Goal: Task Accomplishment & Management: Use online tool/utility

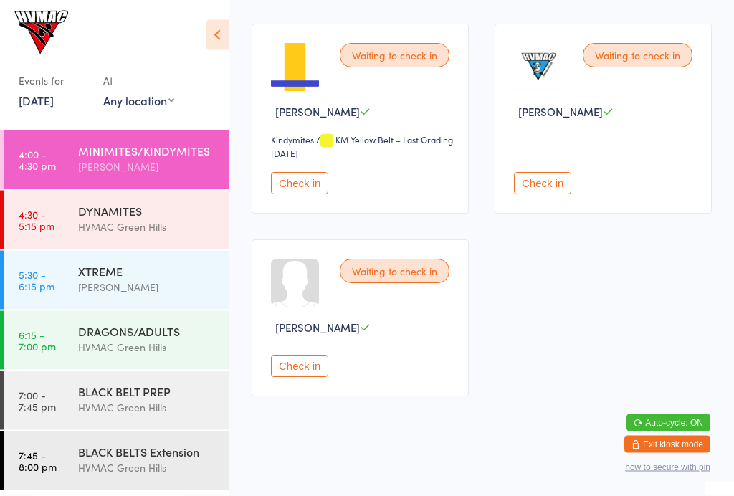
scroll to position [1101, 0]
click at [156, 259] on div "XTREME [PERSON_NAME]" at bounding box center [153, 279] width 150 height 57
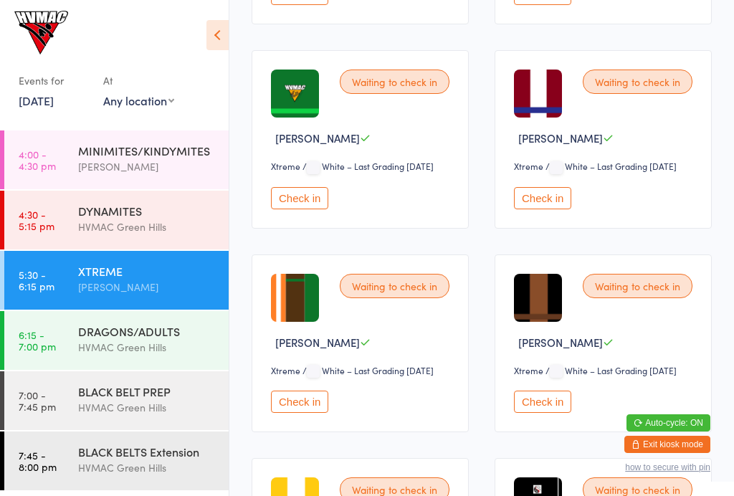
scroll to position [1605, 0]
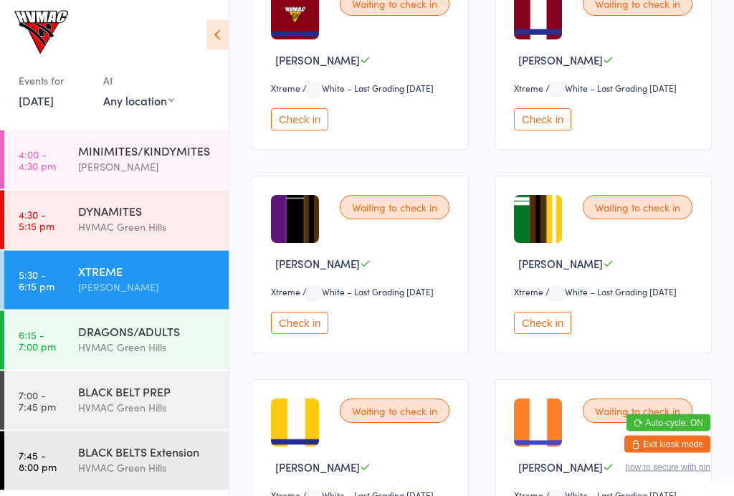
click at [538, 335] on button "Check in" at bounding box center [542, 323] width 57 height 22
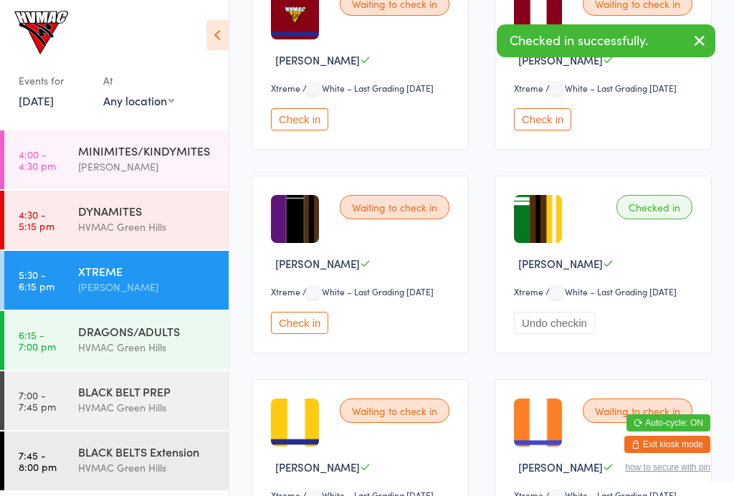
click at [87, 333] on div "DRAGONS/ADULTS" at bounding box center [147, 331] width 138 height 16
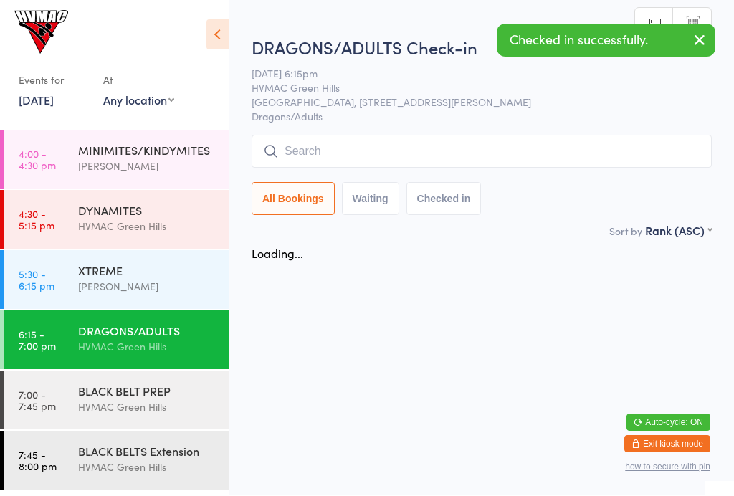
scroll to position [1, 0]
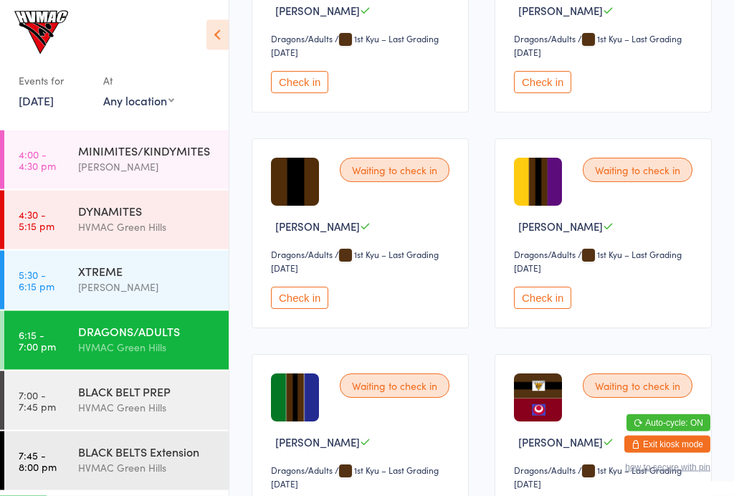
click at [297, 94] on button "Check in" at bounding box center [299, 83] width 57 height 22
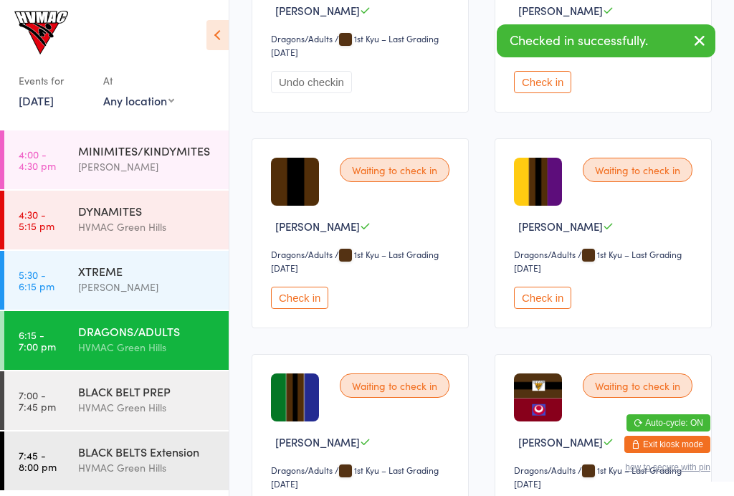
click at [85, 398] on div "BLACK BELT PREP" at bounding box center [147, 391] width 138 height 16
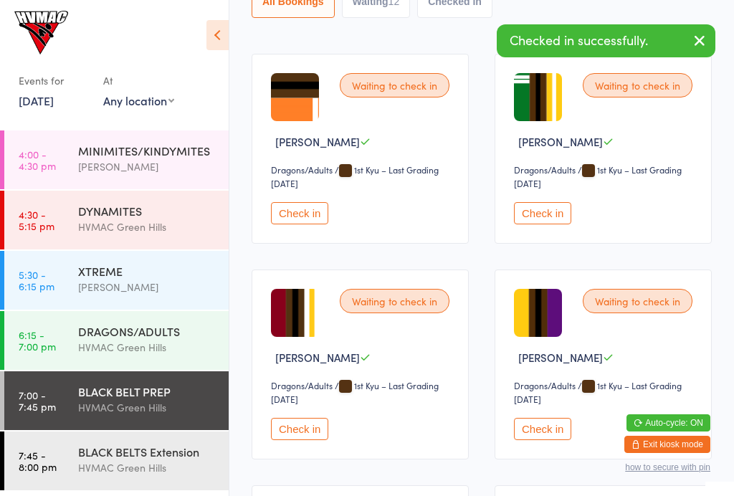
scroll to position [249, 0]
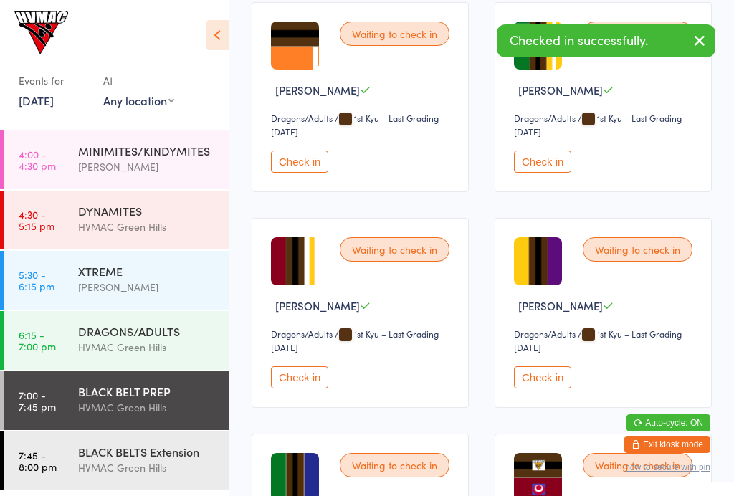
click at [560, 161] on button "Check in" at bounding box center [542, 161] width 57 height 22
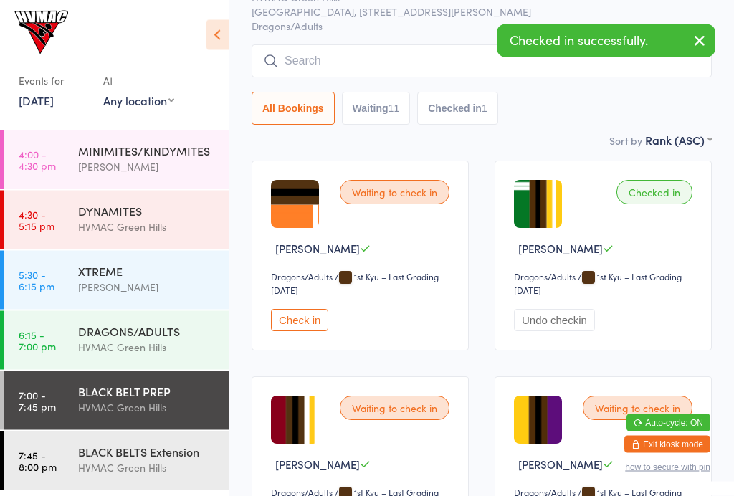
scroll to position [0, 0]
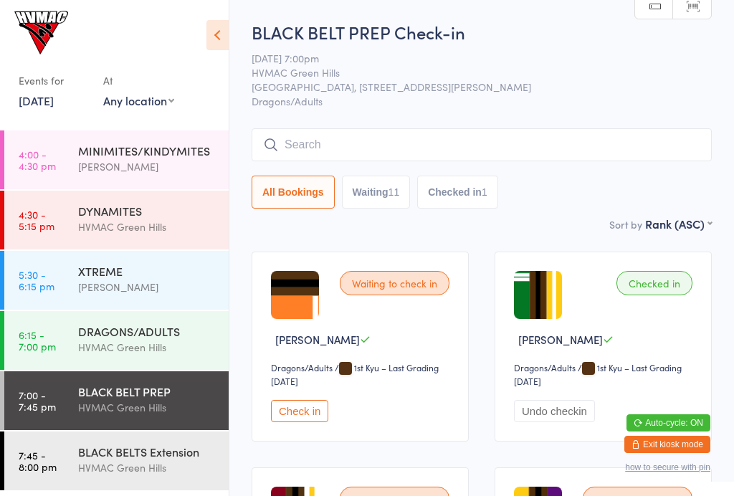
click at [87, 178] on div "MINIMITES/KINDYMITES [PERSON_NAME]" at bounding box center [153, 158] width 150 height 57
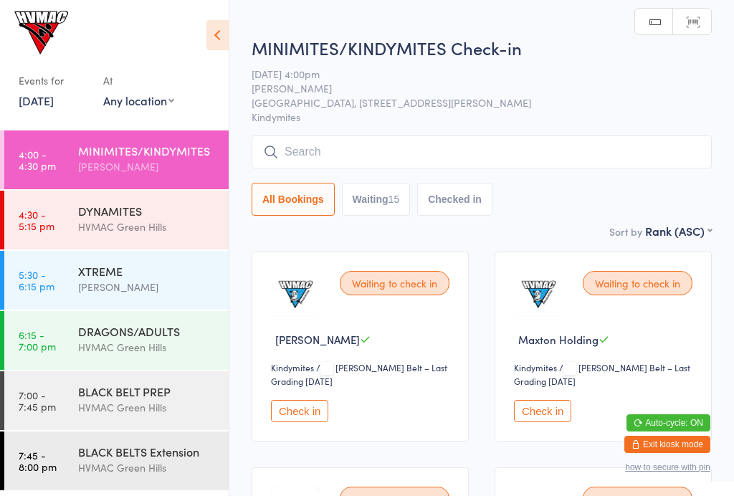
click at [384, 216] on button "Waiting 15" at bounding box center [376, 199] width 69 height 33
select select "4"
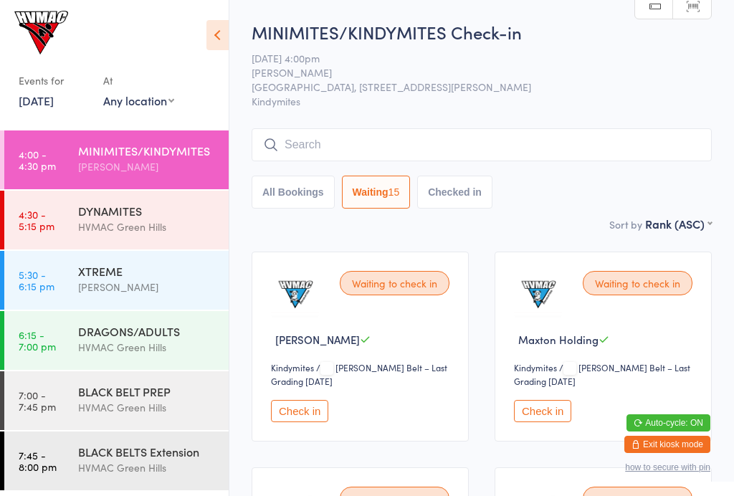
click at [156, 249] on link "4:30 - 5:15 pm DYNAMITES [GEOGRAPHIC_DATA]" at bounding box center [116, 220] width 224 height 59
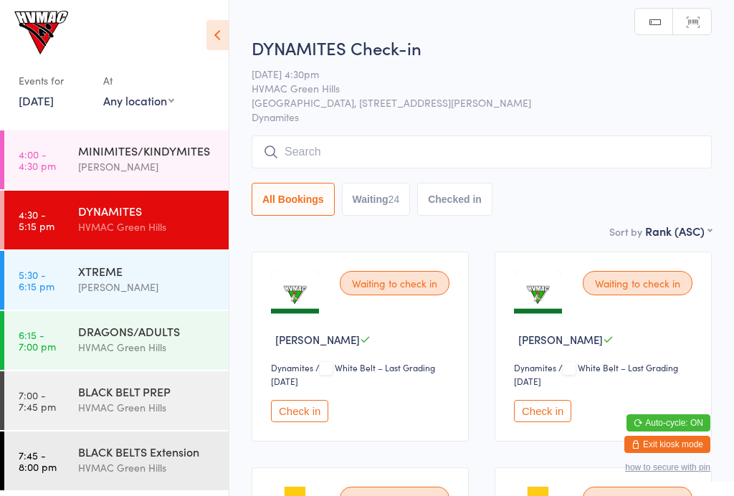
click at [182, 160] on div "[PERSON_NAME]" at bounding box center [147, 166] width 138 height 16
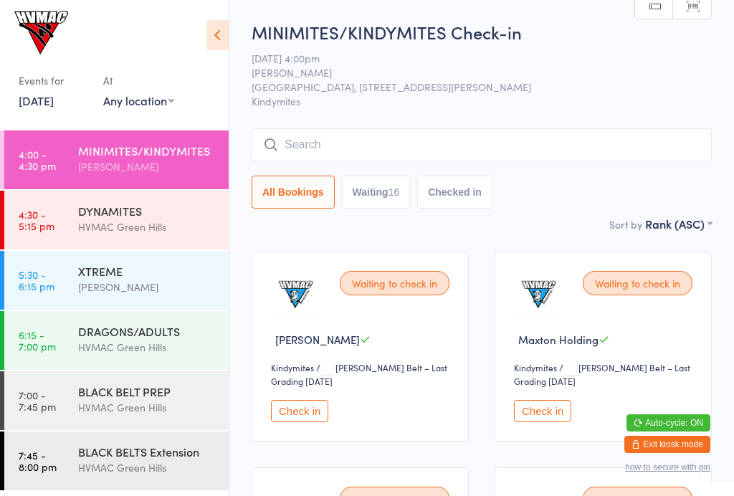
click at [547, 375] on select "Kindymites" at bounding box center [545, 368] width 63 height 14
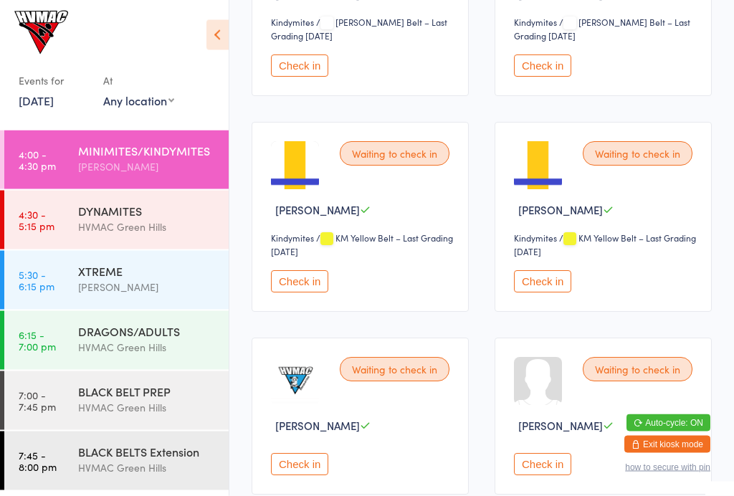
scroll to position [1424, 0]
click at [545, 292] on button "Check in" at bounding box center [542, 281] width 57 height 22
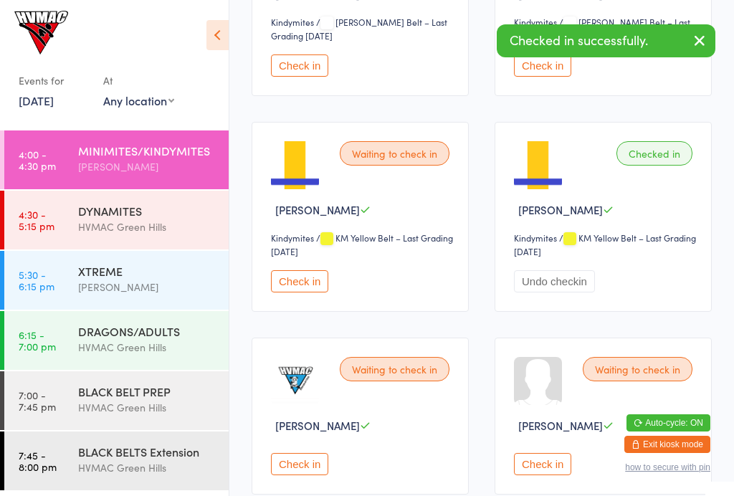
click at [305, 479] on div "Waiting to check in [PERSON_NAME] Check in" at bounding box center [360, 415] width 217 height 157
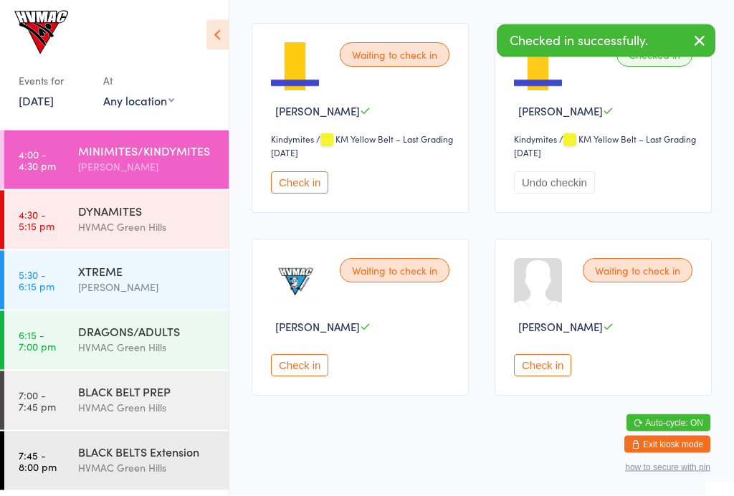
click at [311, 377] on button "Check in" at bounding box center [299, 366] width 57 height 22
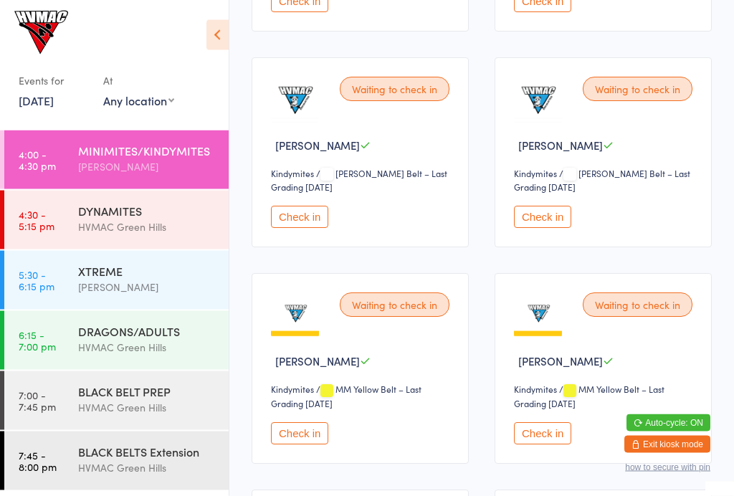
scroll to position [410, 0]
click at [540, 436] on button "Check in" at bounding box center [542, 433] width 57 height 22
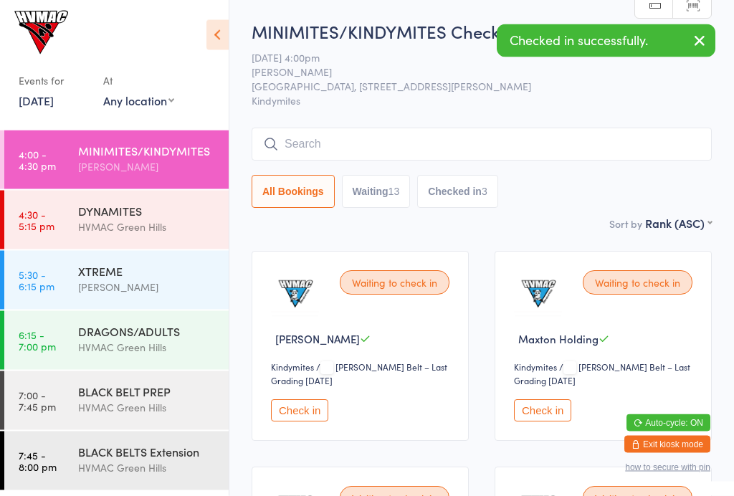
scroll to position [0, 0]
click at [383, 190] on button "Waiting 13" at bounding box center [376, 192] width 69 height 33
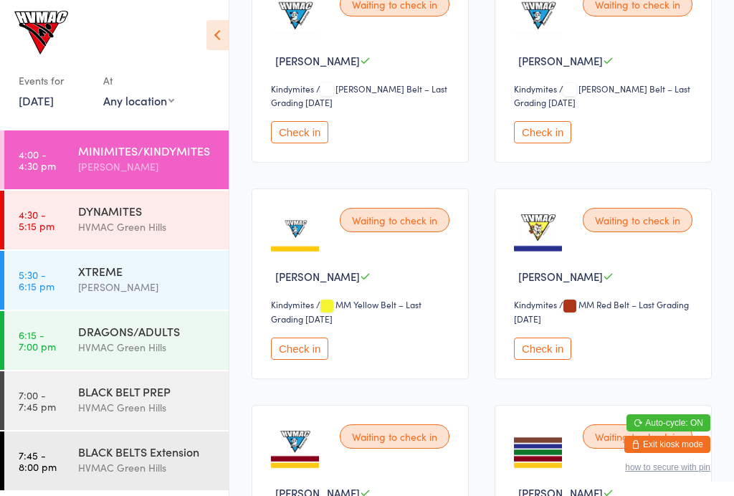
scroll to position [506, 0]
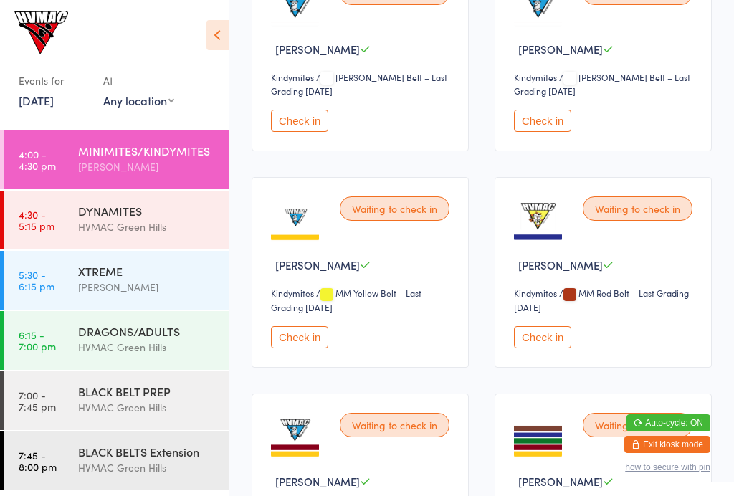
click at [306, 341] on button "Check in" at bounding box center [299, 337] width 57 height 22
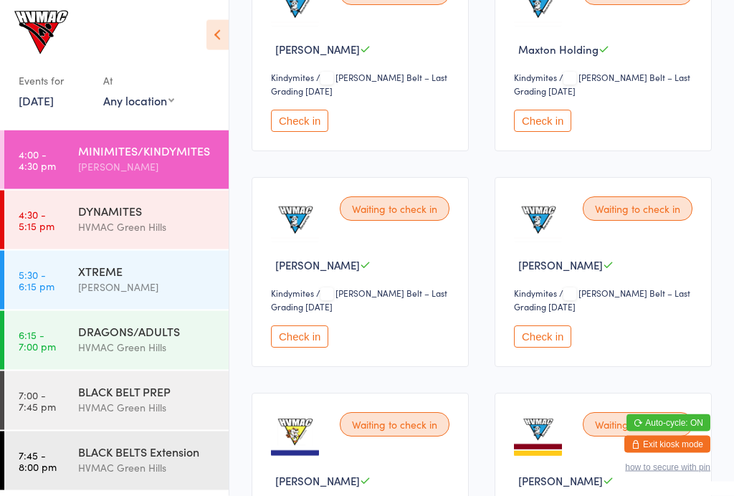
scroll to position [0, 0]
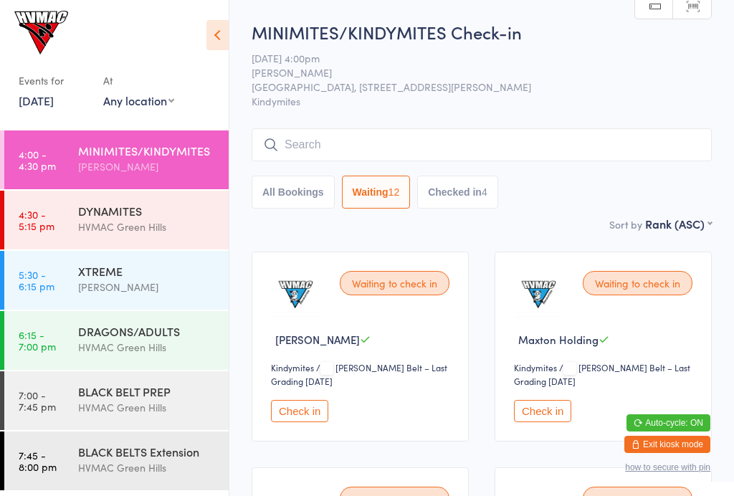
click at [466, 209] on button "Checked in 4" at bounding box center [457, 192] width 81 height 33
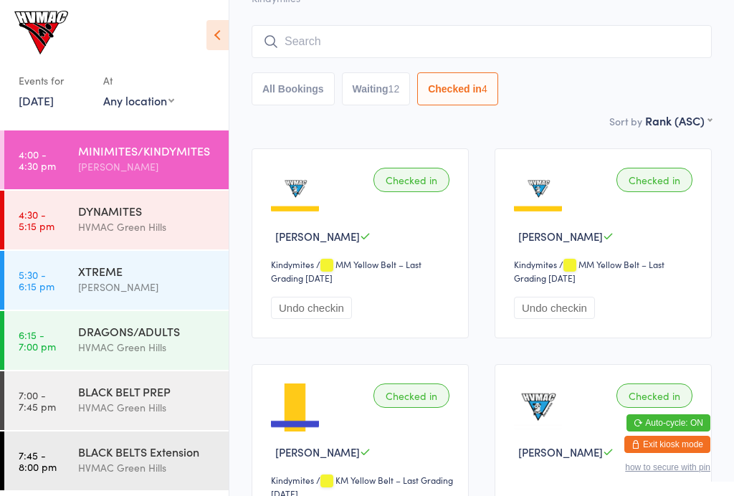
scroll to position [105, 0]
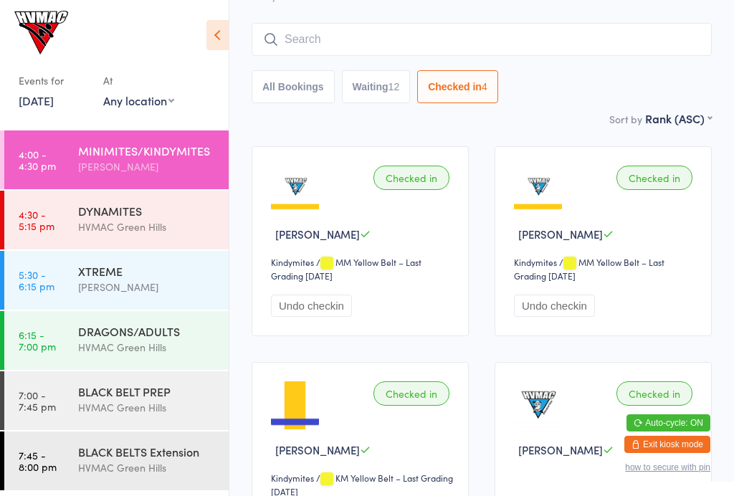
click at [403, 77] on button "Waiting 12" at bounding box center [376, 86] width 69 height 33
select select "4"
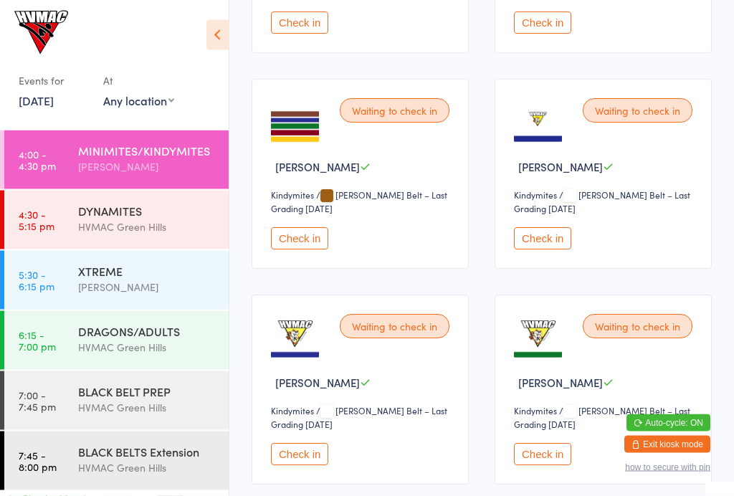
click at [320, 249] on button "Check in" at bounding box center [299, 239] width 57 height 22
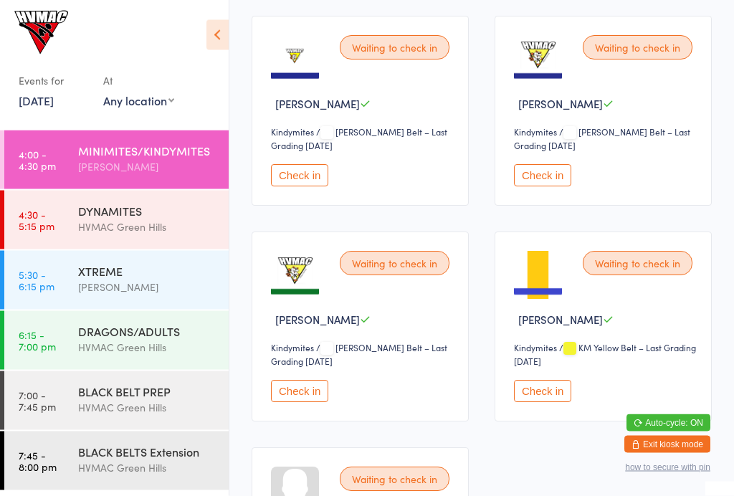
scroll to position [883, 0]
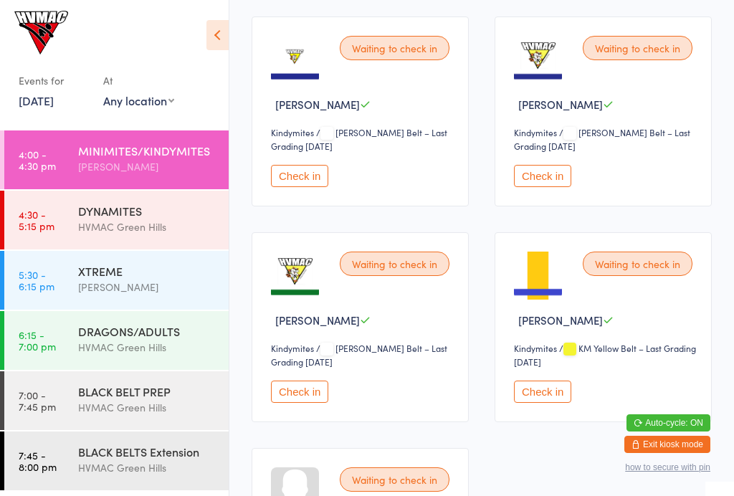
click at [310, 187] on button "Check in" at bounding box center [299, 176] width 57 height 22
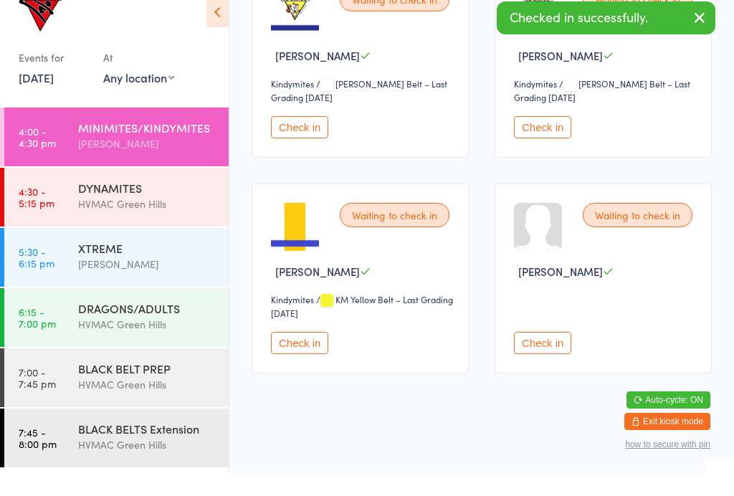
scroll to position [916, 0]
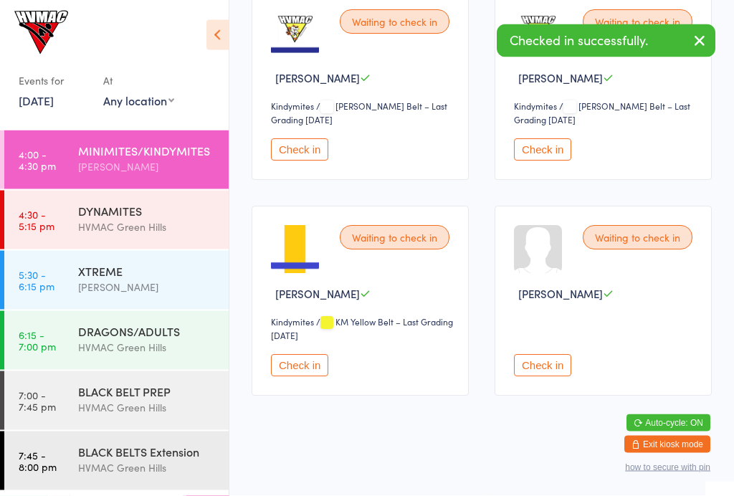
click at [150, 237] on div "DYNAMITES HVMAC [GEOGRAPHIC_DATA]" at bounding box center [153, 219] width 150 height 57
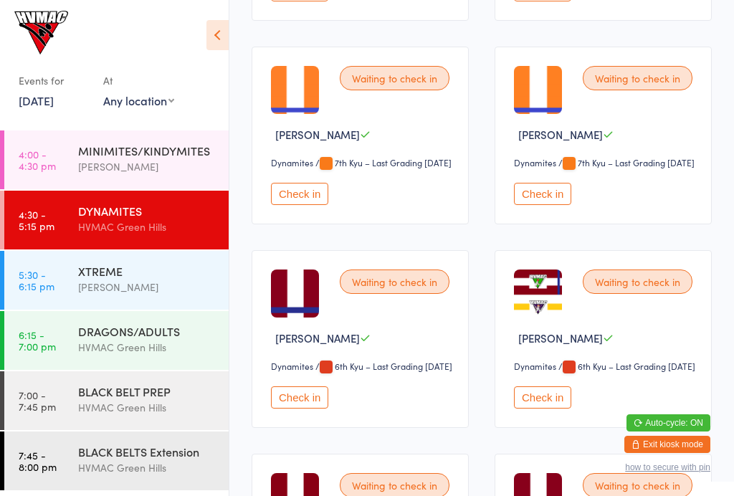
scroll to position [1207, 0]
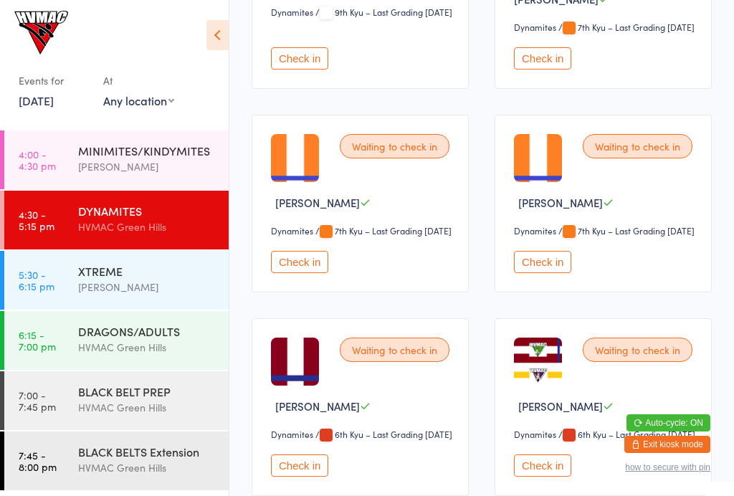
click at [305, 273] on button "Check in" at bounding box center [299, 262] width 57 height 22
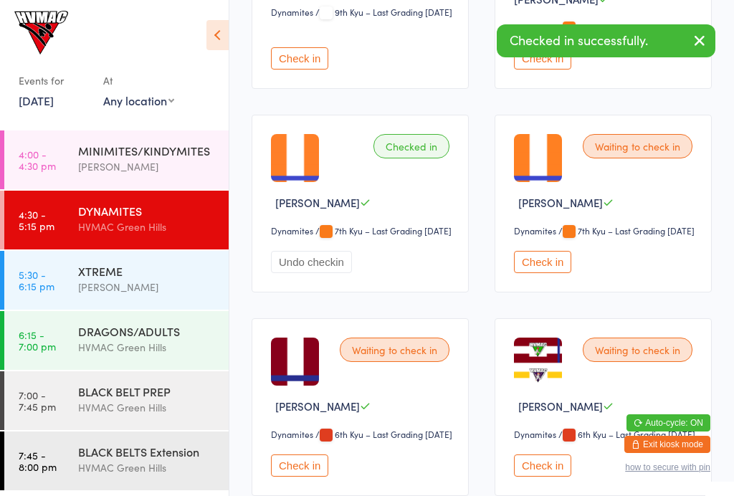
click at [157, 335] on div "DRAGONS/ADULTS" at bounding box center [147, 331] width 138 height 16
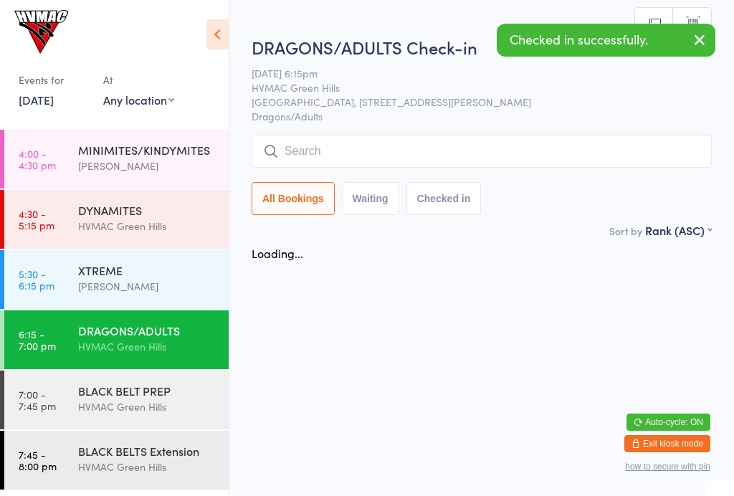
scroll to position [1, 0]
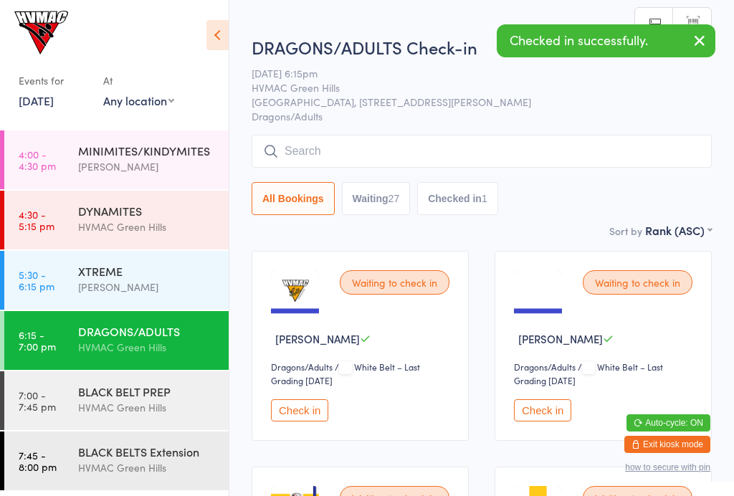
click at [193, 286] on div "[PERSON_NAME]" at bounding box center [147, 287] width 138 height 16
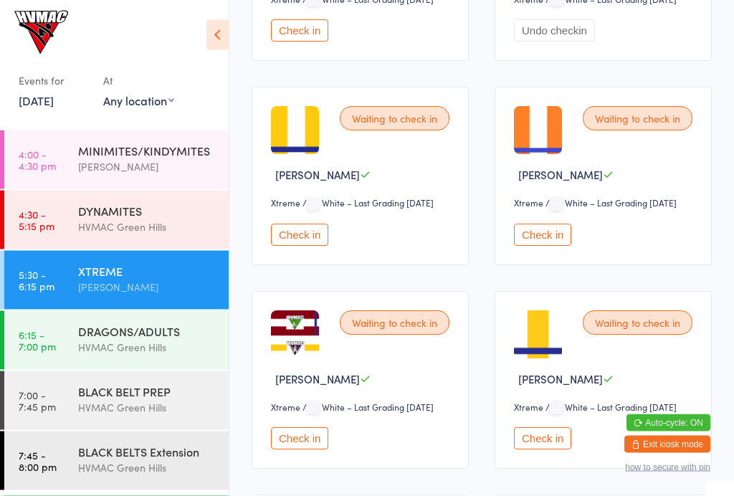
scroll to position [572, 0]
click at [541, 246] on button "Check in" at bounding box center [542, 235] width 57 height 22
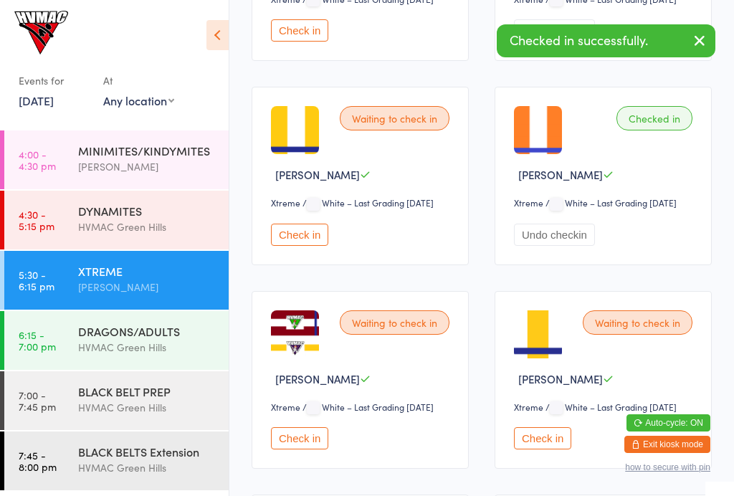
click at [137, 166] on div "[PERSON_NAME]" at bounding box center [147, 166] width 138 height 16
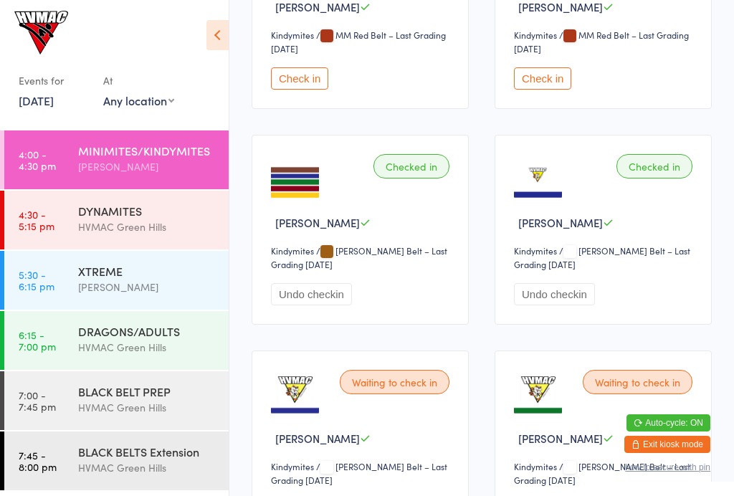
scroll to position [980, 0]
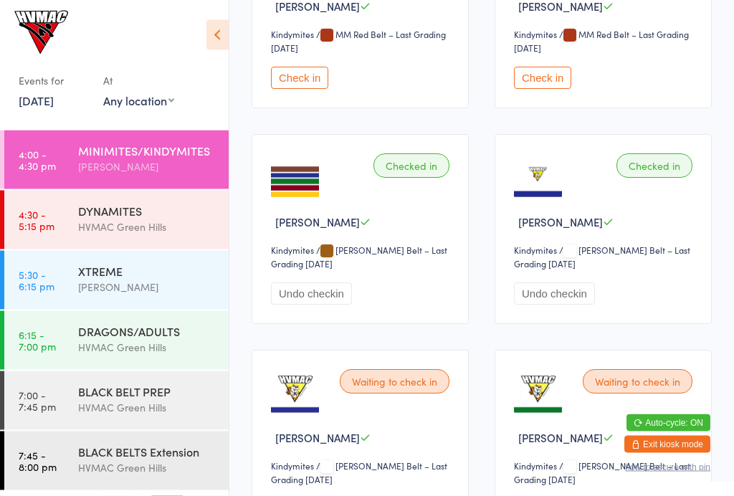
click at [157, 158] on div "MINIMITES/KINDYMITES" at bounding box center [147, 151] width 138 height 16
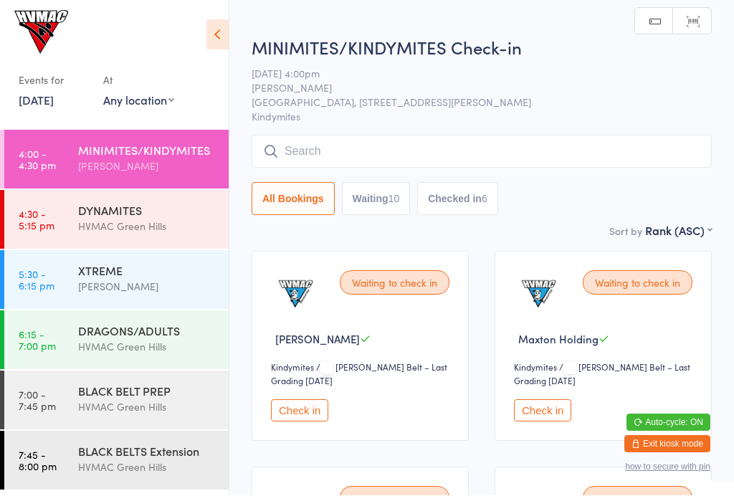
scroll to position [1, 0]
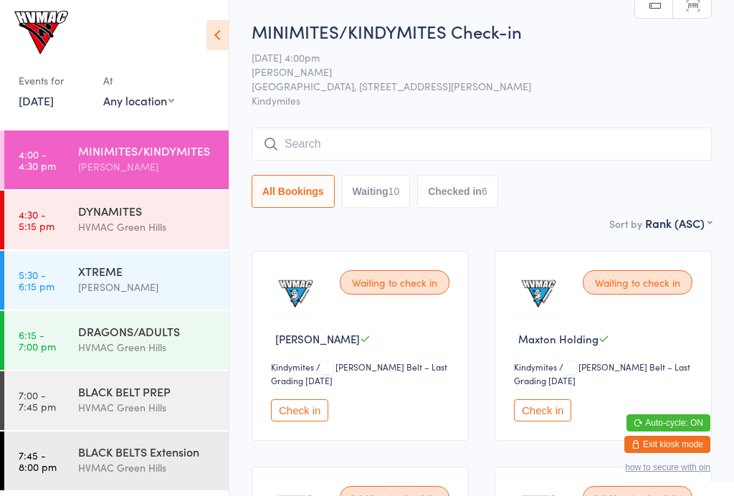
click at [82, 268] on div "XTREME" at bounding box center [147, 271] width 138 height 16
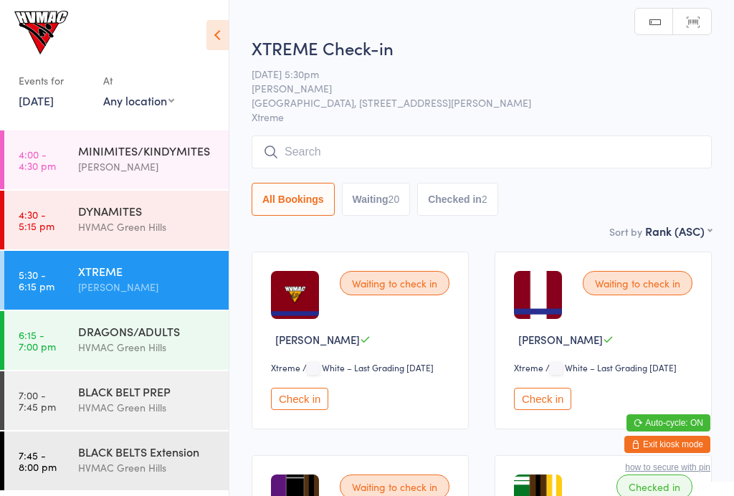
click at [301, 151] on input "search" at bounding box center [482, 151] width 460 height 33
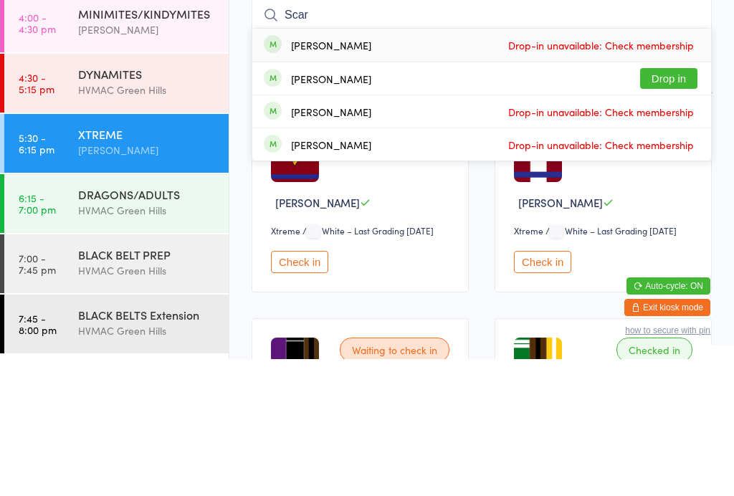
type input "Scar"
click at [669, 205] on button "Drop in" at bounding box center [668, 215] width 57 height 21
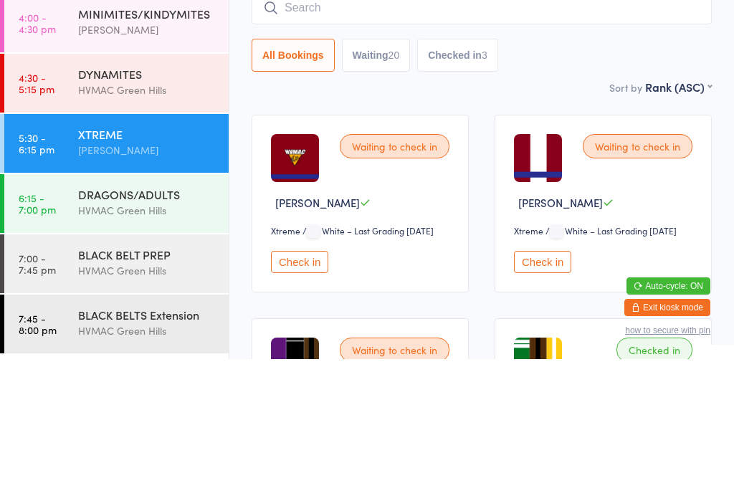
click at [460, 176] on button "Checked in 3" at bounding box center [457, 192] width 81 height 33
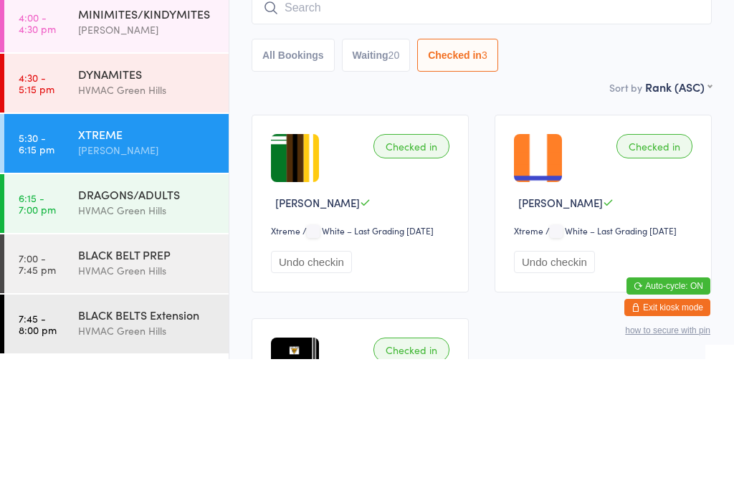
scroll to position [137, 0]
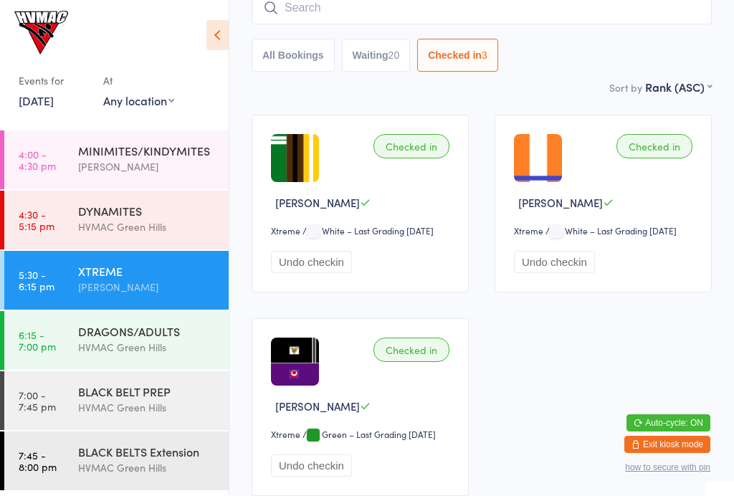
click at [112, 398] on div "BLACK BELT PREP" at bounding box center [147, 391] width 138 height 16
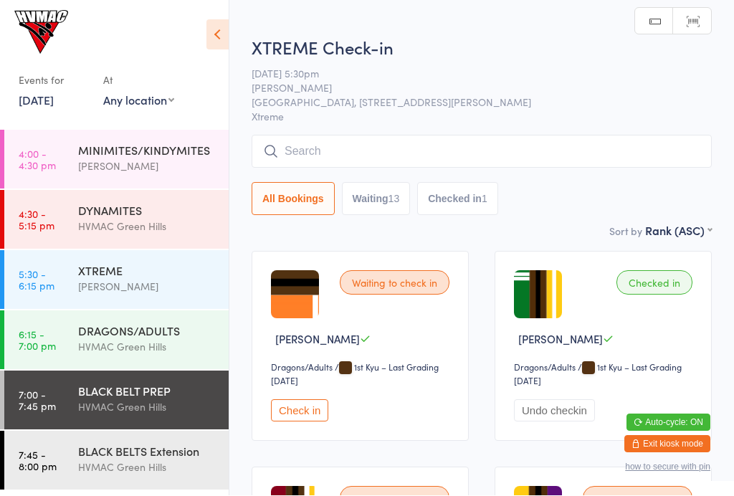
scroll to position [1, 0]
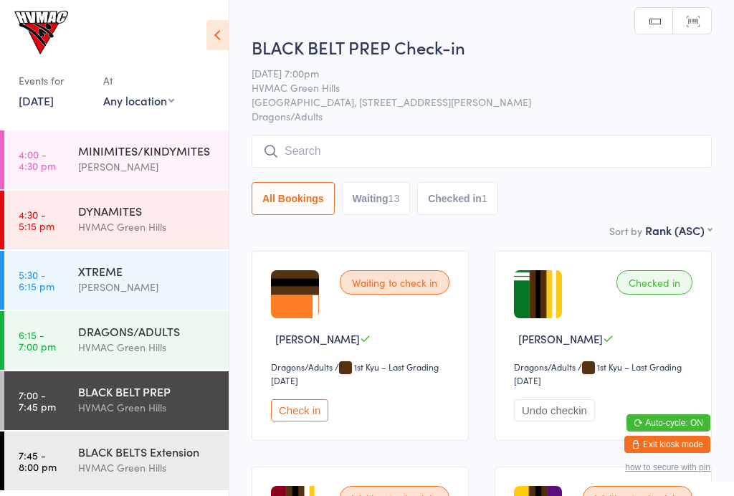
click at [312, 154] on input "search" at bounding box center [482, 151] width 460 height 33
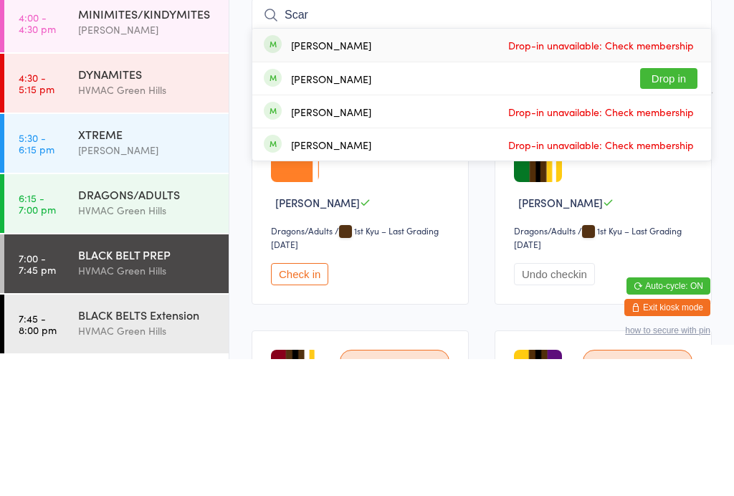
type input "Scar"
click at [677, 205] on button "Drop in" at bounding box center [668, 215] width 57 height 21
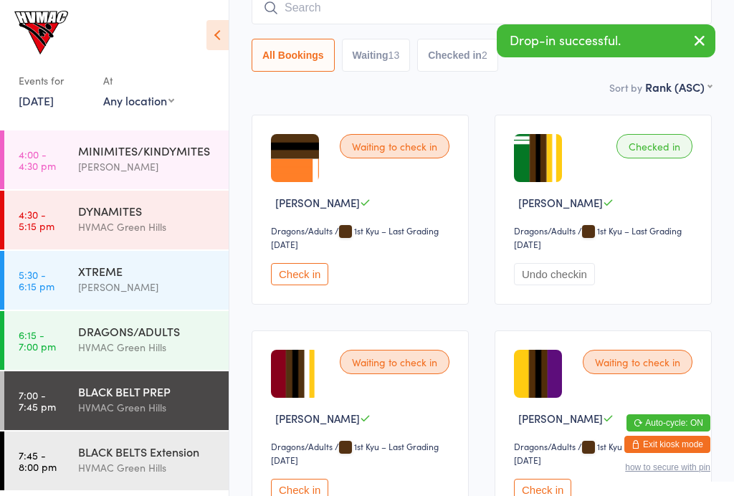
click at [80, 163] on div "[PERSON_NAME]" at bounding box center [147, 166] width 138 height 16
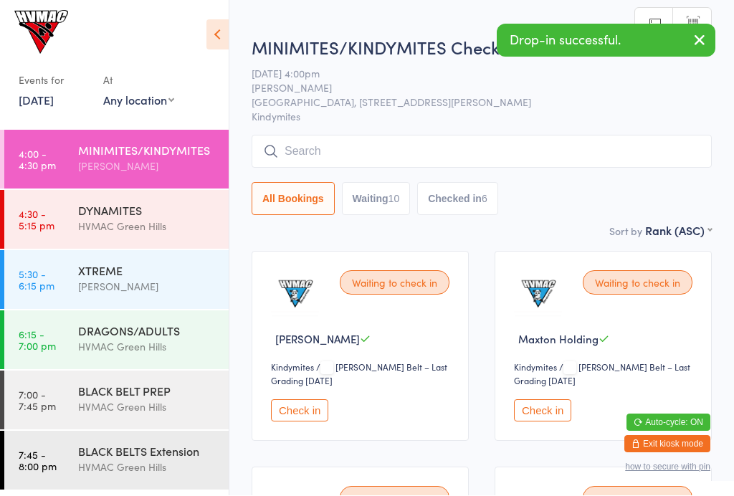
scroll to position [1, 0]
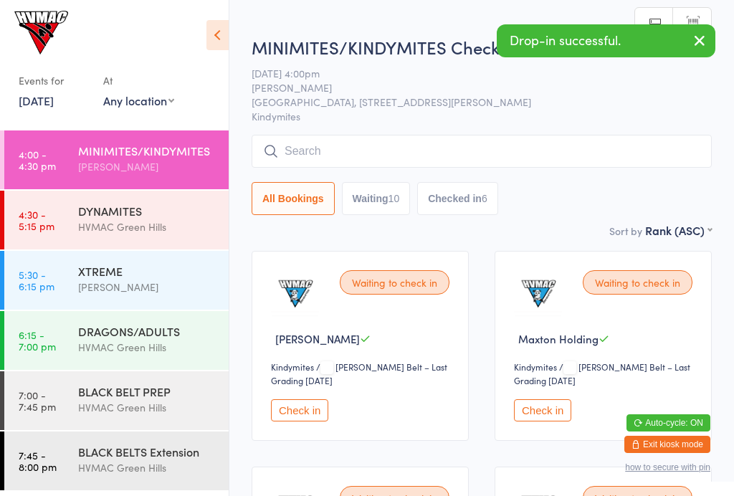
click at [213, 39] on icon at bounding box center [217, 35] width 22 height 30
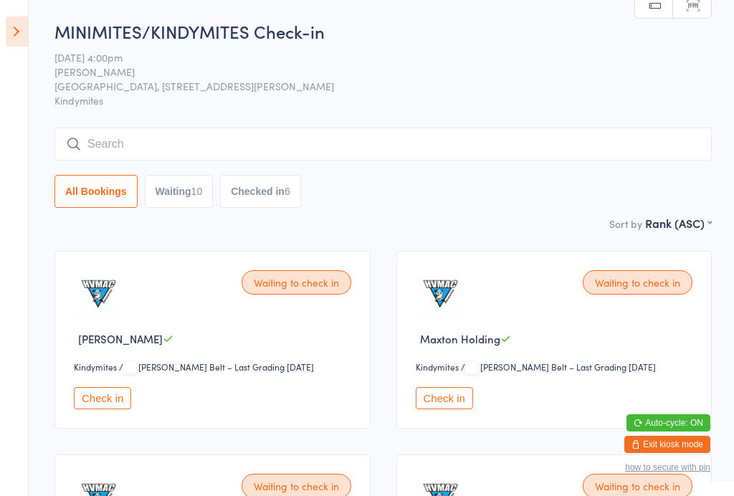
click at [451, 400] on button "Check in" at bounding box center [444, 398] width 57 height 22
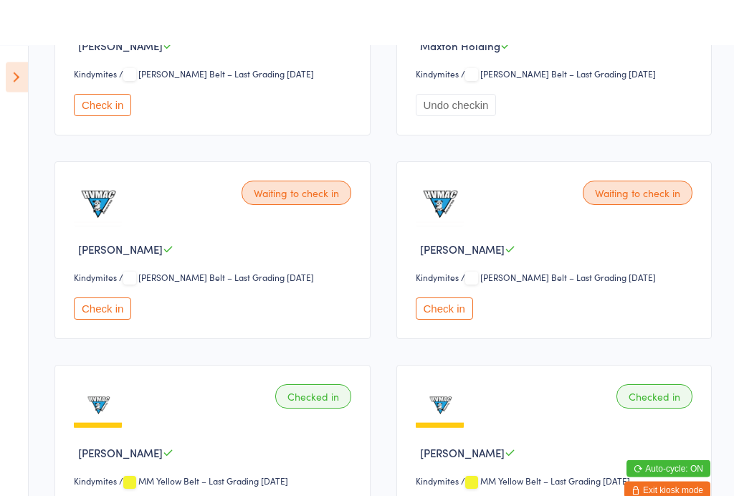
scroll to position [0, 0]
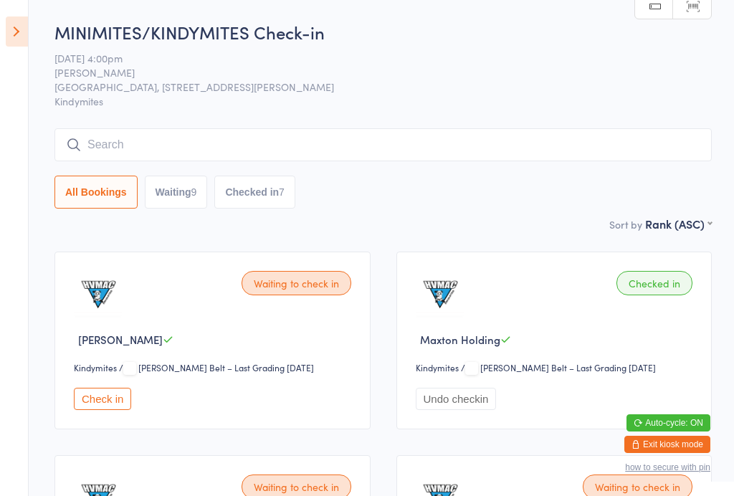
click at [170, 207] on button "Waiting 9" at bounding box center [176, 192] width 63 height 33
select select "4"
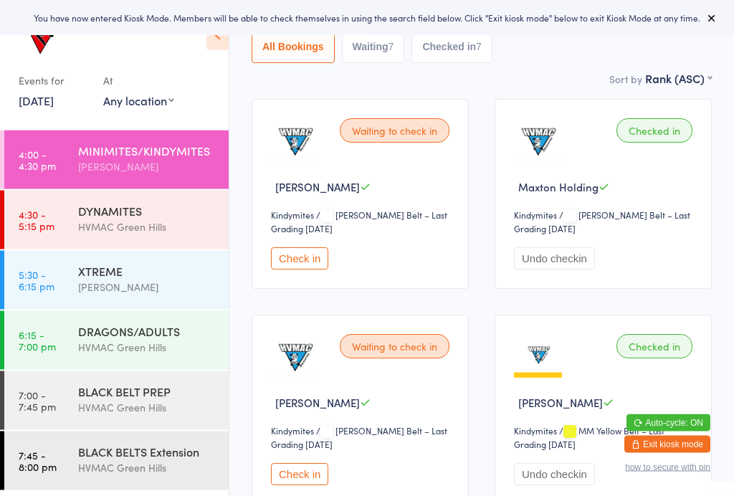
click at [297, 267] on button "Check in" at bounding box center [299, 259] width 57 height 22
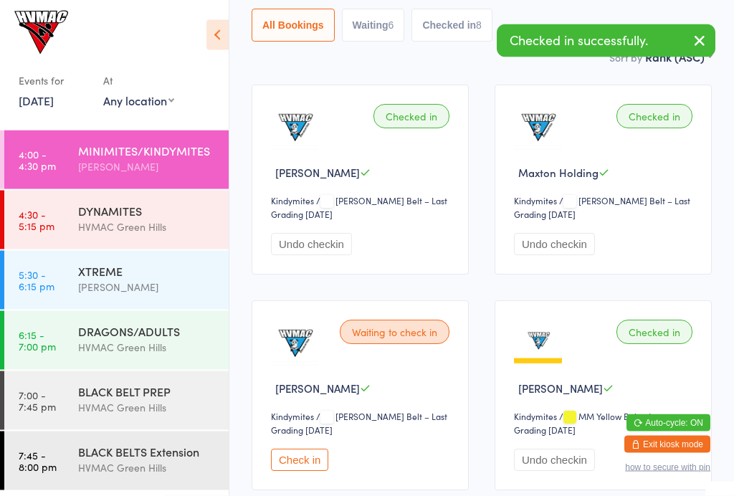
scroll to position [155, 0]
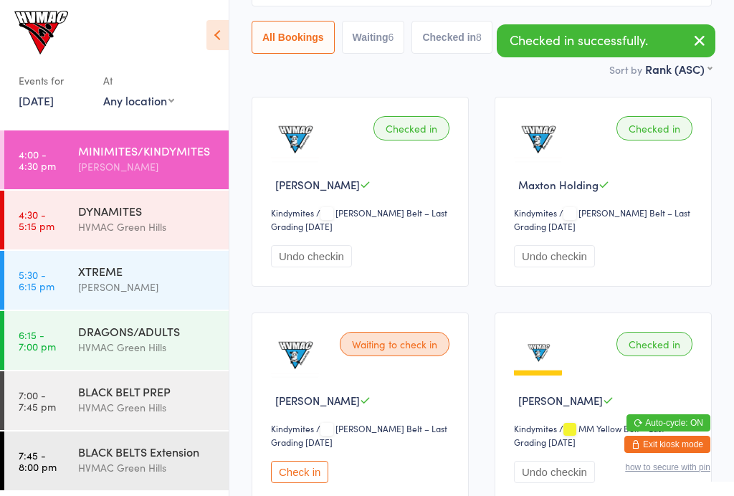
click at [393, 47] on button "Waiting 6" at bounding box center [373, 37] width 63 height 33
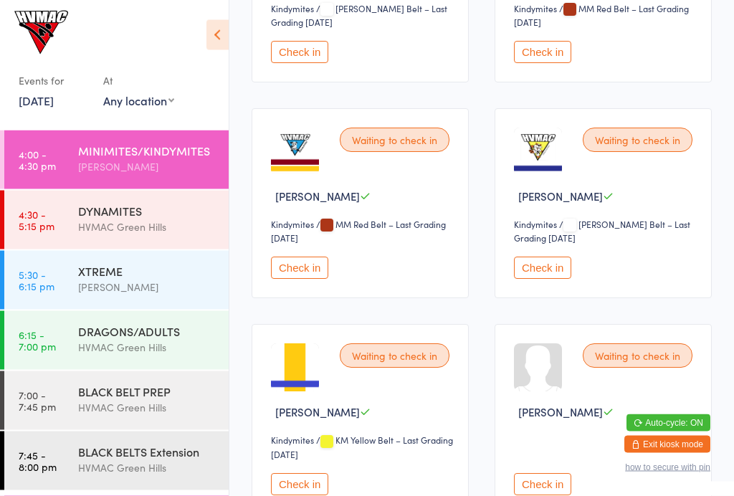
scroll to position [359, 0]
click at [297, 279] on button "Check in" at bounding box center [299, 268] width 57 height 22
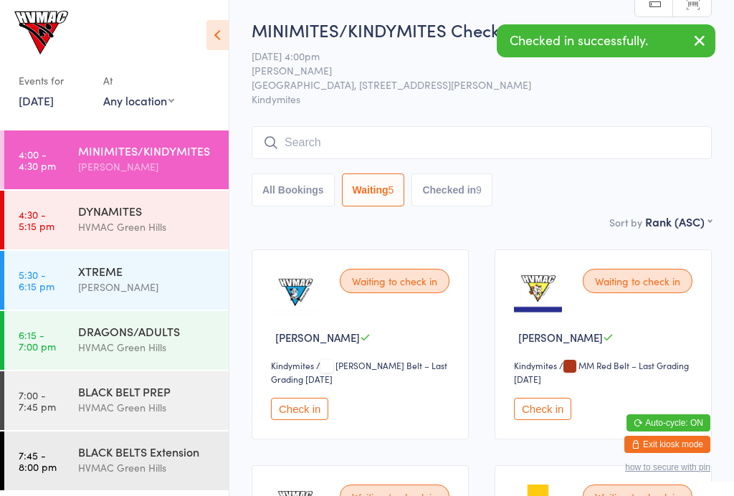
scroll to position [0, 0]
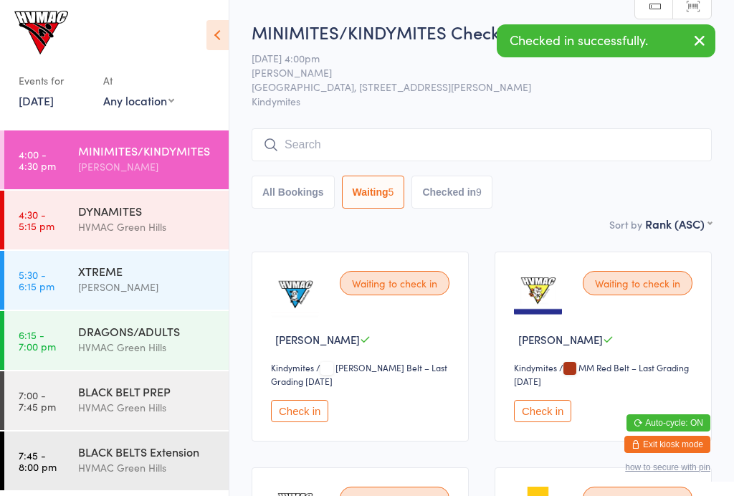
click at [474, 190] on button "Checked in 9" at bounding box center [451, 192] width 81 height 33
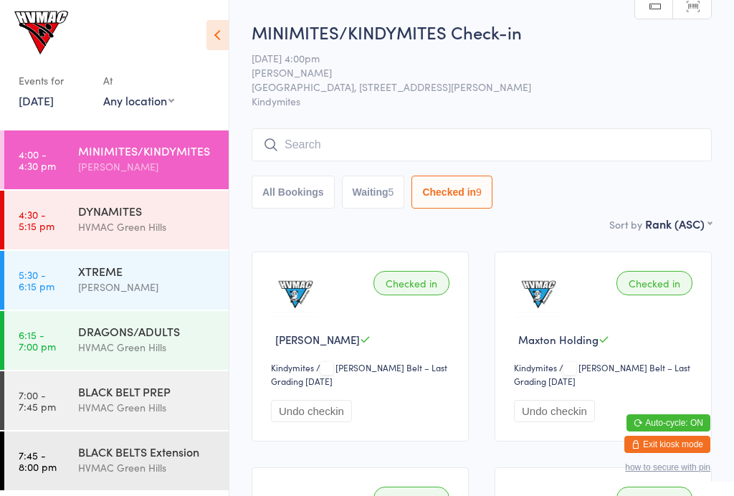
click at [385, 190] on button "Waiting 5" at bounding box center [373, 192] width 63 height 33
select select "4"
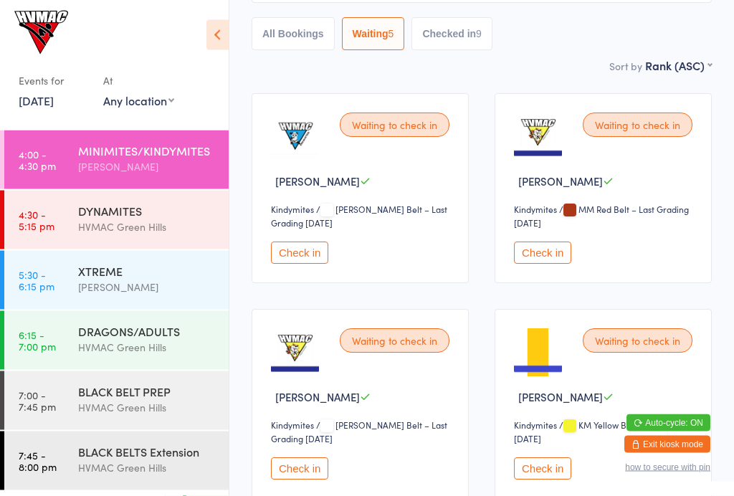
scroll to position [157, 0]
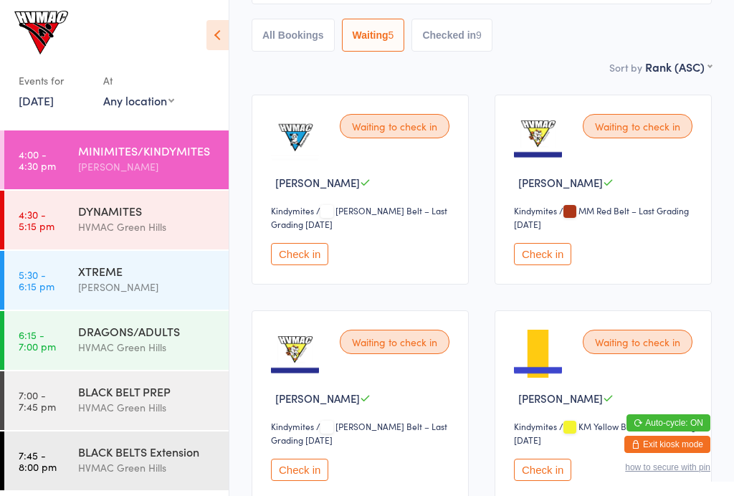
click at [542, 265] on button "Check in" at bounding box center [542, 254] width 57 height 22
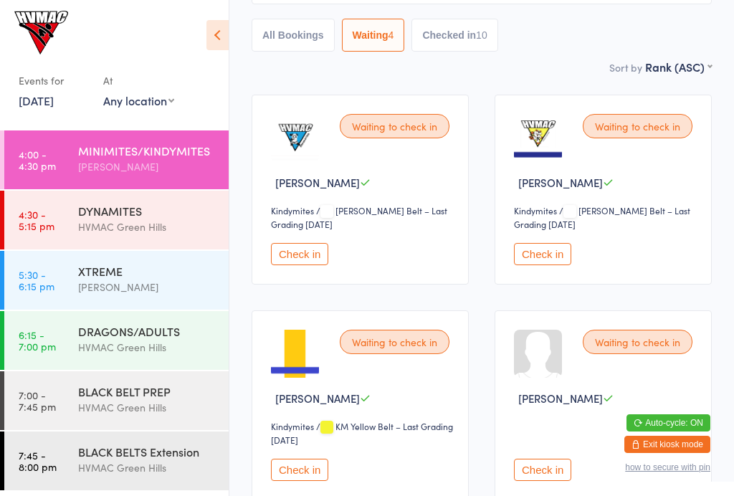
click at [303, 472] on button "Check in" at bounding box center [299, 470] width 57 height 22
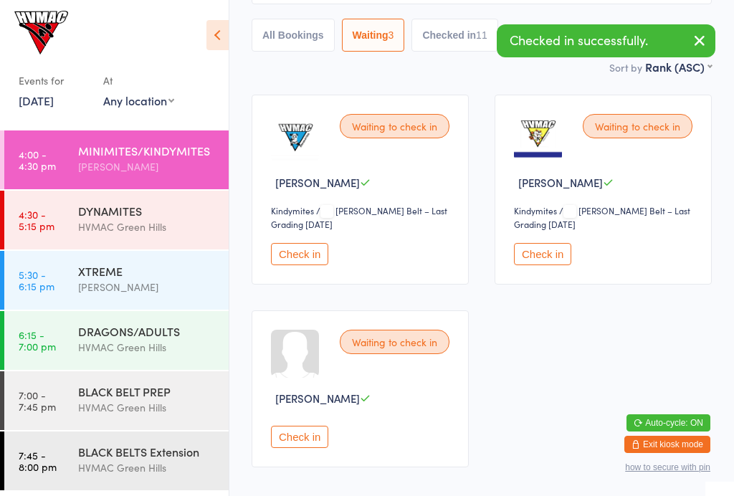
click at [302, 253] on button "Check in" at bounding box center [299, 254] width 57 height 22
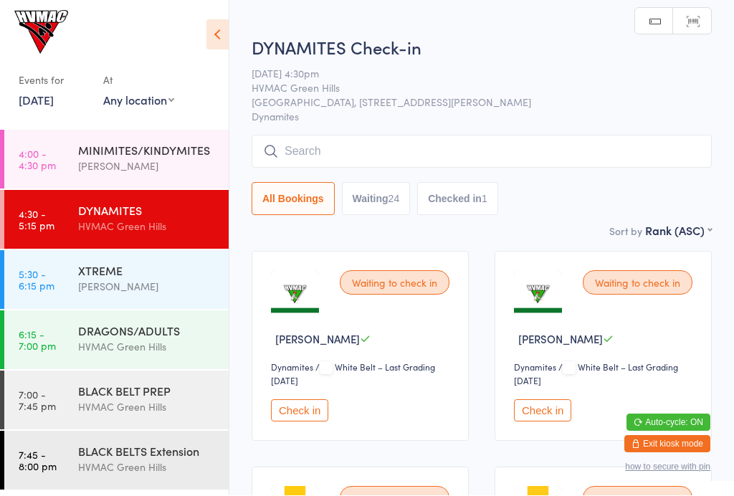
scroll to position [1, 0]
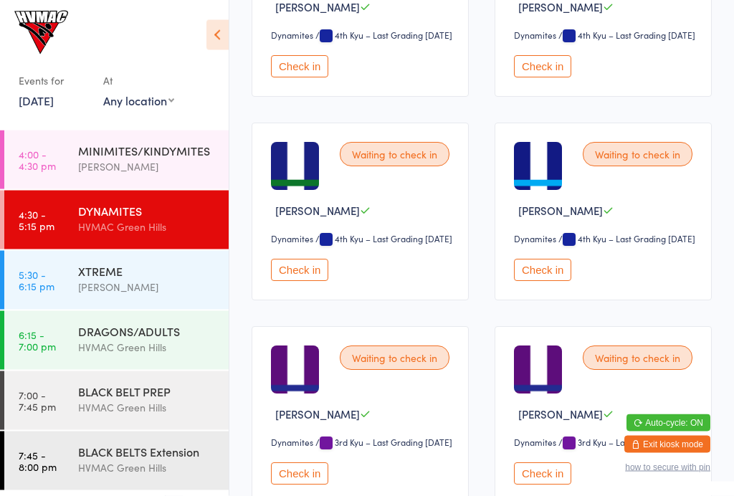
click at [305, 282] on button "Check in" at bounding box center [299, 270] width 57 height 22
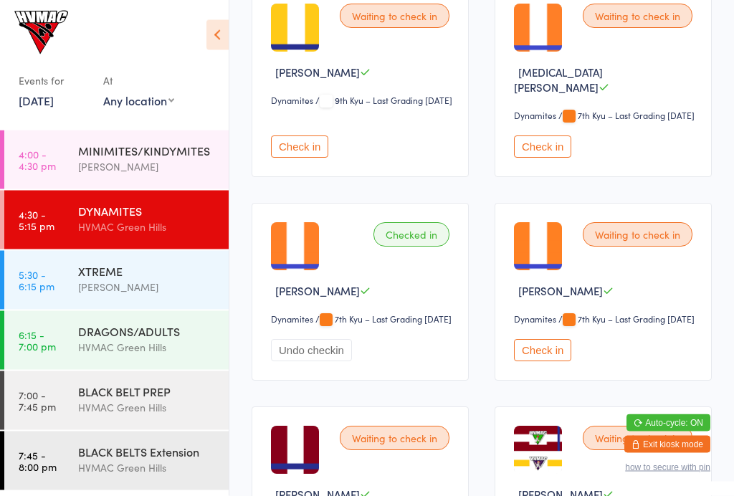
scroll to position [1119, 0]
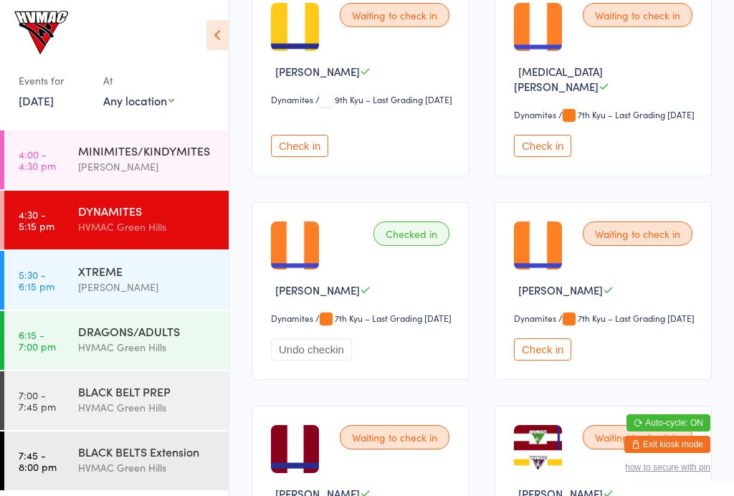
click at [557, 157] on button "Check in" at bounding box center [542, 146] width 57 height 22
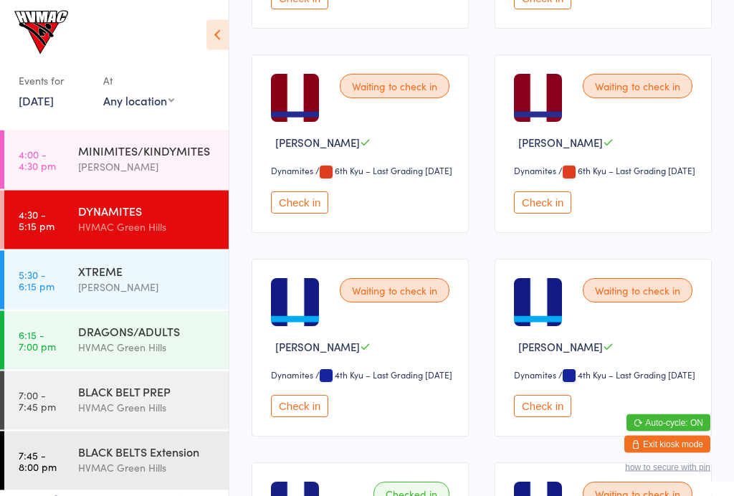
scroll to position [1674, 0]
click at [312, 214] on button "Check in" at bounding box center [299, 202] width 57 height 22
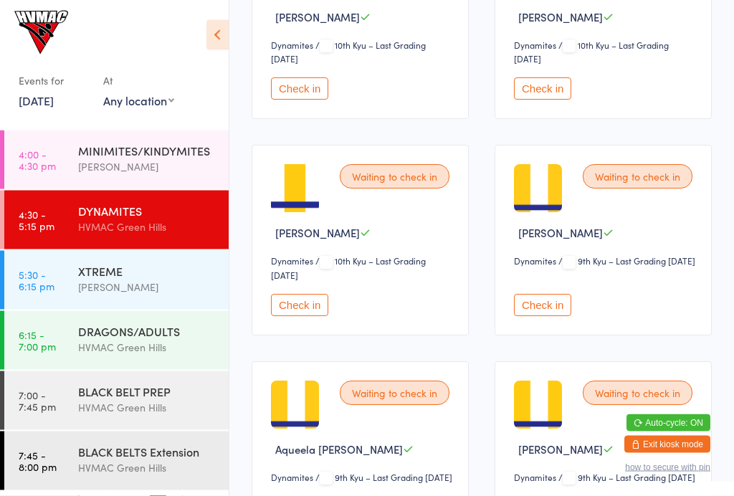
click at [304, 309] on button "Check in" at bounding box center [299, 305] width 57 height 22
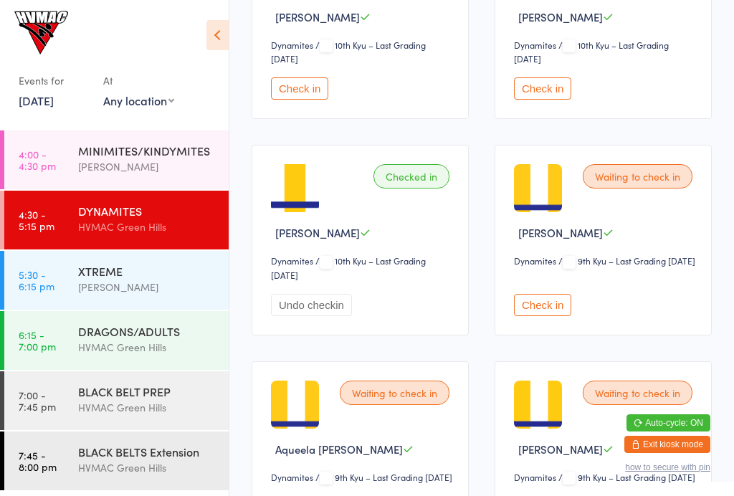
click at [173, 337] on div "DRAGONS/ADULTS" at bounding box center [147, 331] width 138 height 16
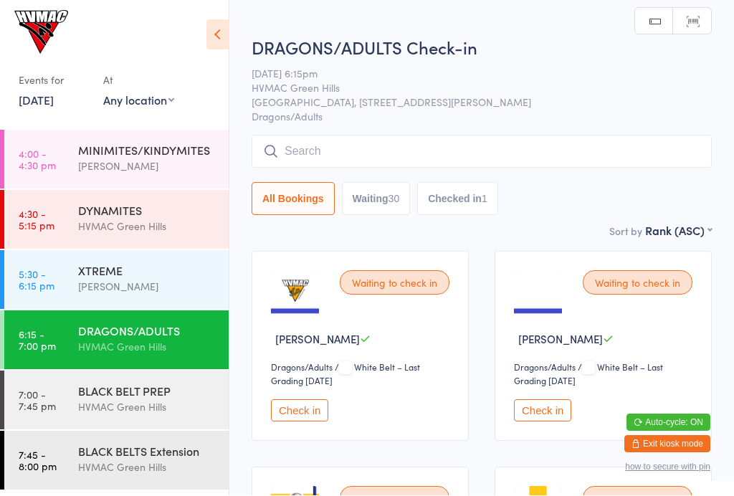
scroll to position [1, 0]
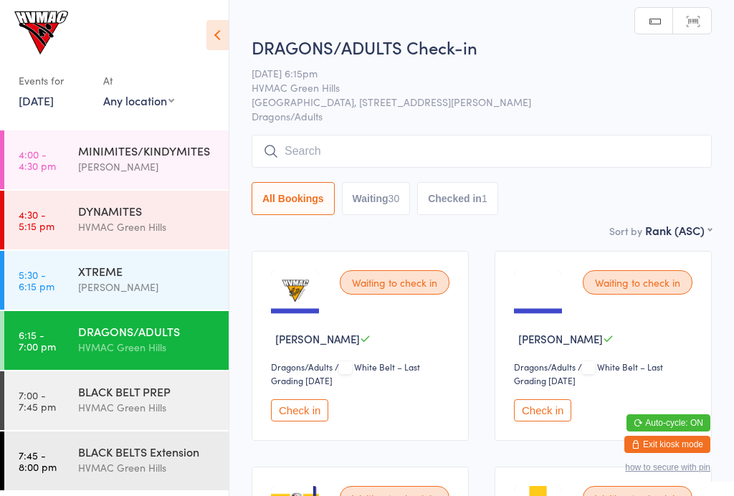
click at [380, 192] on button "Waiting 30" at bounding box center [376, 198] width 69 height 33
select select "4"
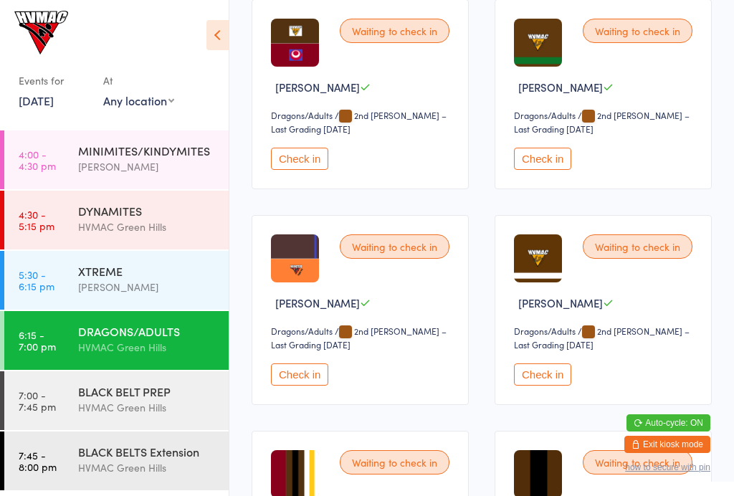
scroll to position [2417, 0]
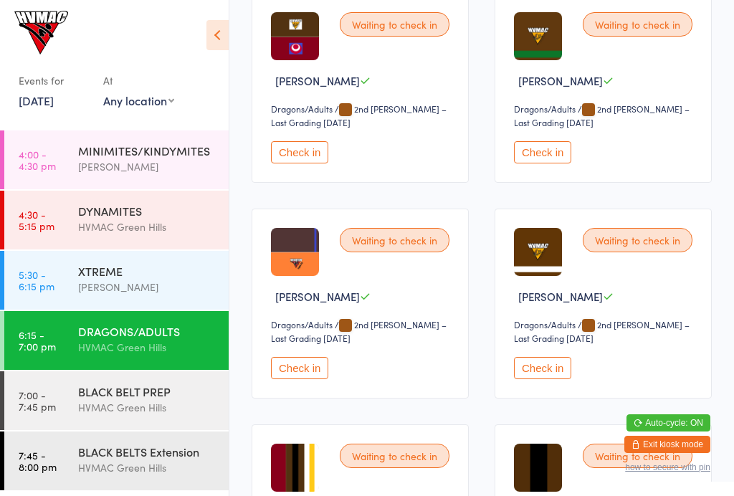
click at [553, 379] on button "Check in" at bounding box center [542, 368] width 57 height 22
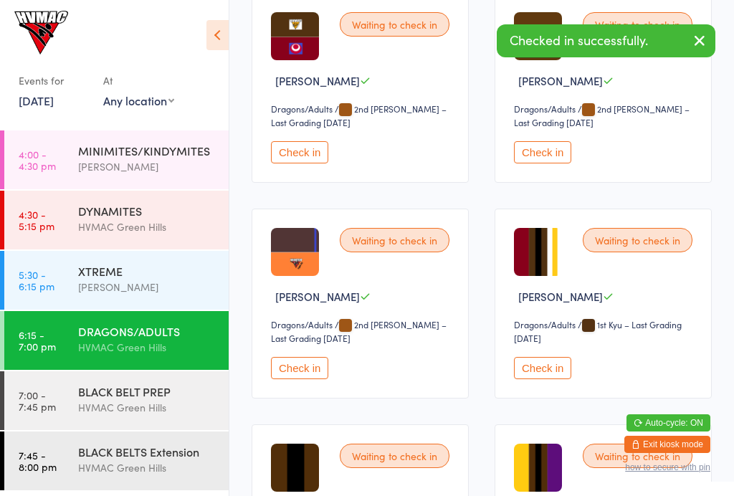
click at [154, 209] on div "DYNAMITES" at bounding box center [147, 211] width 138 height 16
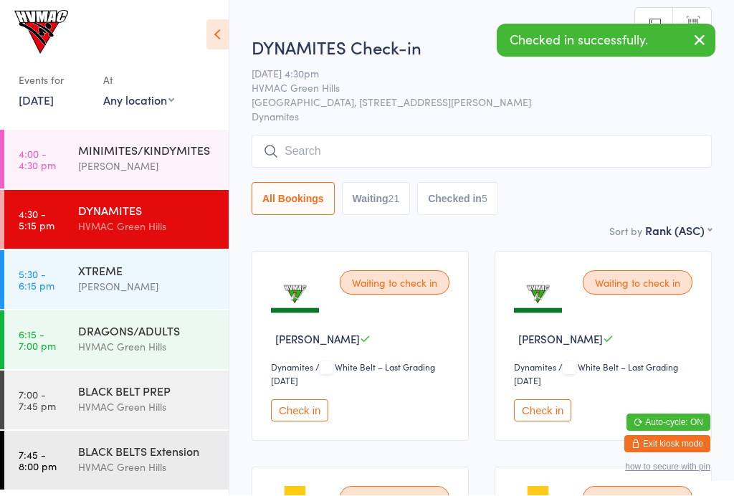
scroll to position [1, 0]
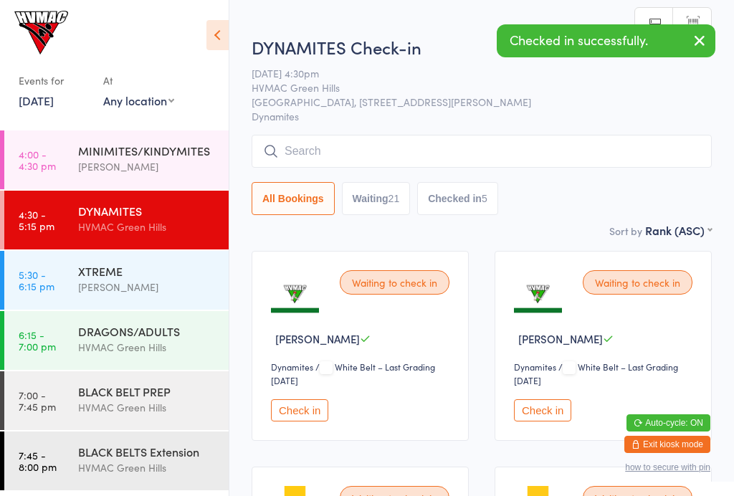
click at [219, 35] on icon at bounding box center [217, 35] width 22 height 30
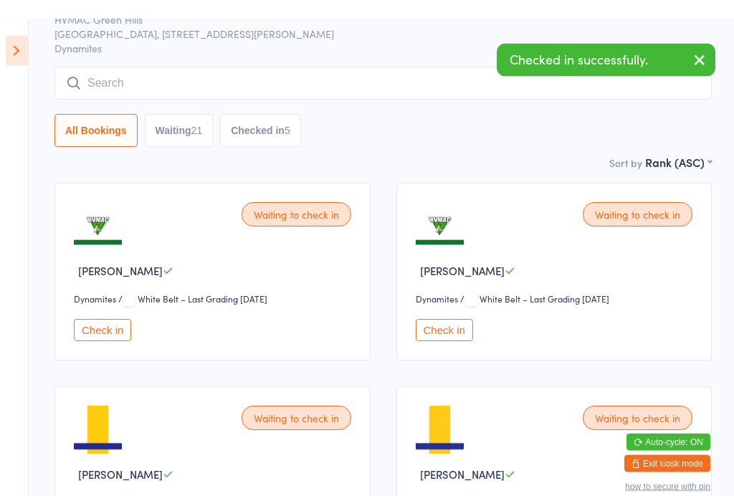
scroll to position [0, 0]
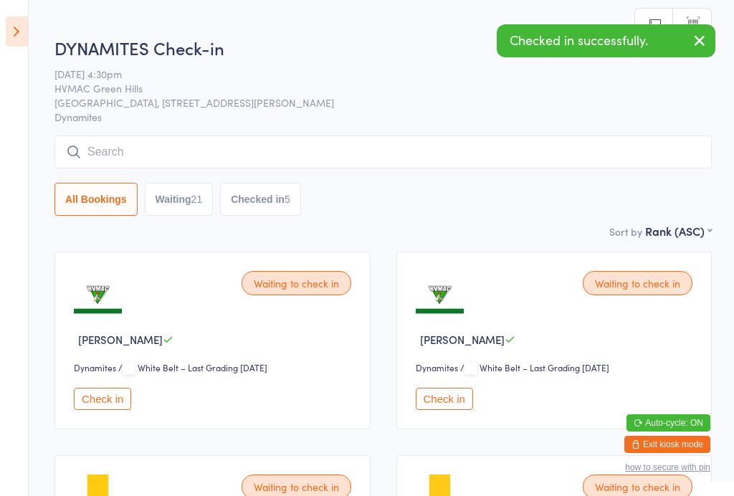
click at [198, 201] on button "Waiting 21" at bounding box center [179, 199] width 69 height 33
select select "4"
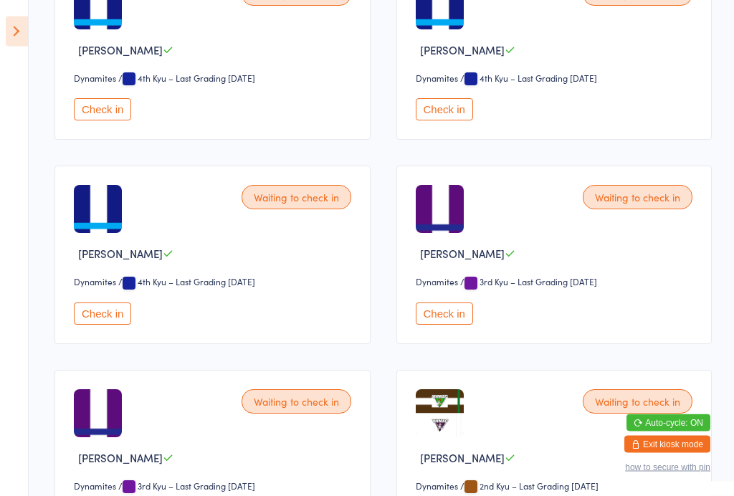
click at [112, 325] on button "Check in" at bounding box center [102, 314] width 57 height 22
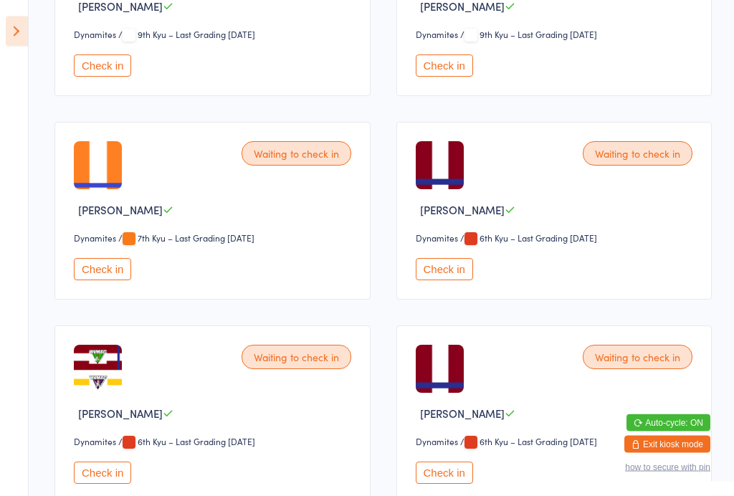
scroll to position [961, 0]
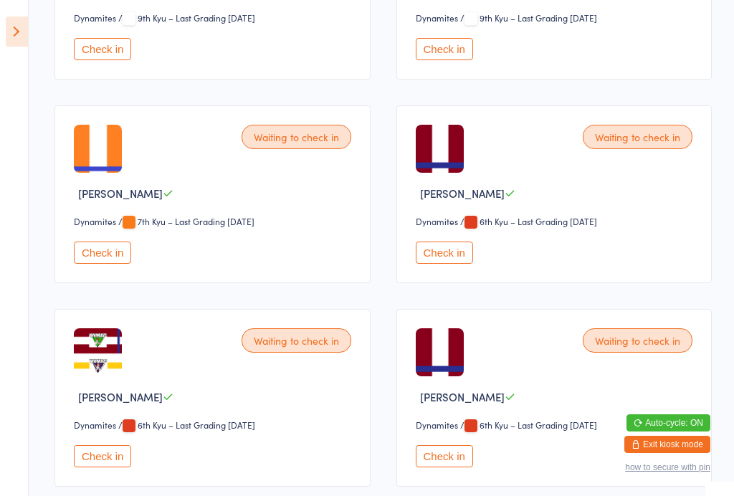
click at [445, 467] on button "Check in" at bounding box center [444, 456] width 57 height 22
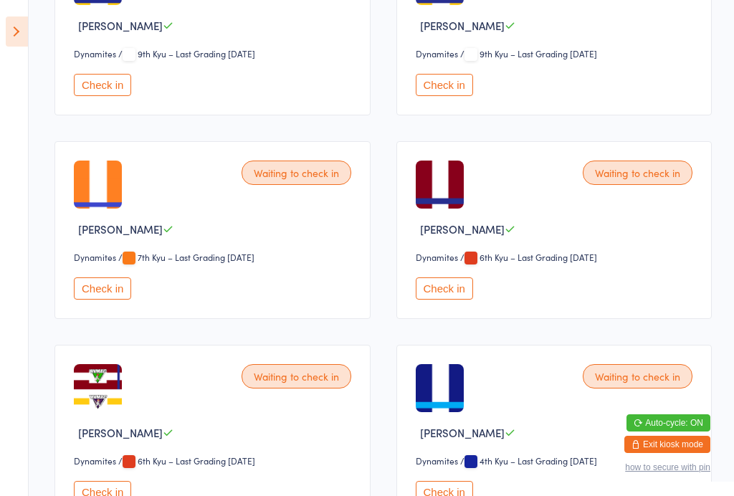
scroll to position [924, 0]
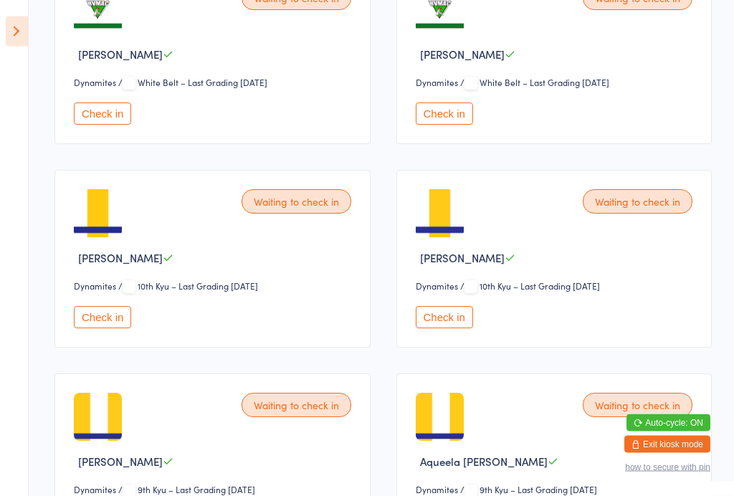
click at [418, 317] on button "Check in" at bounding box center [444, 318] width 57 height 22
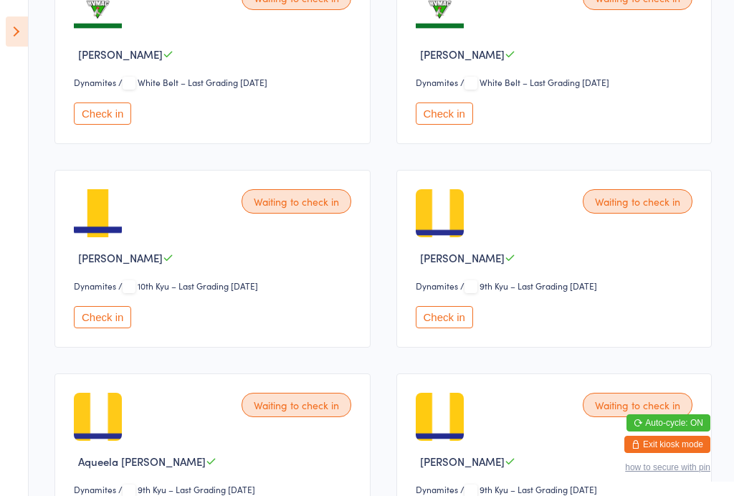
click at [446, 111] on button "Check in" at bounding box center [444, 113] width 57 height 22
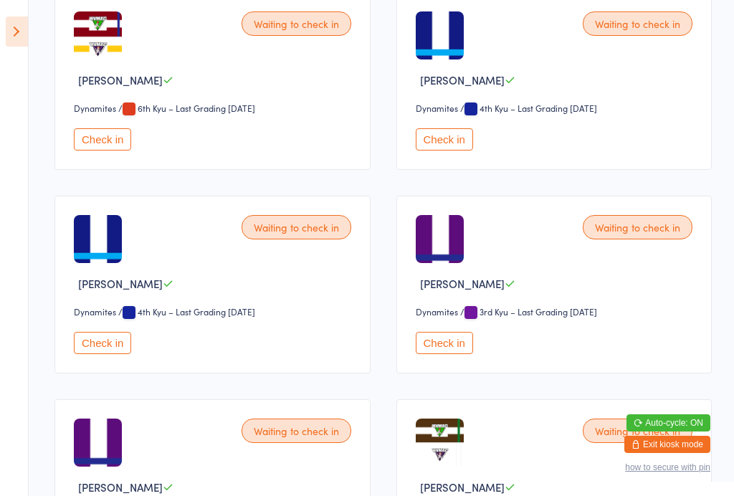
scroll to position [1088, 0]
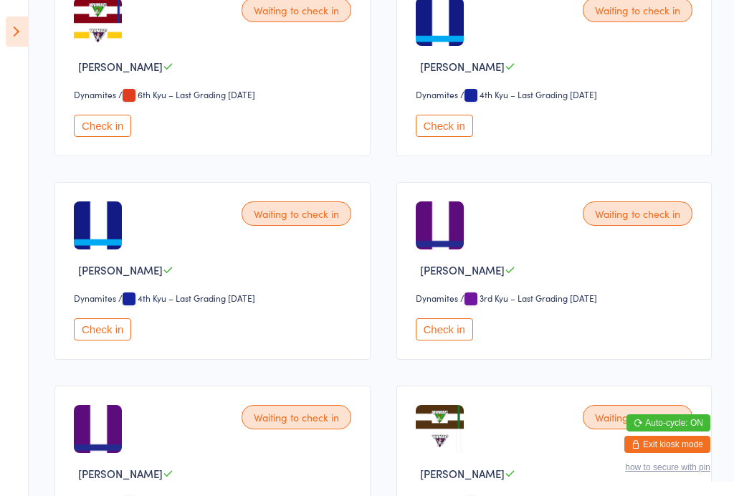
click at [458, 340] on button "Check in" at bounding box center [444, 329] width 57 height 22
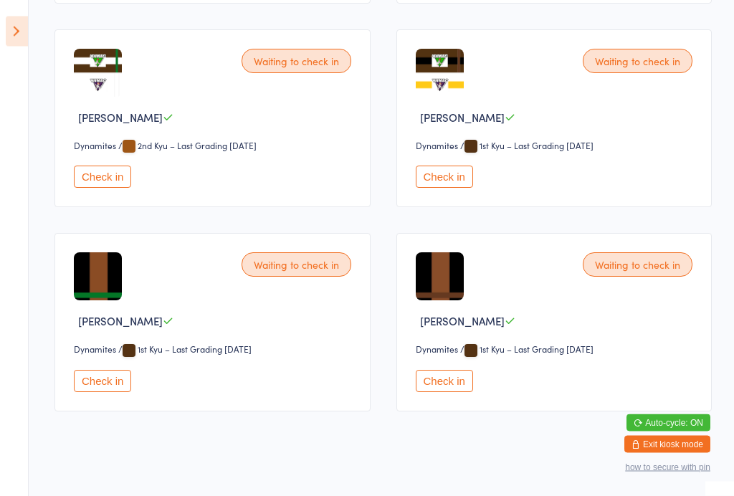
scroll to position [1471, 0]
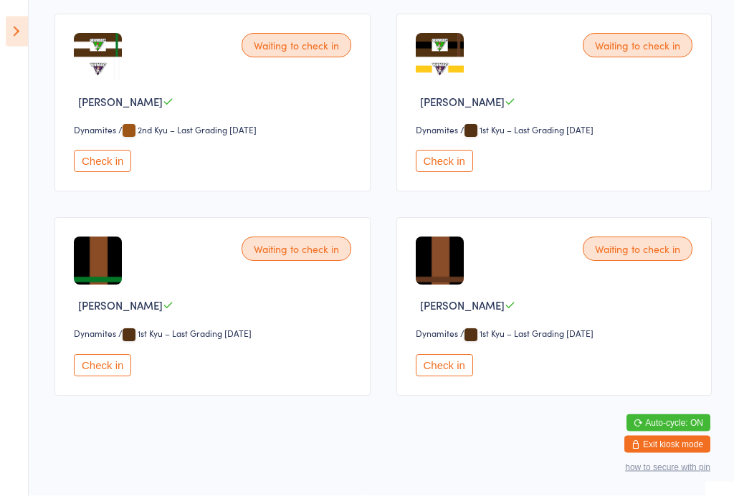
click at [110, 173] on button "Check in" at bounding box center [102, 161] width 57 height 22
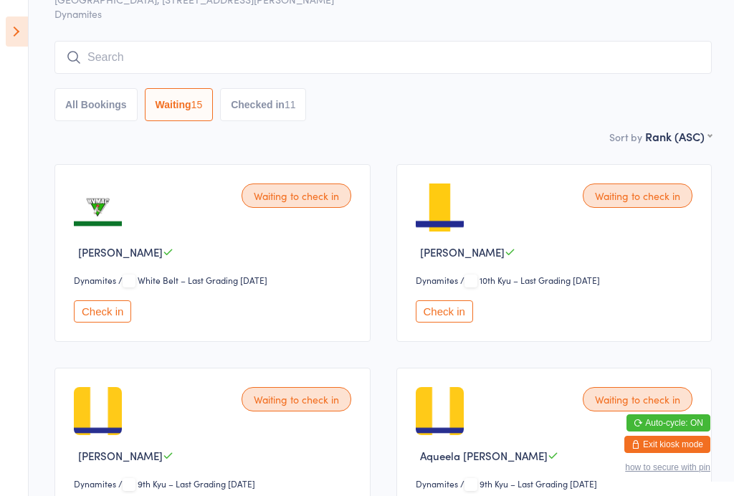
scroll to position [86, 0]
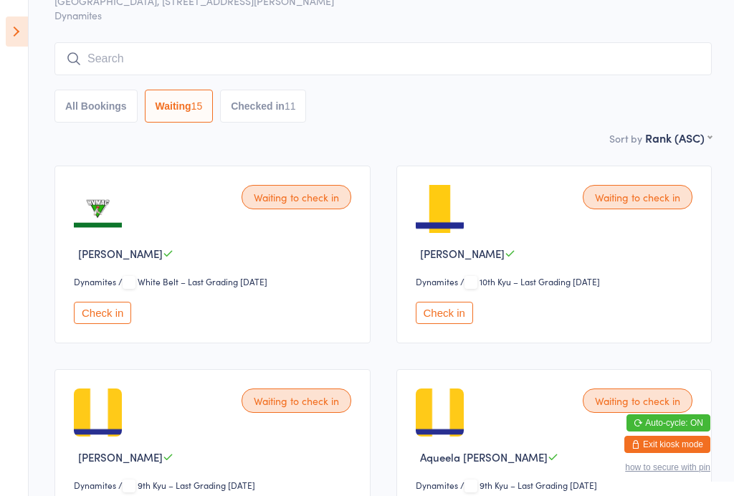
click at [16, 42] on icon at bounding box center [17, 31] width 22 height 30
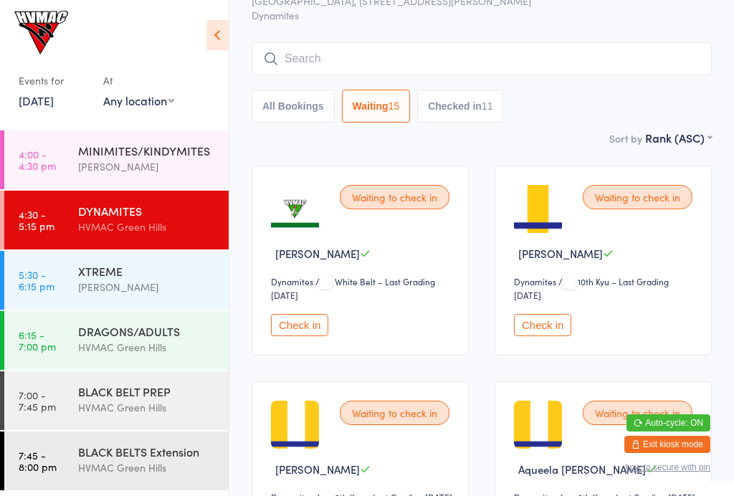
click at [71, 274] on link "5:30 - 6:15 pm XTREME Taj Hassan" at bounding box center [116, 280] width 224 height 59
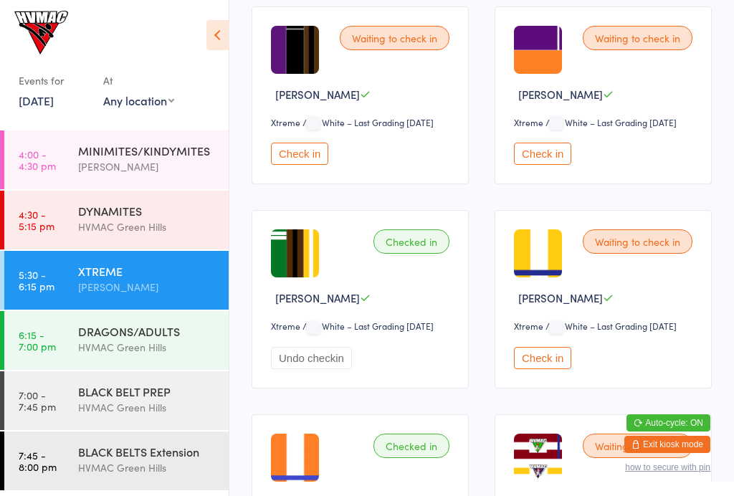
scroll to position [460, 0]
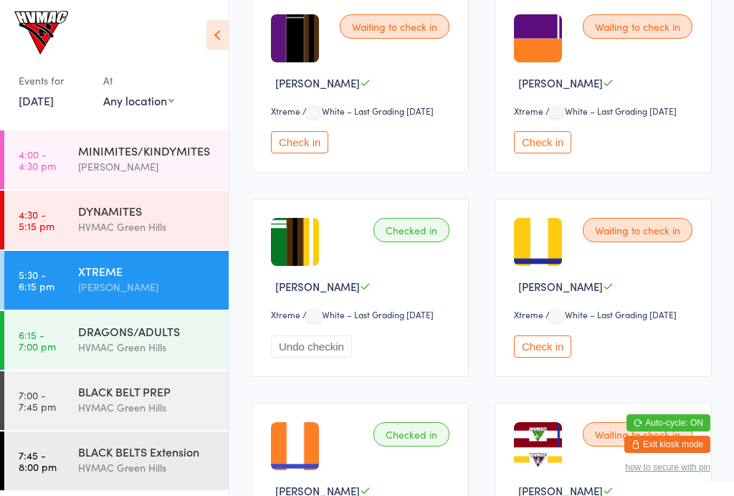
click at [539, 376] on div "Waiting to check in Hudson Garland Xtreme Xtreme / White – Last Grading Mar 13,…" at bounding box center [602, 287] width 217 height 178
click at [542, 358] on button "Check in" at bounding box center [542, 346] width 57 height 22
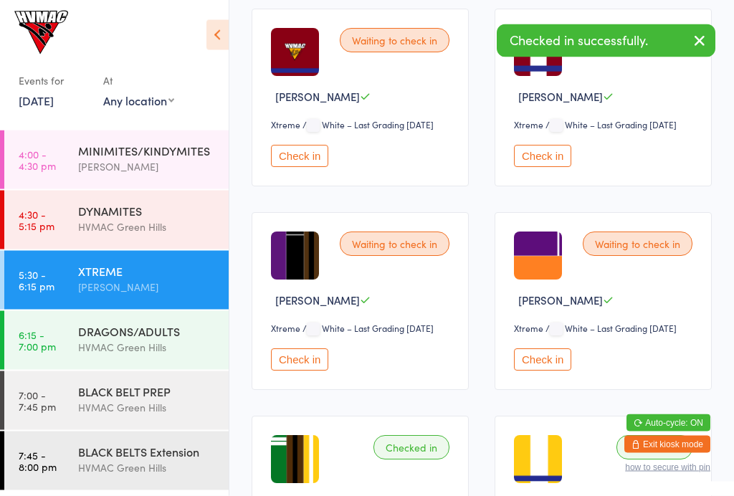
scroll to position [227, 0]
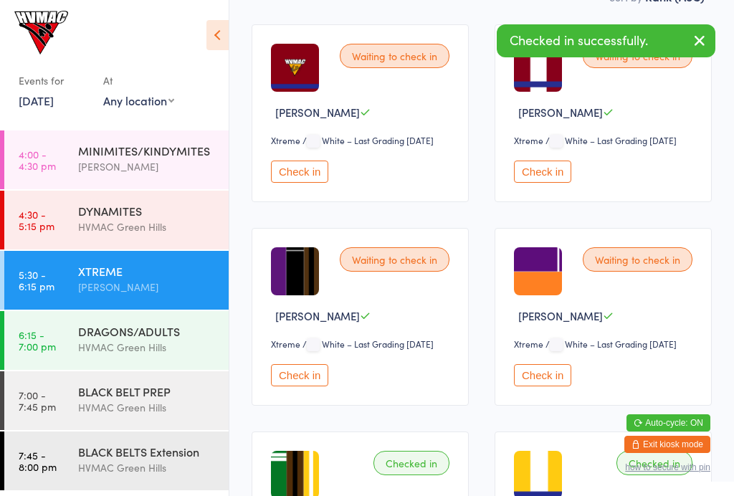
click at [97, 331] on div "DRAGONS/ADULTS" at bounding box center [147, 331] width 138 height 16
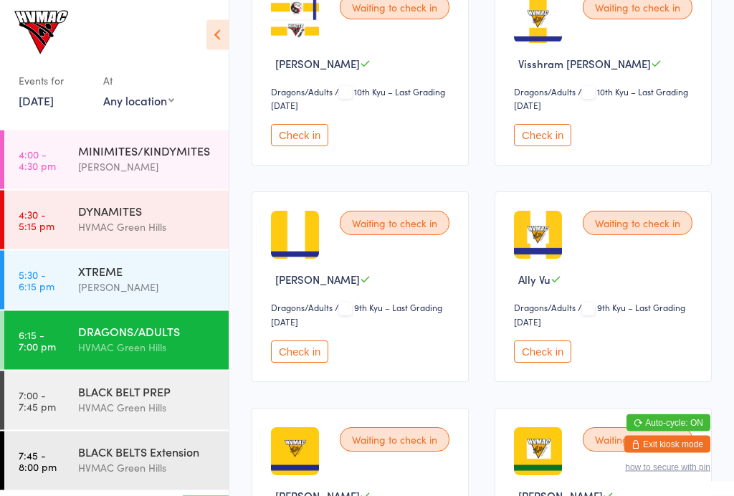
scroll to position [492, 0]
click at [299, 355] on button "Check in" at bounding box center [299, 351] width 57 height 22
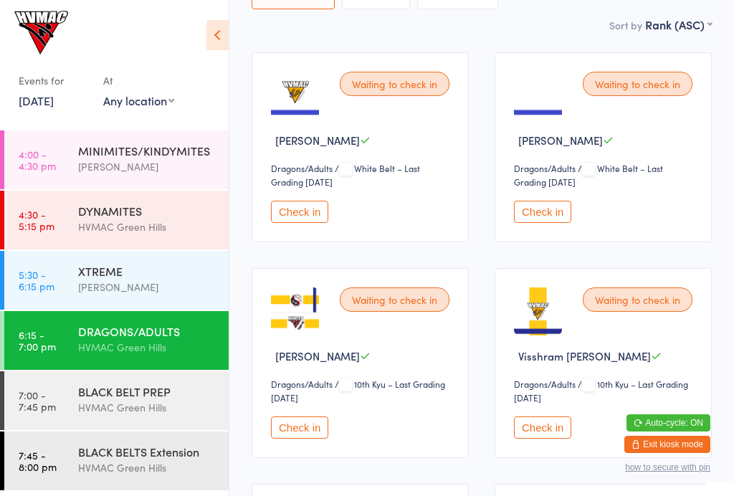
scroll to position [198, 0]
click at [95, 287] on div "[PERSON_NAME]" at bounding box center [147, 287] width 138 height 16
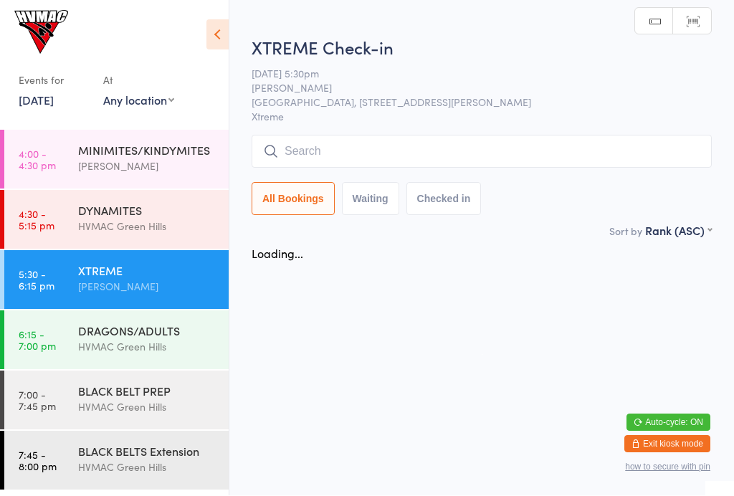
scroll to position [1, 0]
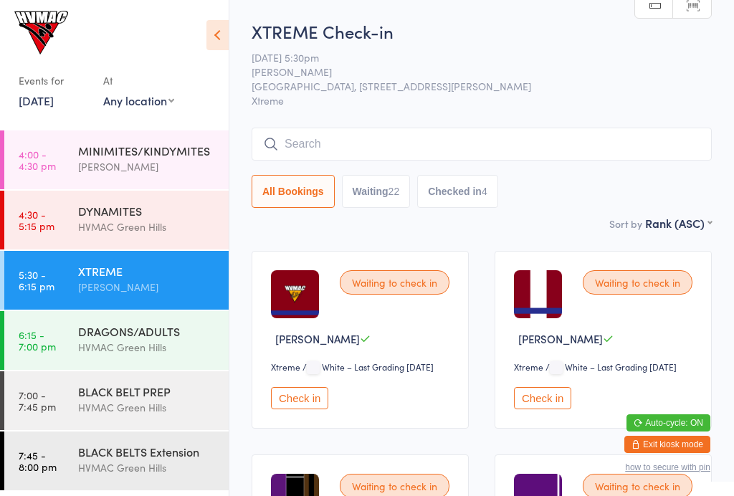
click at [128, 204] on div "DYNAMITES" at bounding box center [147, 211] width 138 height 16
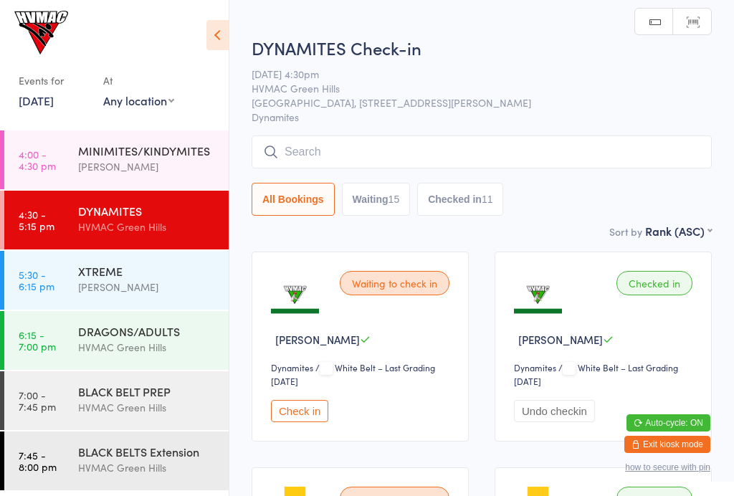
click at [394, 186] on button "Waiting 15" at bounding box center [376, 199] width 69 height 33
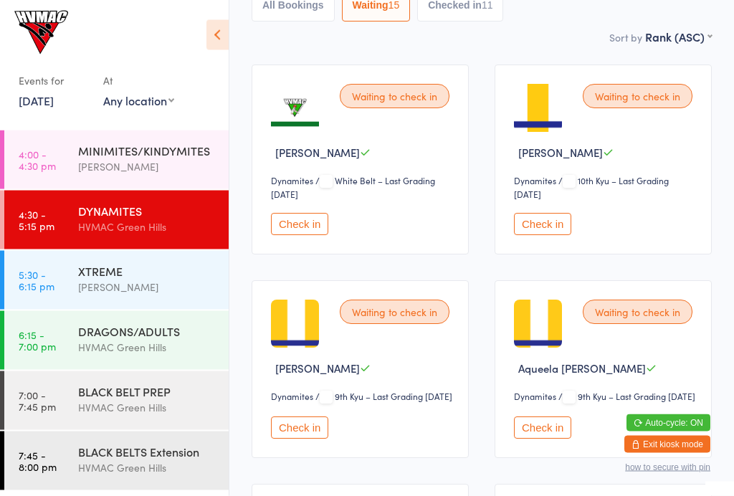
scroll to position [186, 0]
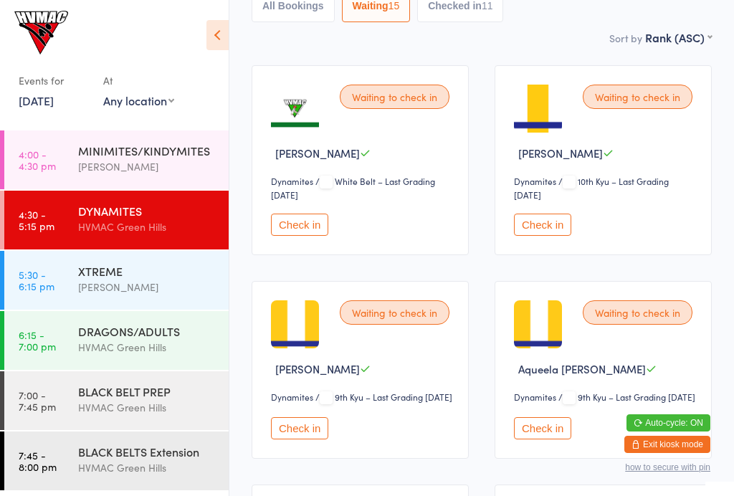
click at [316, 227] on button "Check in" at bounding box center [299, 225] width 57 height 22
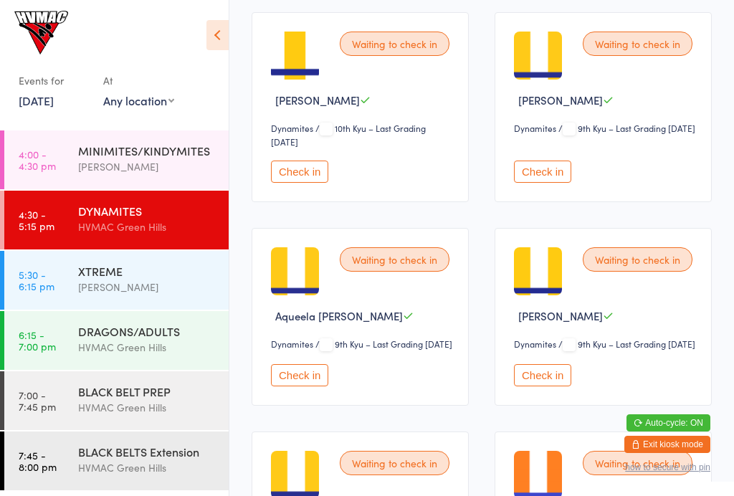
scroll to position [239, 0]
click at [552, 182] on button "Check in" at bounding box center [542, 172] width 57 height 22
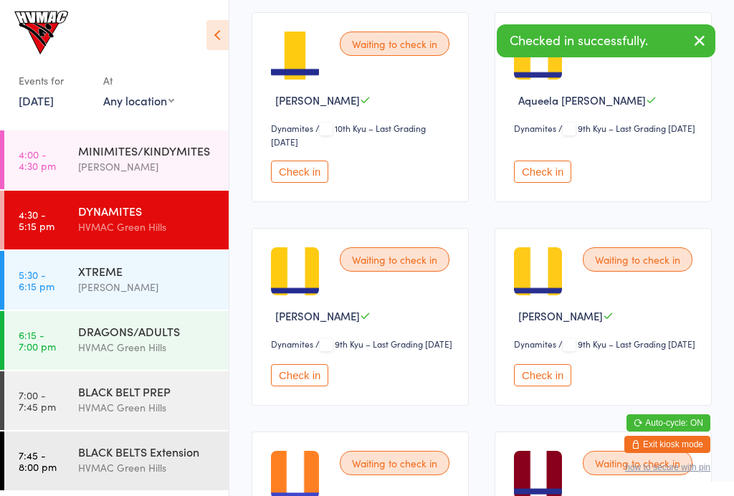
click at [552, 181] on button "Check in" at bounding box center [542, 172] width 57 height 22
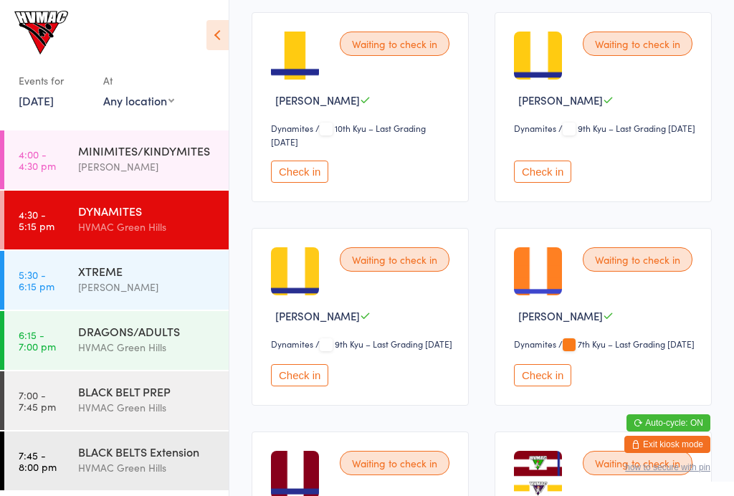
click at [555, 183] on button "Check in" at bounding box center [542, 172] width 57 height 22
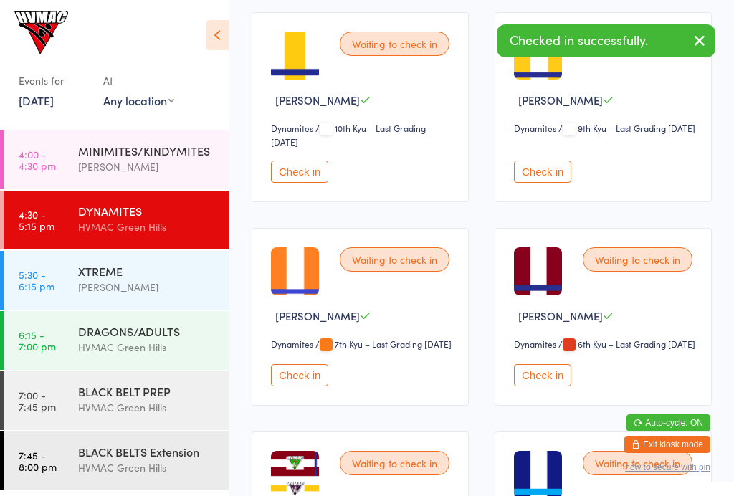
click at [562, 176] on button "Check in" at bounding box center [542, 172] width 57 height 22
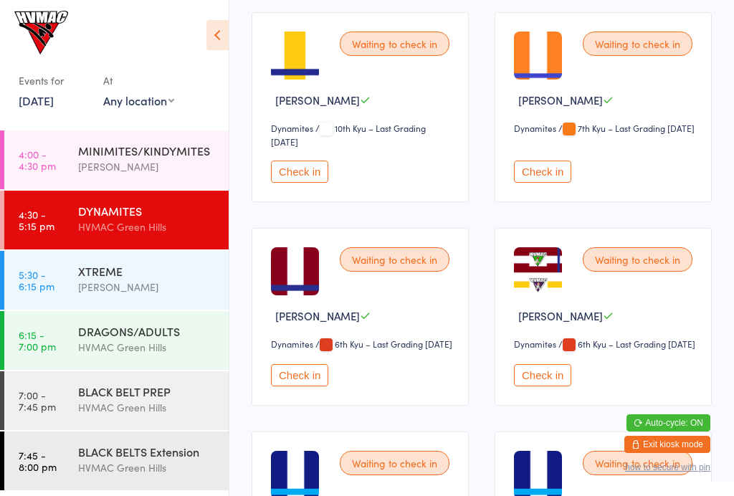
click at [535, 176] on button "Check in" at bounding box center [542, 172] width 57 height 22
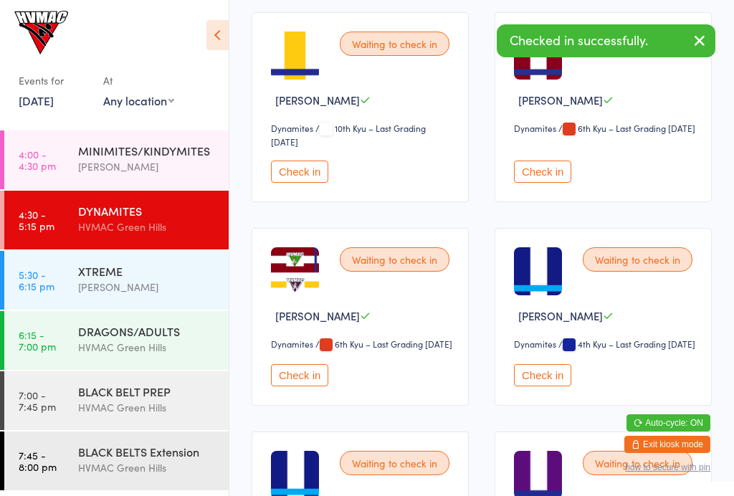
click at [540, 183] on button "Check in" at bounding box center [542, 172] width 57 height 22
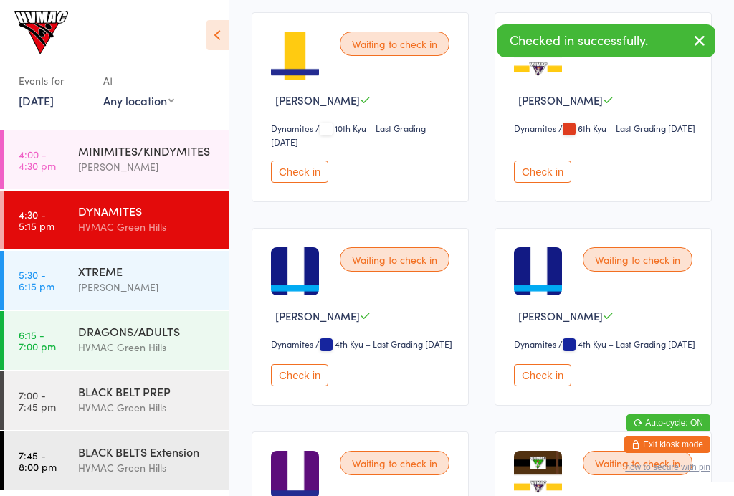
click at [543, 183] on button "Check in" at bounding box center [542, 172] width 57 height 22
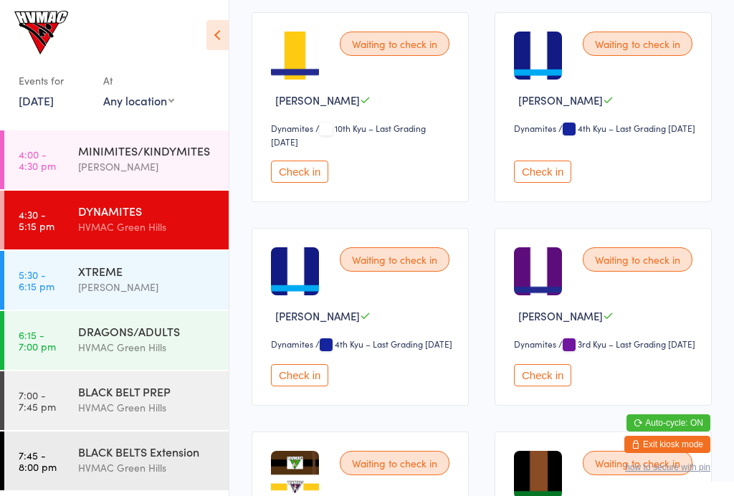
click at [558, 175] on button "Check in" at bounding box center [542, 172] width 57 height 22
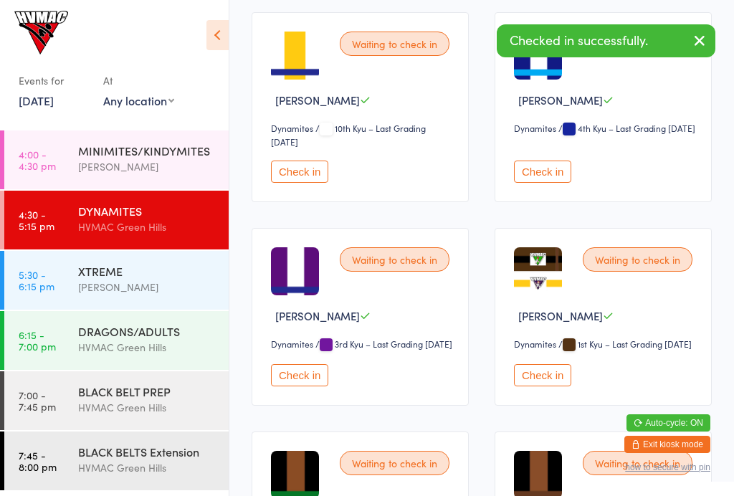
click at [303, 386] on button "Check in" at bounding box center [299, 375] width 57 height 22
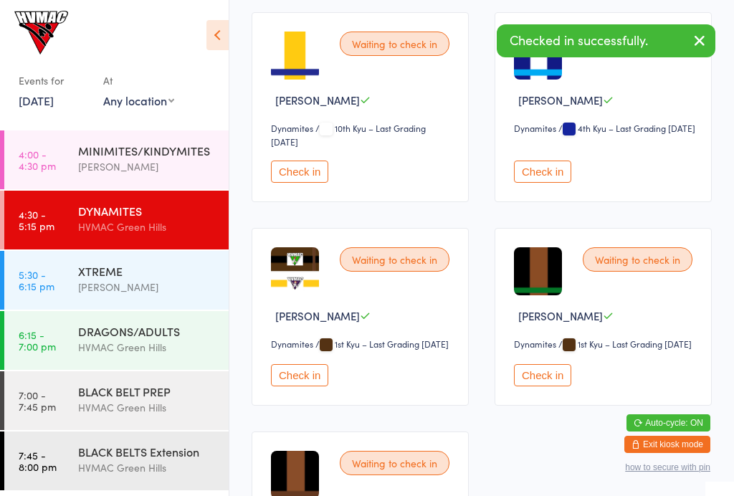
click at [310, 386] on button "Check in" at bounding box center [299, 375] width 57 height 22
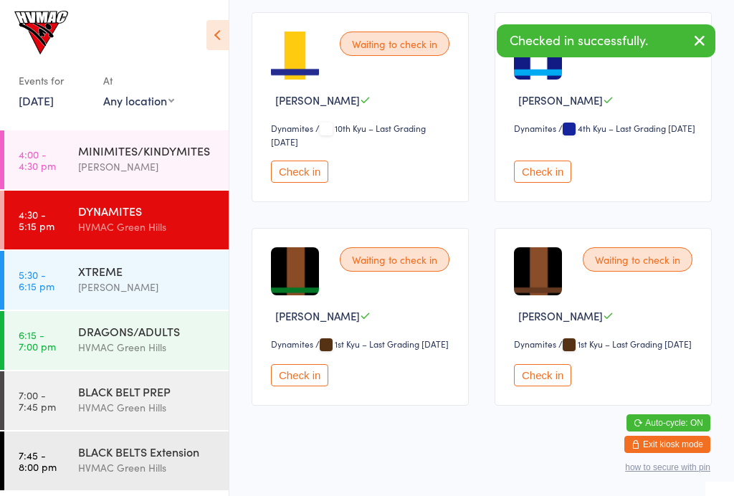
click at [303, 386] on button "Check in" at bounding box center [299, 375] width 57 height 22
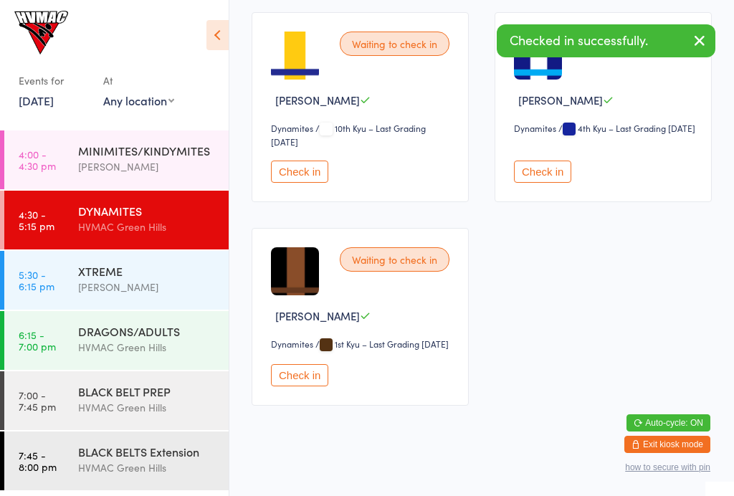
click at [306, 386] on button "Check in" at bounding box center [299, 375] width 57 height 22
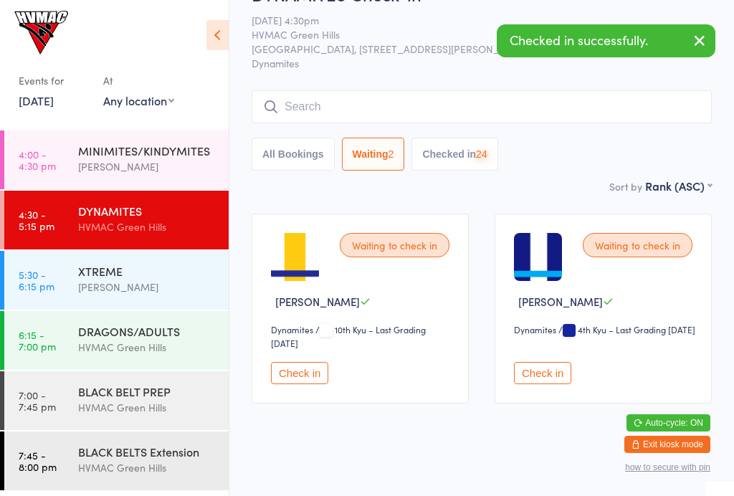
scroll to position [0, 0]
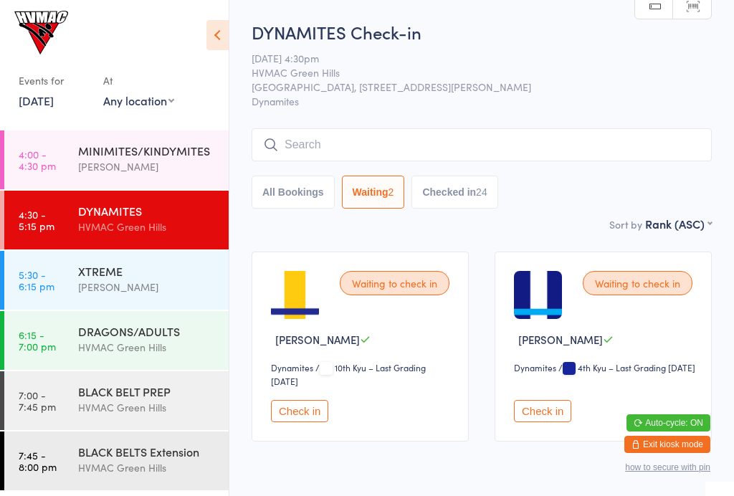
click at [468, 197] on button "Checked in 24" at bounding box center [454, 192] width 86 height 33
select select "6"
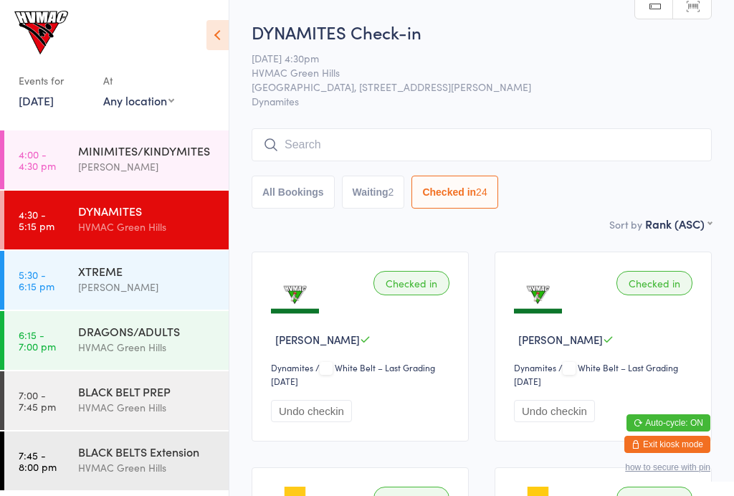
click at [328, 137] on input "search" at bounding box center [482, 144] width 460 height 33
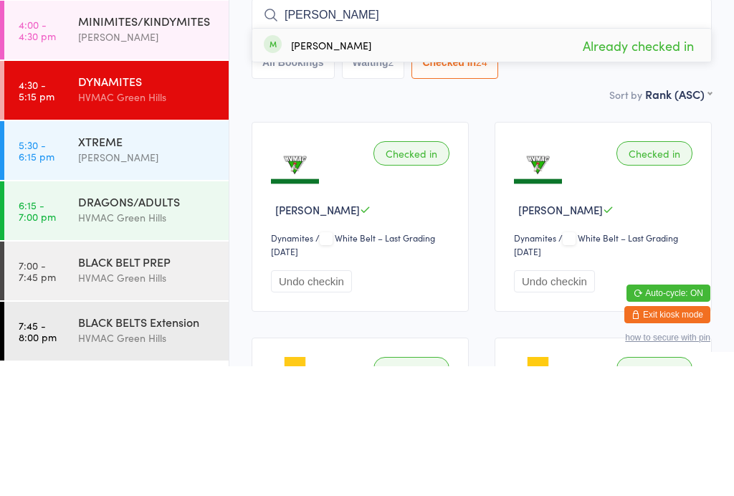
type input "Ira"
click at [576, 88] on div "DYNAMITES Check-in 14 Aug 4:30pm HVMAC Green Hills Hunter Valley Martial Arts, …" at bounding box center [482, 118] width 460 height 196
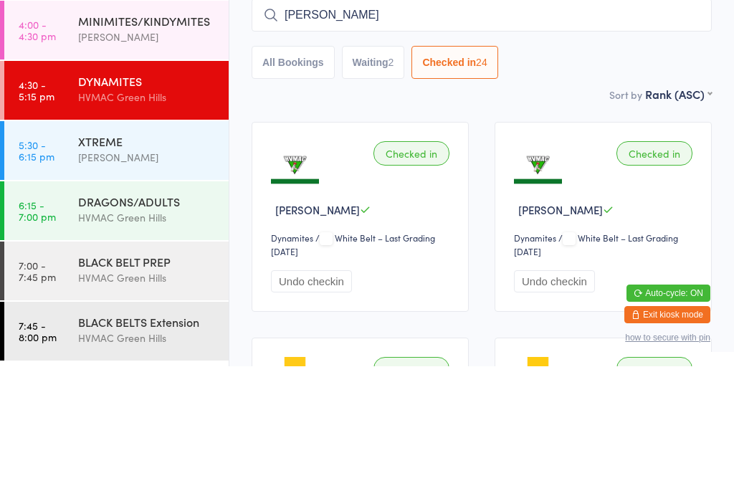
scroll to position [130, 0]
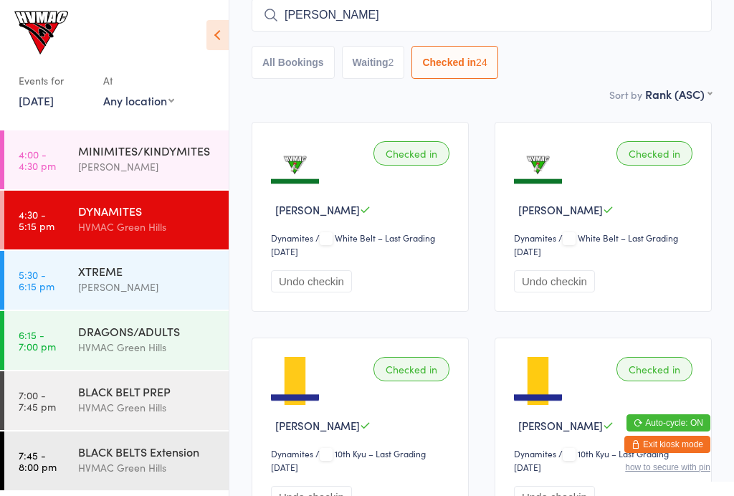
click at [378, 67] on button "Waiting 2" at bounding box center [373, 62] width 63 height 33
select select "4"
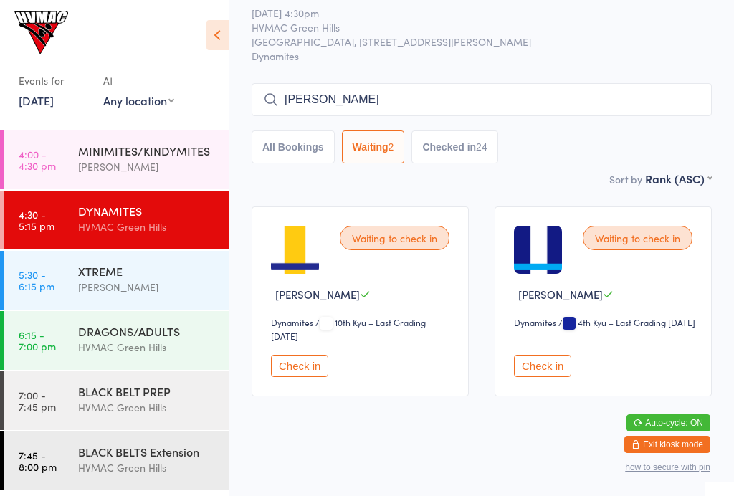
scroll to position [62, 0]
click at [562, 355] on button "Check in" at bounding box center [542, 366] width 57 height 22
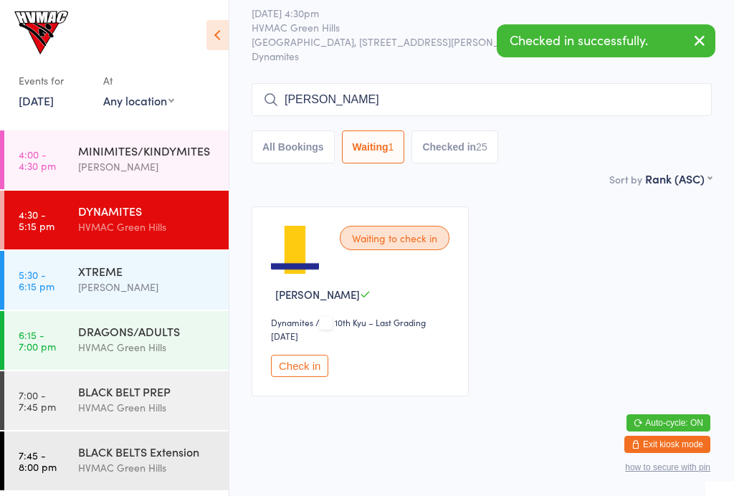
click at [121, 282] on div "[PERSON_NAME]" at bounding box center [147, 287] width 138 height 16
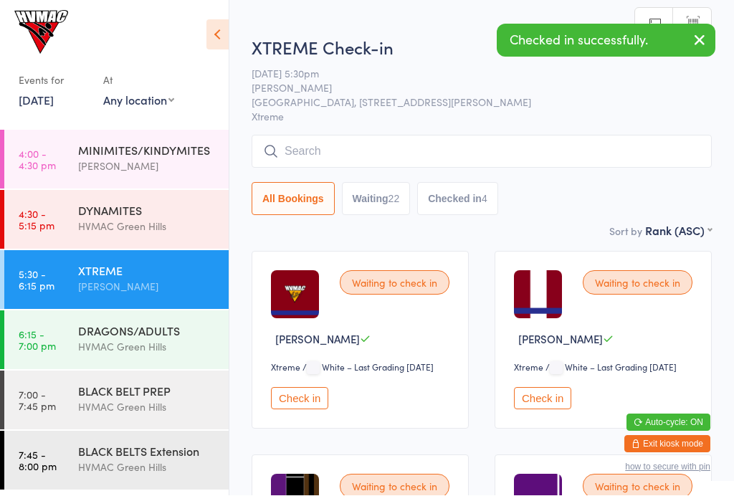
scroll to position [1, 0]
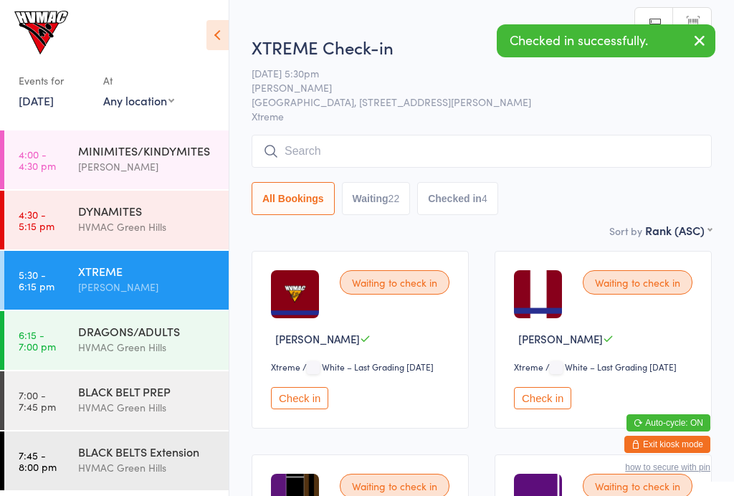
click at [400, 204] on div "22" at bounding box center [393, 198] width 11 height 11
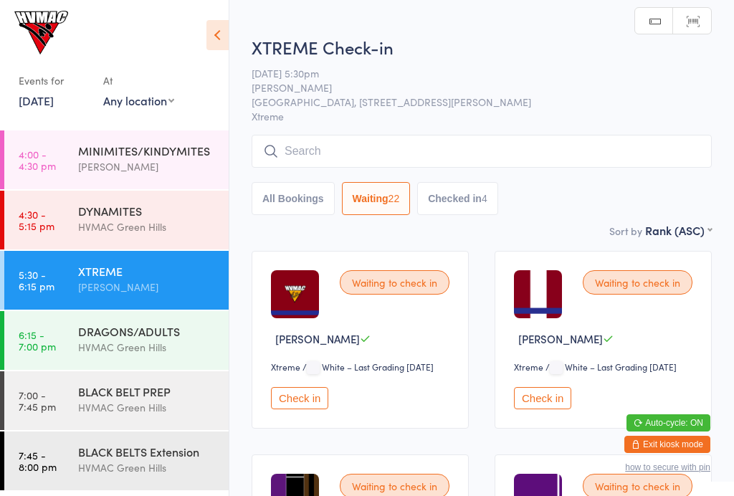
click at [552, 409] on button "Check in" at bounding box center [542, 398] width 57 height 22
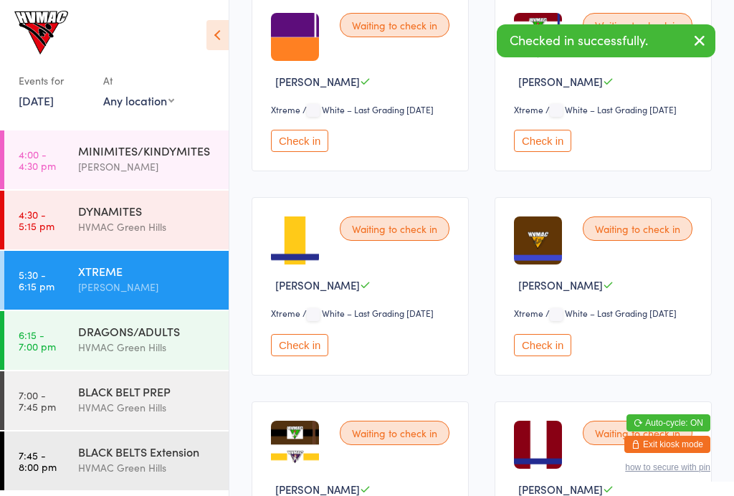
scroll to position [460, 0]
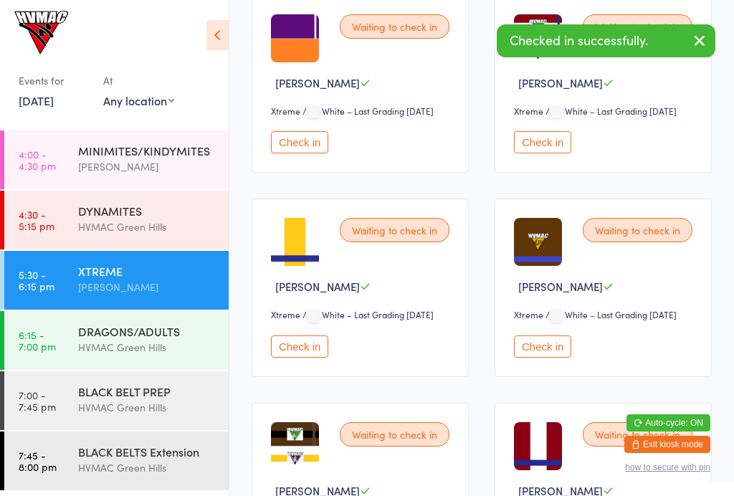
click at [560, 153] on button "Check in" at bounding box center [542, 142] width 57 height 22
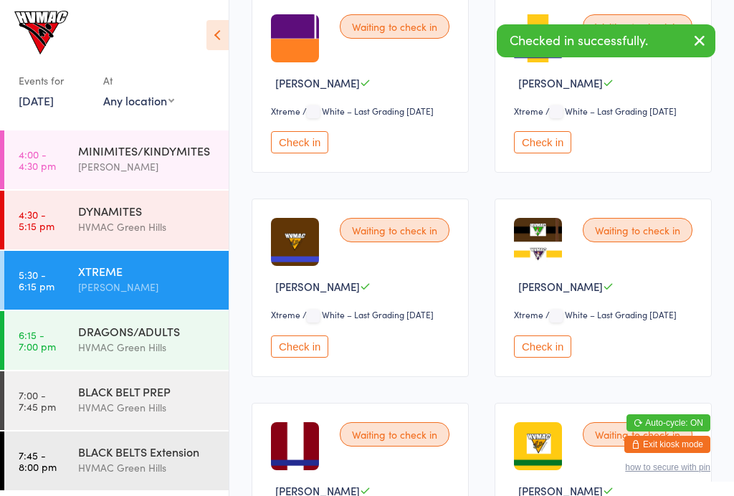
click at [551, 153] on button "Check in" at bounding box center [542, 142] width 57 height 22
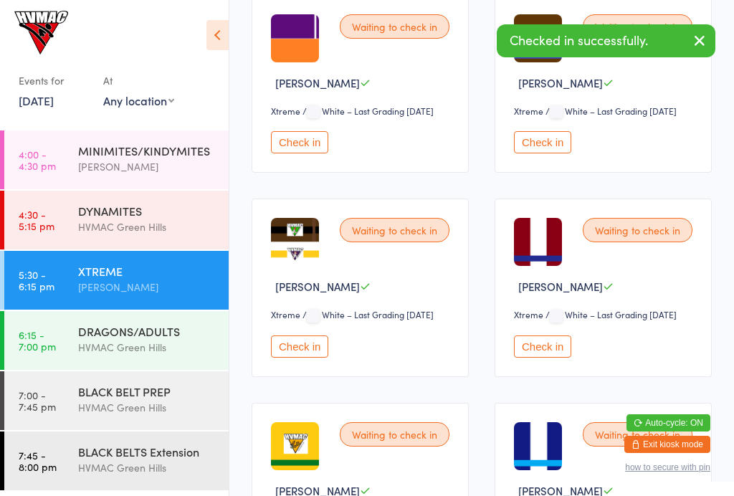
click at [303, 358] on button "Check in" at bounding box center [299, 346] width 57 height 22
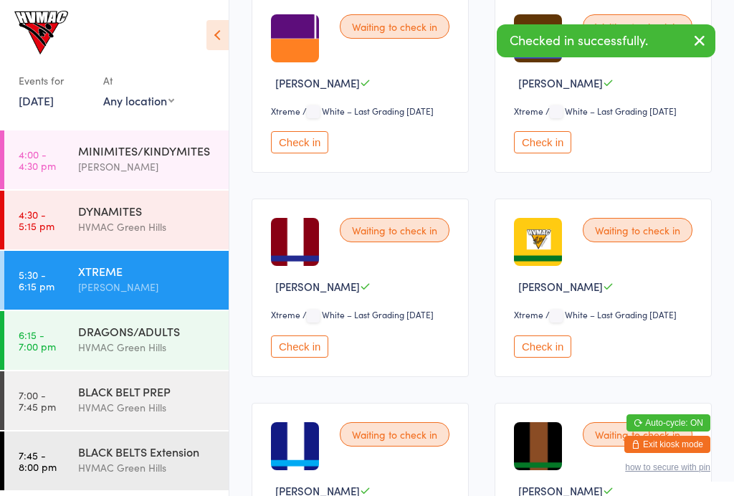
click at [311, 376] on div "Waiting to check in Charlie Knutsen Xtreme Xtreme / White – Last Grading Mar 20…" at bounding box center [360, 287] width 217 height 178
click at [315, 358] on button "Check in" at bounding box center [299, 346] width 57 height 22
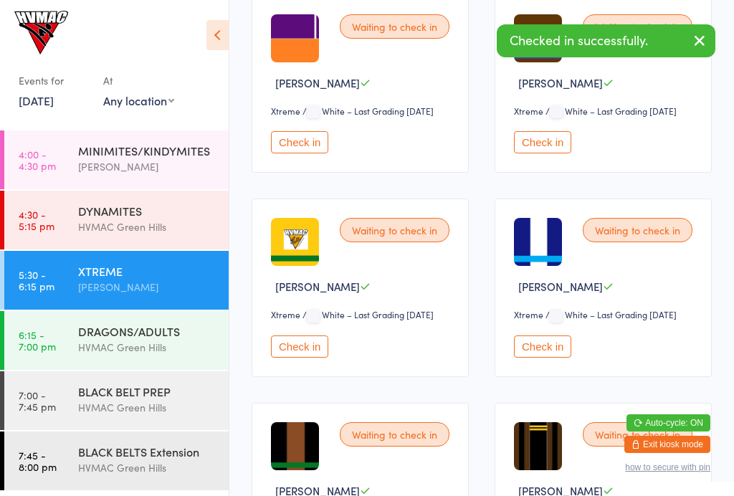
click at [536, 358] on button "Check in" at bounding box center [542, 346] width 57 height 22
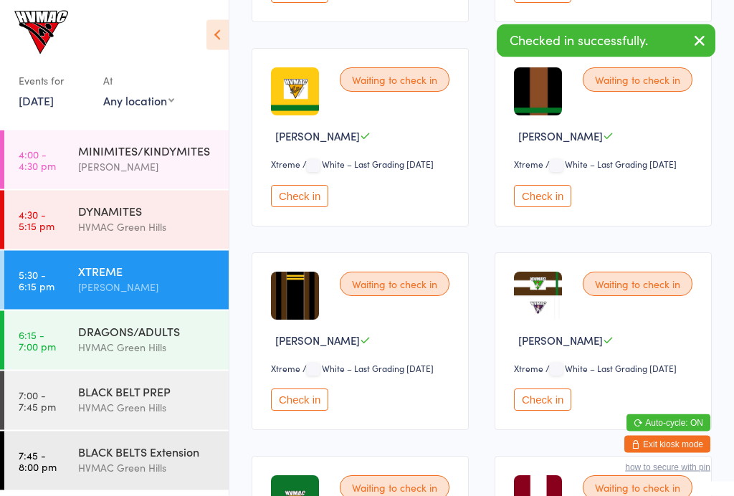
scroll to position [610, 0]
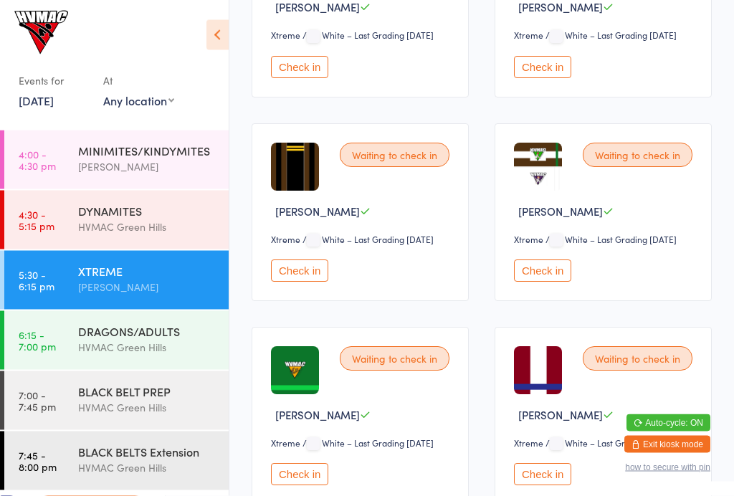
click at [554, 282] on button "Check in" at bounding box center [542, 271] width 57 height 22
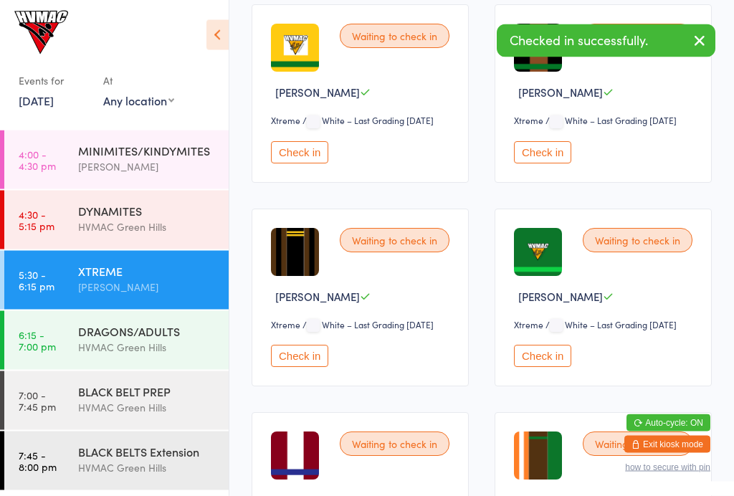
click at [563, 164] on button "Check in" at bounding box center [542, 153] width 57 height 22
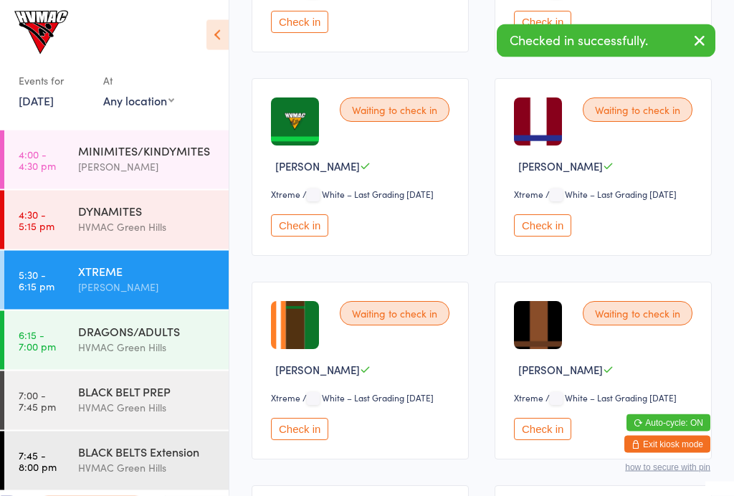
scroll to position [785, 0]
click at [551, 236] on button "Check in" at bounding box center [542, 225] width 57 height 22
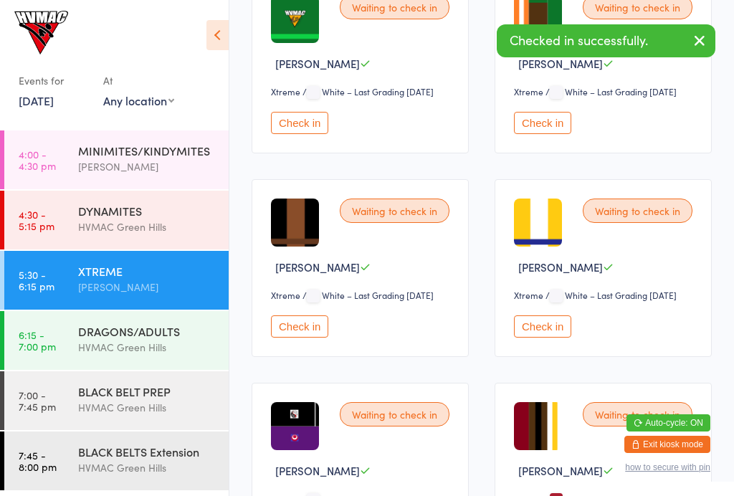
scroll to position [886, 0]
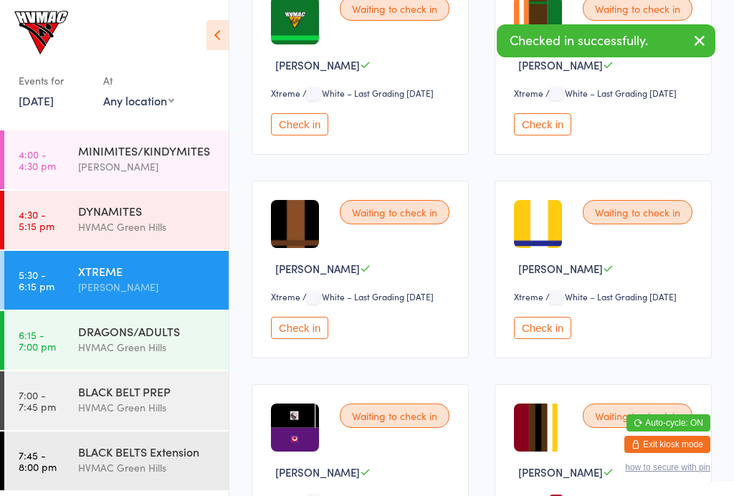
click at [313, 339] on button "Check in" at bounding box center [299, 328] width 57 height 22
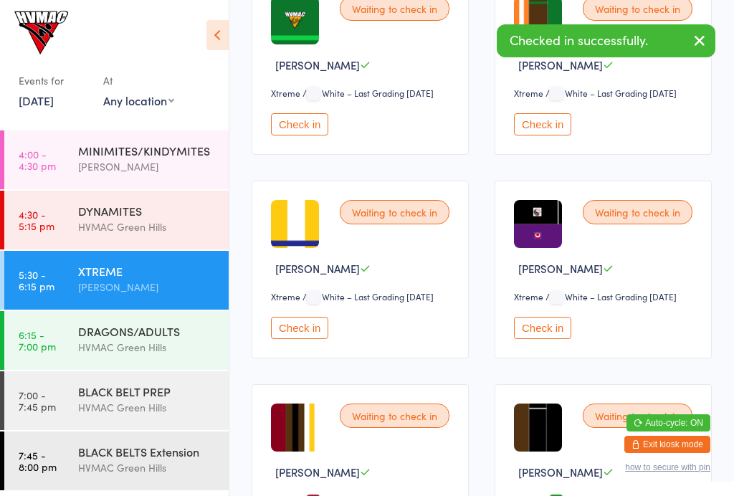
click at [310, 339] on button "Check in" at bounding box center [299, 328] width 57 height 22
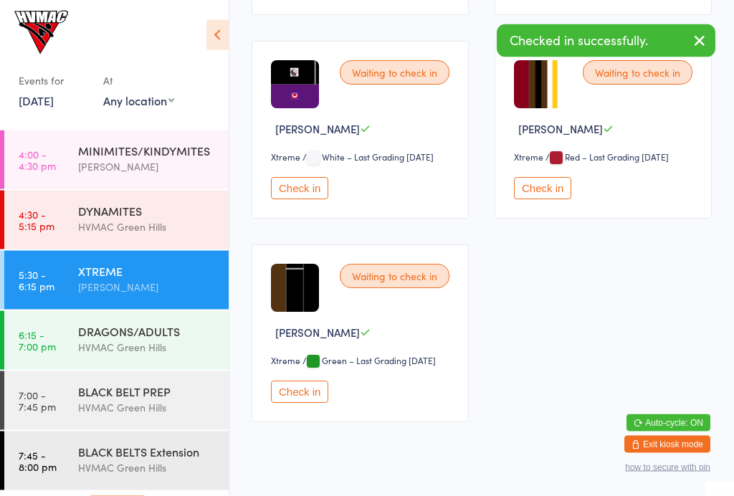
scroll to position [1025, 0]
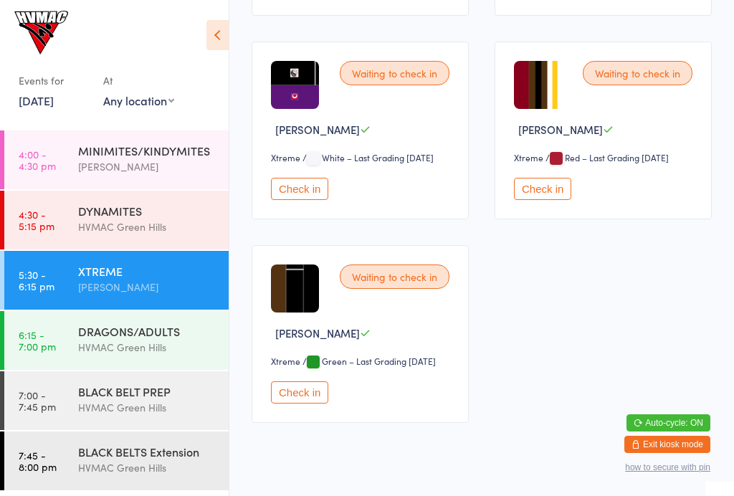
click at [302, 403] on button "Check in" at bounding box center [299, 392] width 57 height 22
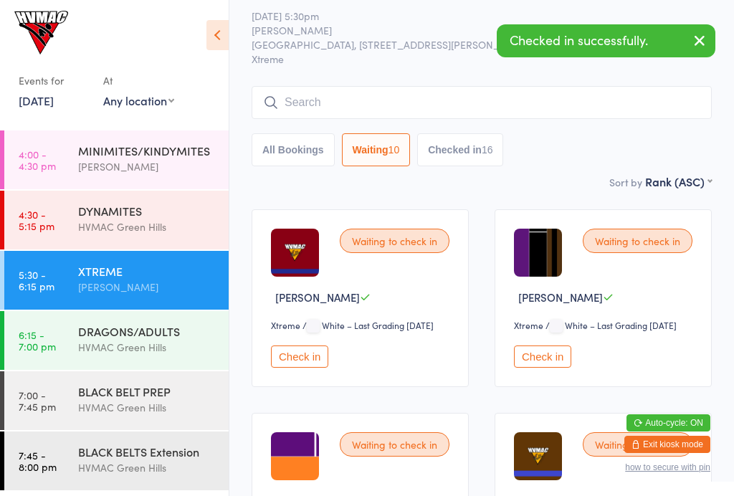
scroll to position [0, 0]
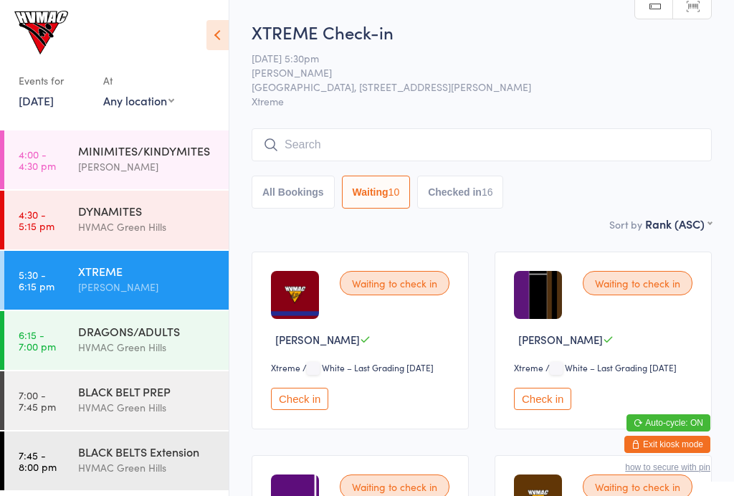
click at [499, 184] on button "Checked in 16" at bounding box center [460, 192] width 86 height 33
select select "6"
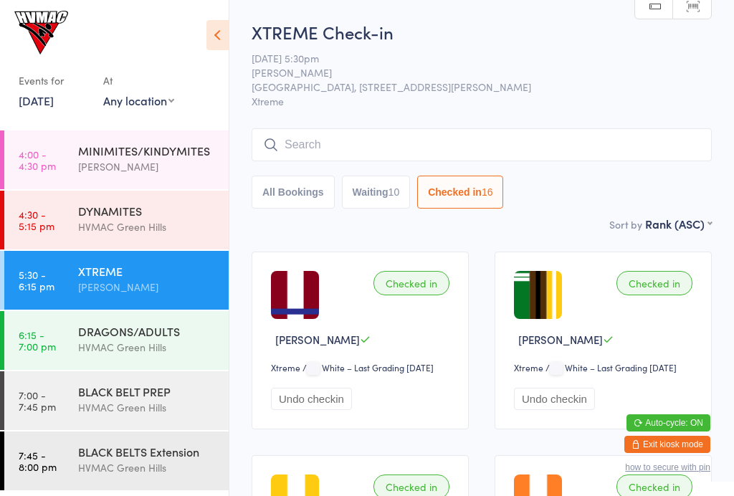
click at [145, 338] on div "DRAGONS/ADULTS" at bounding box center [147, 331] width 138 height 16
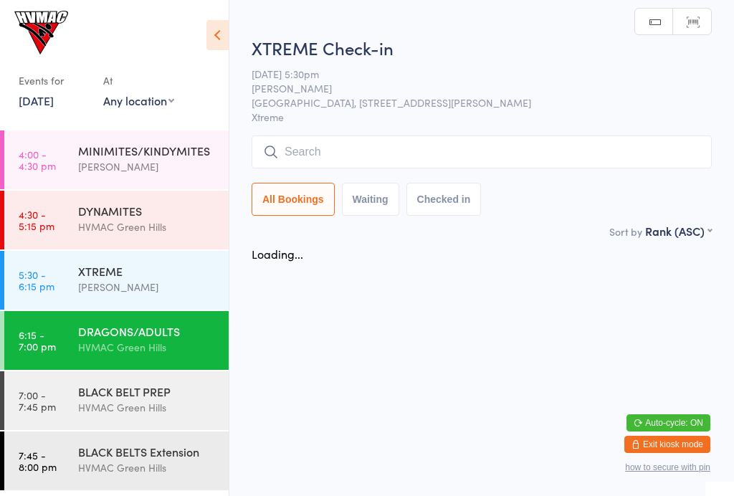
click at [379, 194] on button "Waiting" at bounding box center [370, 199] width 57 height 33
select select "4"
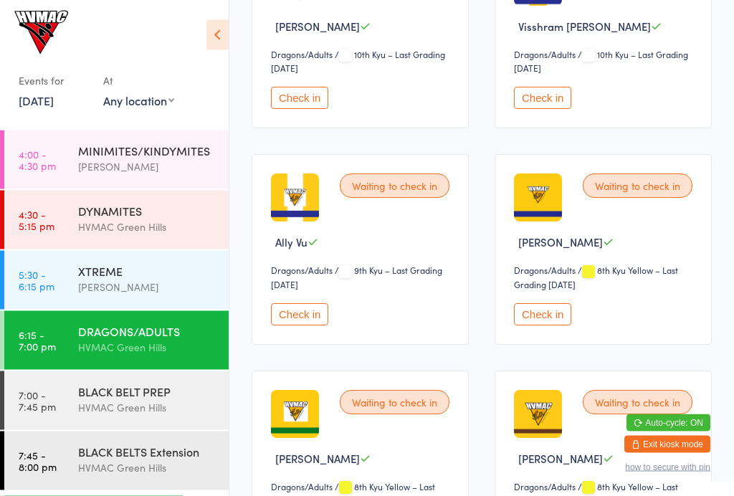
scroll to position [529, 0]
click at [140, 227] on div "HVMAC Green Hills" at bounding box center [147, 227] width 138 height 16
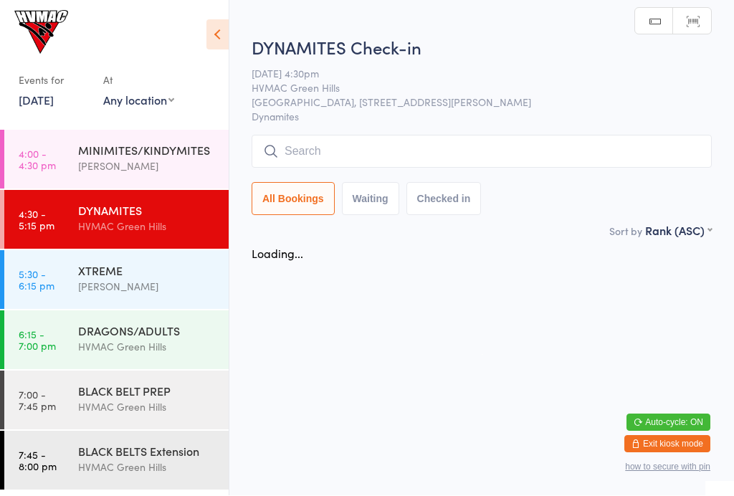
scroll to position [1, 0]
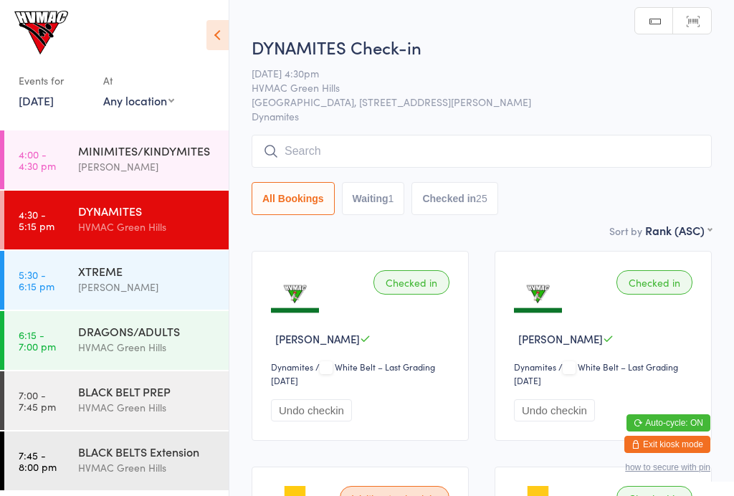
click at [84, 287] on div "[PERSON_NAME]" at bounding box center [147, 287] width 138 height 16
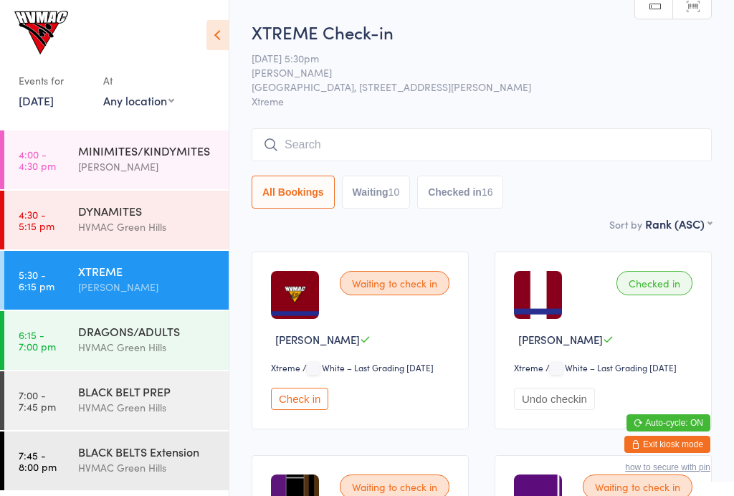
click at [385, 200] on button "Waiting 10" at bounding box center [376, 192] width 69 height 33
select select "4"
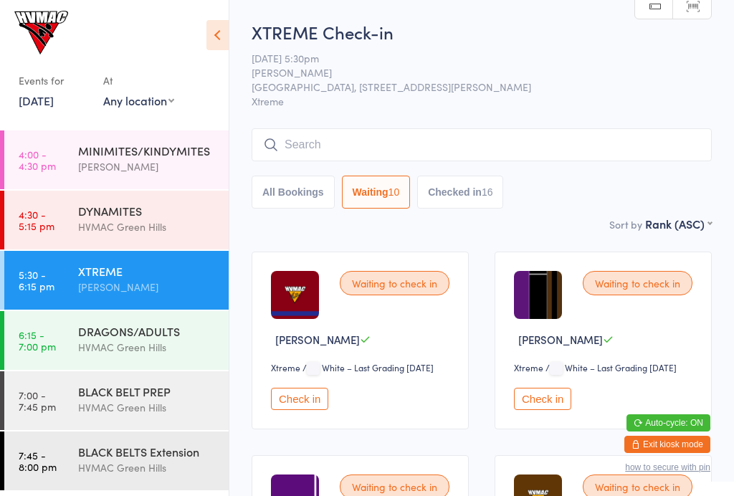
click at [215, 34] on icon at bounding box center [217, 35] width 22 height 30
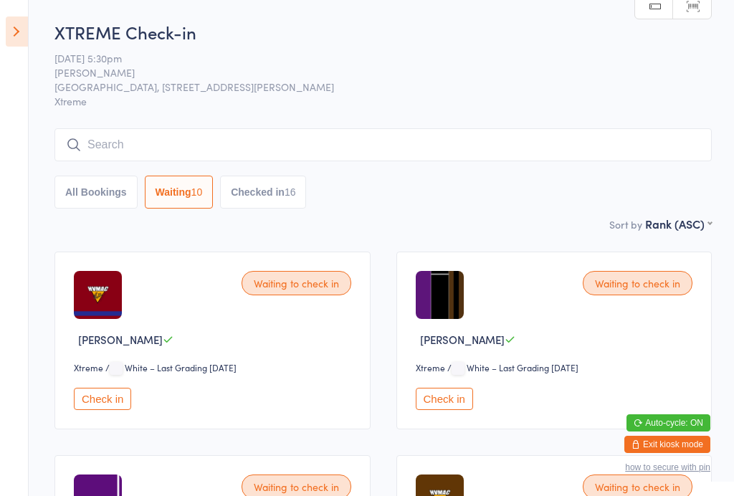
click at [27, 16] on aside "Events for 14 Aug, 2025 14 Aug, 2025 August 2025 Sun Mon Tue Wed Thu Fri Sat 31…" at bounding box center [14, 248] width 29 height 496
click at [27, 16] on icon at bounding box center [17, 31] width 22 height 30
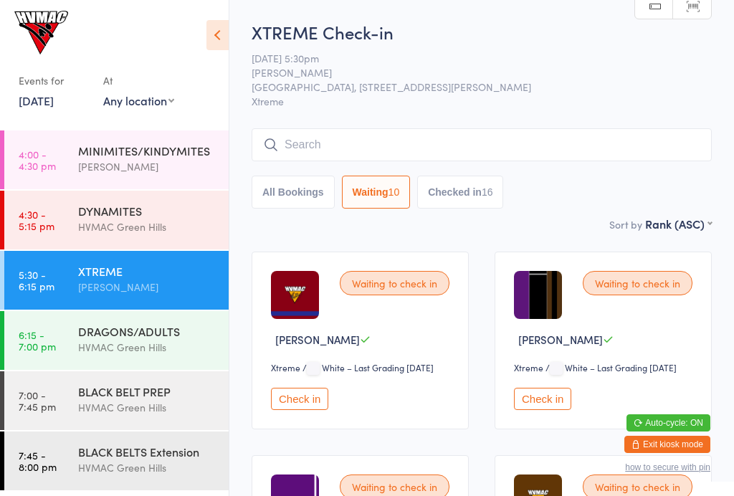
click at [17, 44] on img at bounding box center [41, 33] width 54 height 44
click at [118, 229] on div "HVMAC Green Hills" at bounding box center [147, 227] width 138 height 16
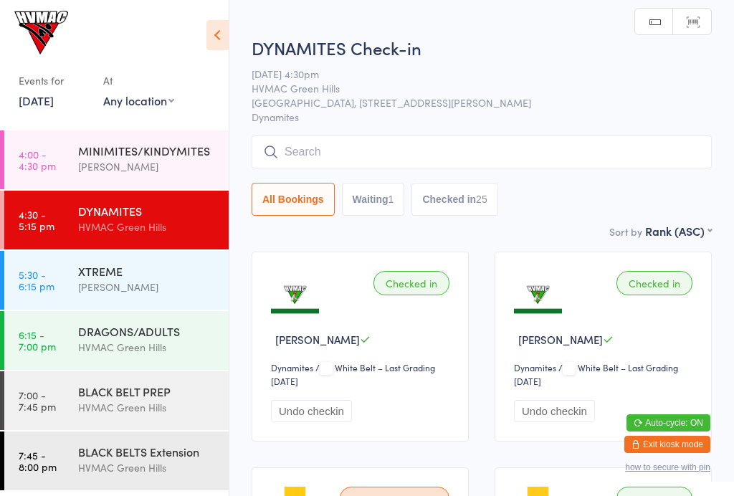
click at [474, 198] on button "Checked in 25" at bounding box center [454, 199] width 86 height 33
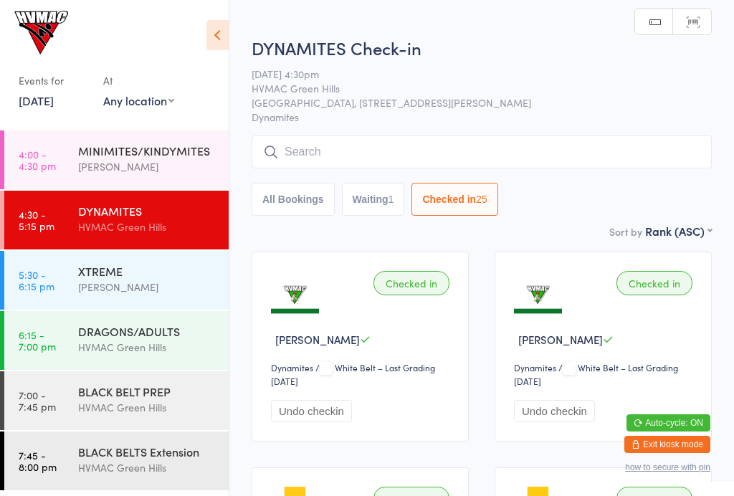
click at [356, 214] on button "Waiting 1" at bounding box center [373, 199] width 63 height 33
select select "4"
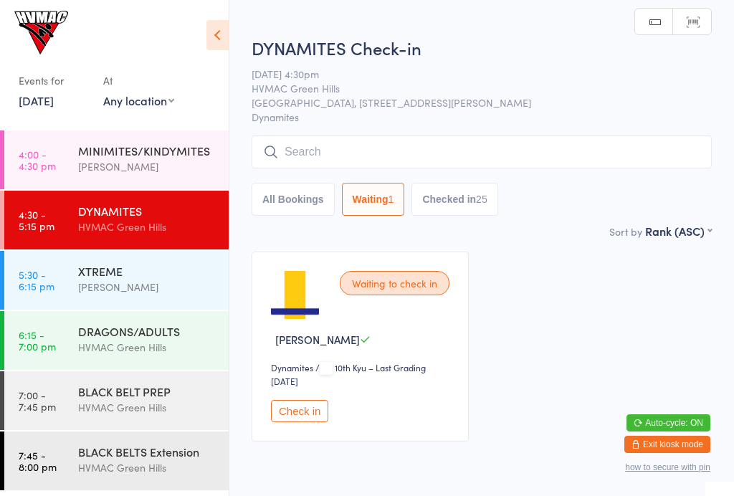
click at [158, 156] on div "MINIMITES/KINDYMITES" at bounding box center [147, 151] width 138 height 16
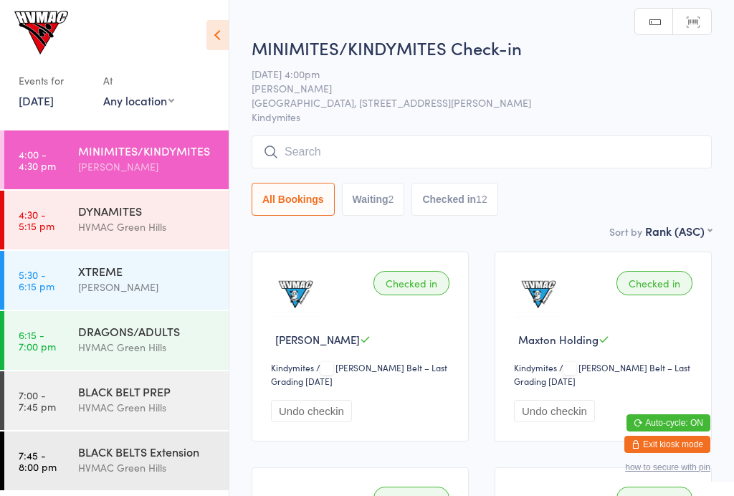
click at [145, 280] on div "[PERSON_NAME]" at bounding box center [147, 287] width 138 height 16
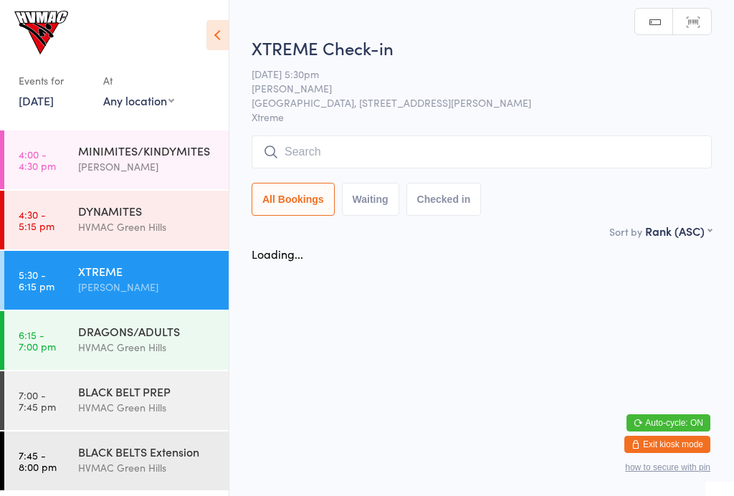
click at [214, 37] on icon at bounding box center [217, 35] width 22 height 30
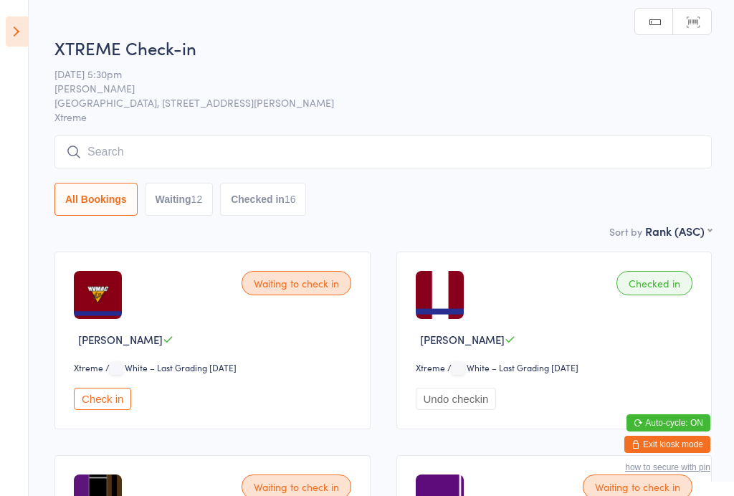
click at [190, 201] on button "Waiting 12" at bounding box center [179, 199] width 69 height 33
select select "4"
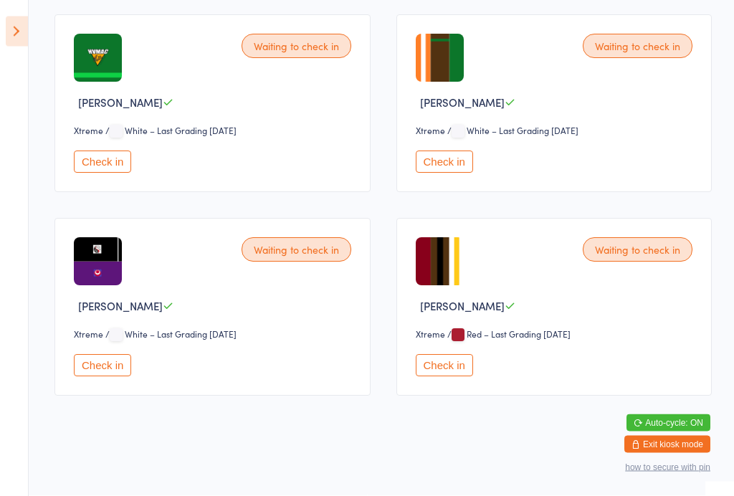
click at [439, 377] on button "Check in" at bounding box center [444, 366] width 57 height 22
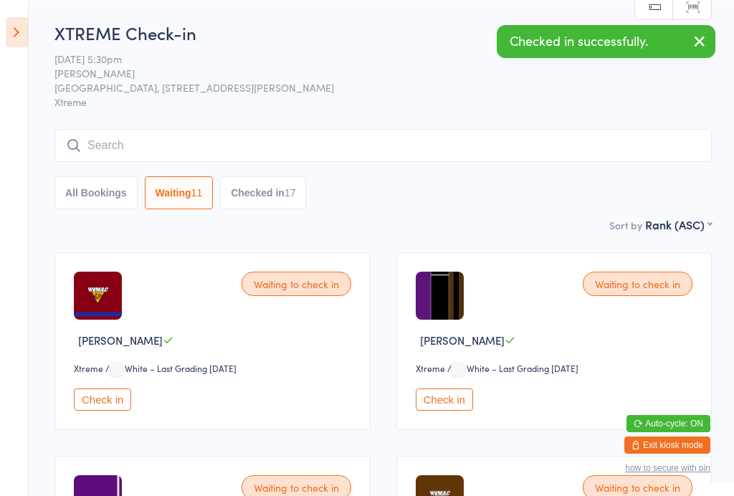
click at [346, 134] on input "search" at bounding box center [382, 144] width 657 height 33
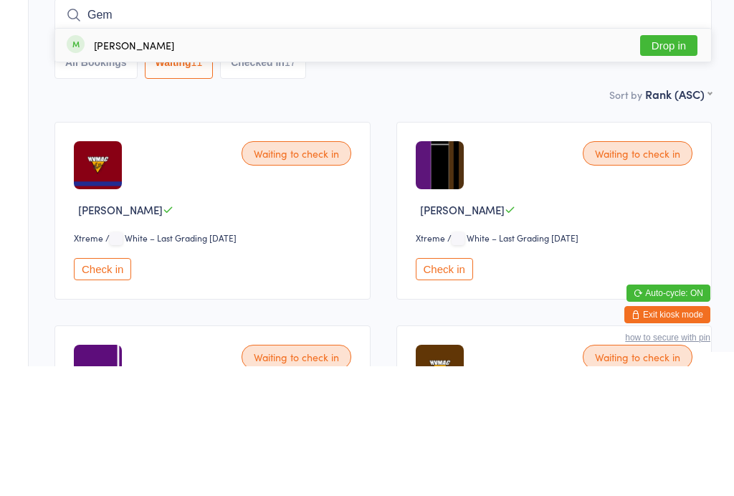
type input "Gem"
click at [670, 165] on button "Drop in" at bounding box center [668, 175] width 57 height 21
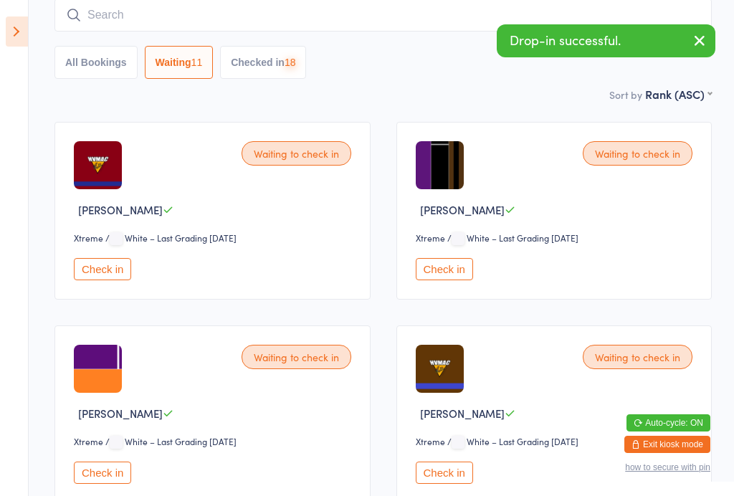
click at [303, 19] on input "search" at bounding box center [382, 15] width 657 height 33
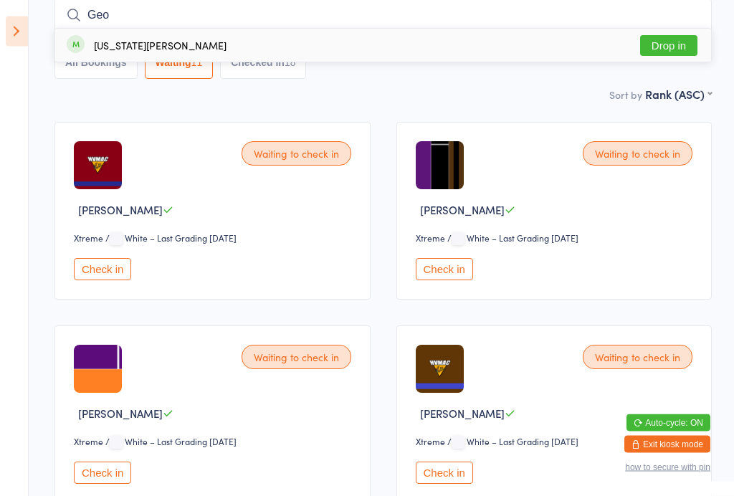
type input "Geo"
click at [679, 49] on button "Drop in" at bounding box center [668, 46] width 57 height 21
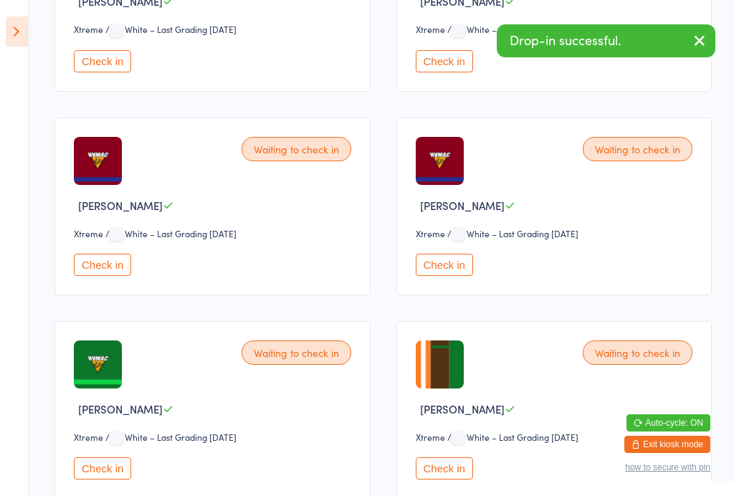
scroll to position [1058, 0]
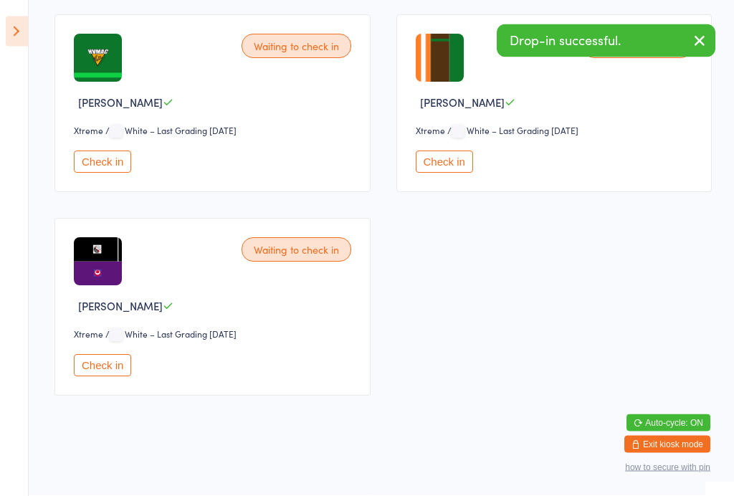
click at [455, 171] on button "Check in" at bounding box center [444, 162] width 57 height 22
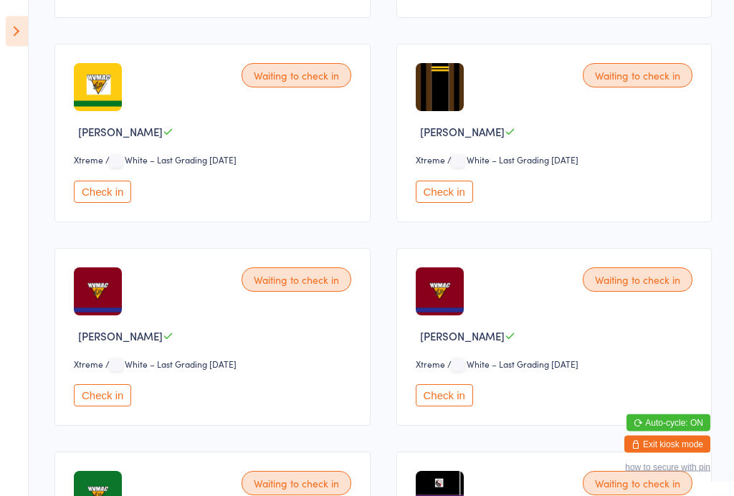
click at [124, 407] on button "Check in" at bounding box center [102, 396] width 57 height 22
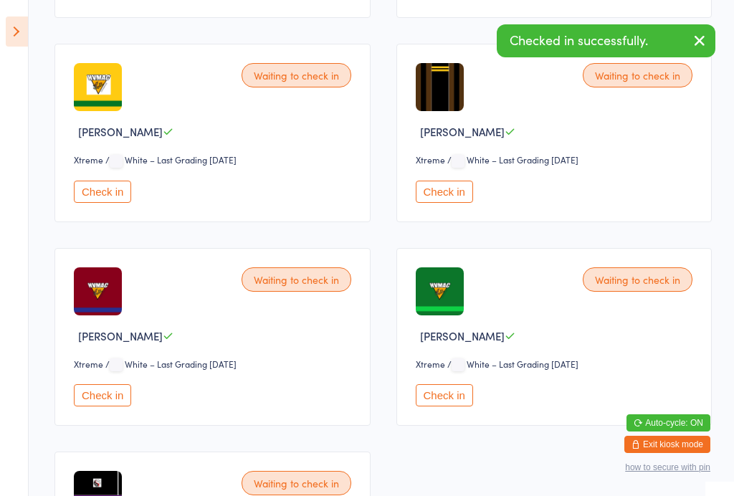
click at [128, 405] on button "Check in" at bounding box center [102, 395] width 57 height 22
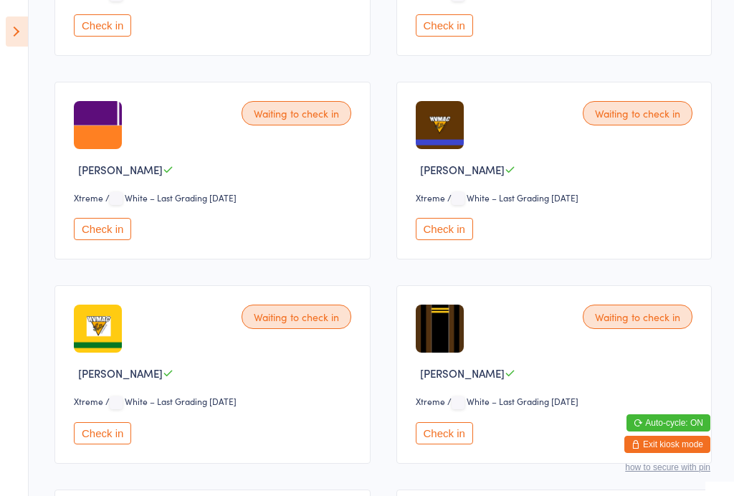
scroll to position [373, 0]
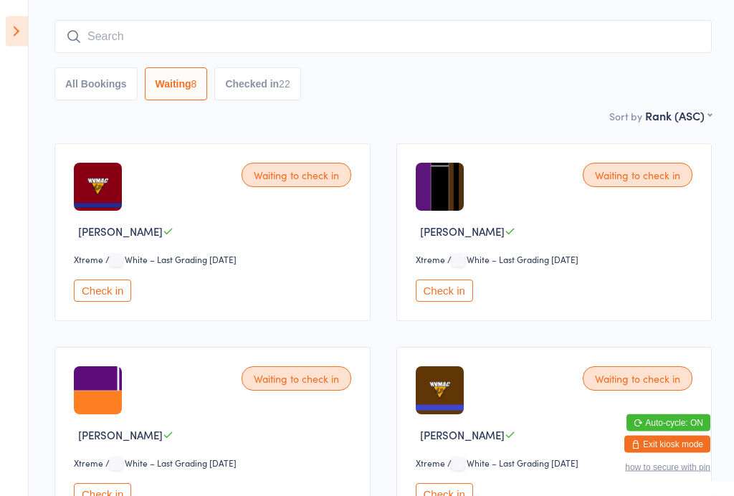
click at [19, 24] on icon at bounding box center [17, 31] width 22 height 30
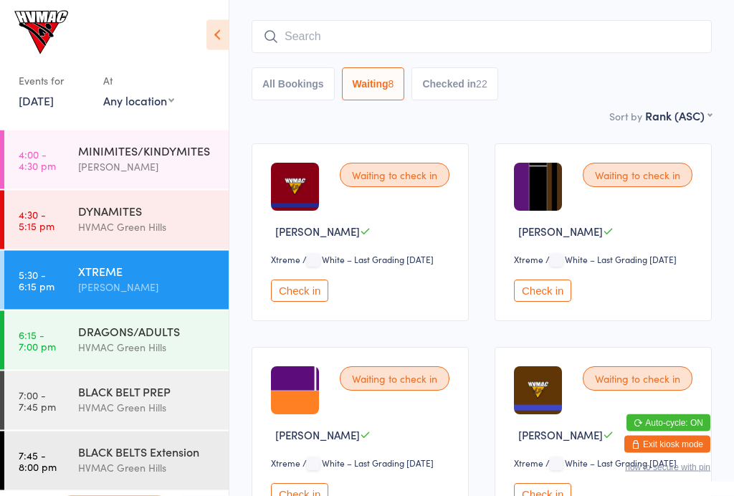
scroll to position [108, 0]
click at [155, 339] on div "DRAGONS/ADULTS" at bounding box center [147, 331] width 138 height 16
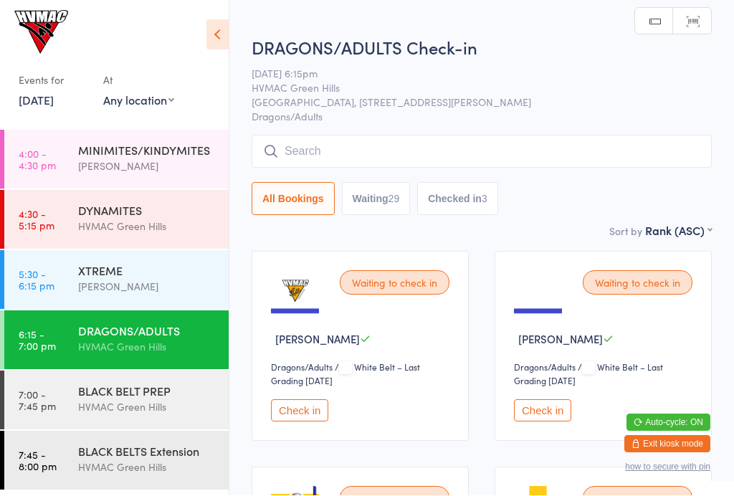
scroll to position [1, 0]
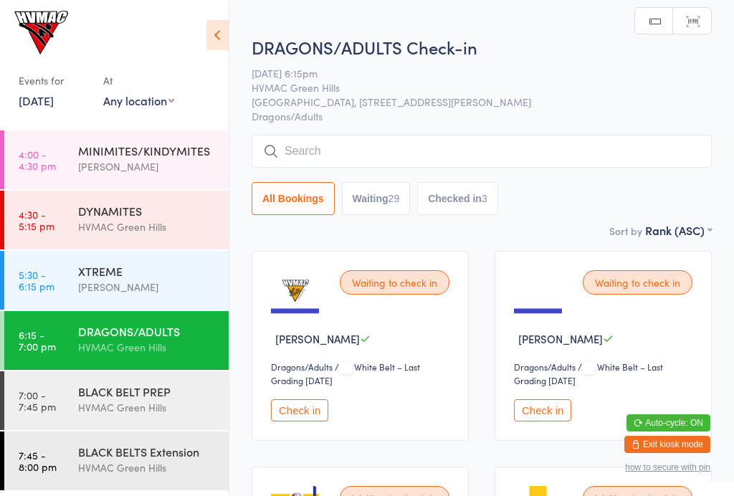
click at [392, 228] on div "Sort by Rank (ASC) First name (ASC) First name (DESC) Last name (ASC) Last name…" at bounding box center [482, 230] width 460 height 16
click at [405, 214] on button "Waiting 29" at bounding box center [376, 198] width 69 height 33
select select "4"
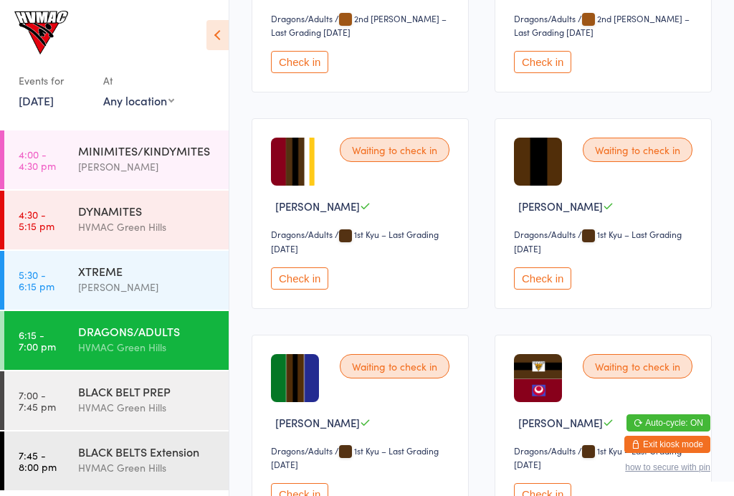
scroll to position [2649, 0]
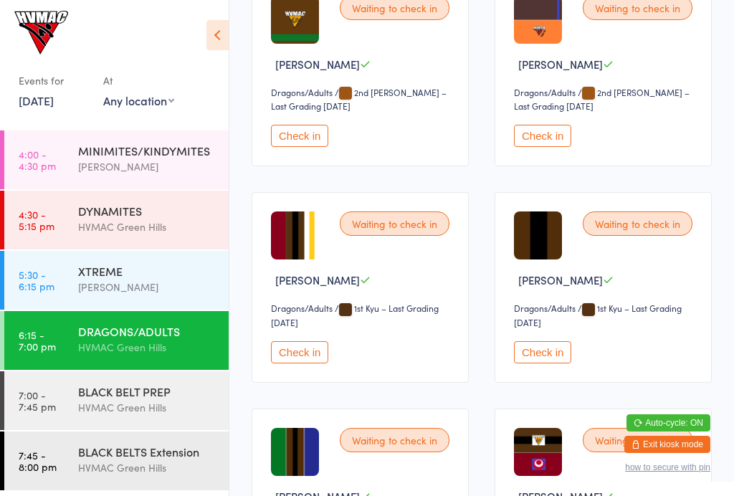
click at [307, 382] on div "Waiting to check in Jazmyne Hawley Dragons/Adults Dragons/Adults / 1st Kyu – La…" at bounding box center [360, 287] width 217 height 190
click at [317, 363] on button "Check in" at bounding box center [299, 352] width 57 height 22
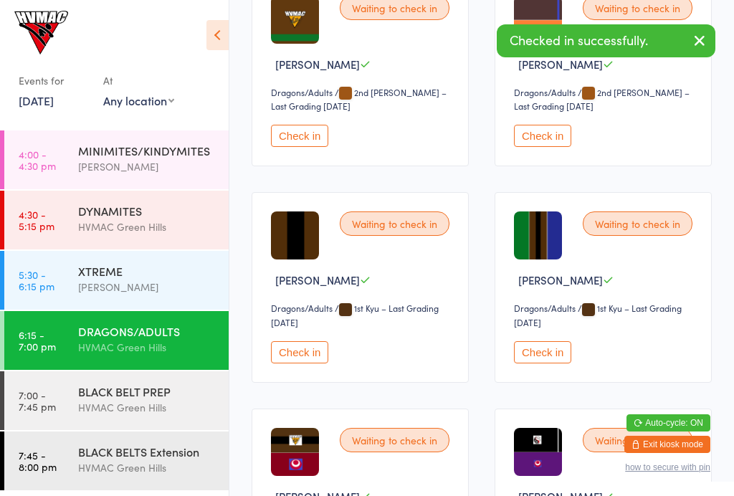
click at [297, 147] on button "Check in" at bounding box center [299, 136] width 57 height 22
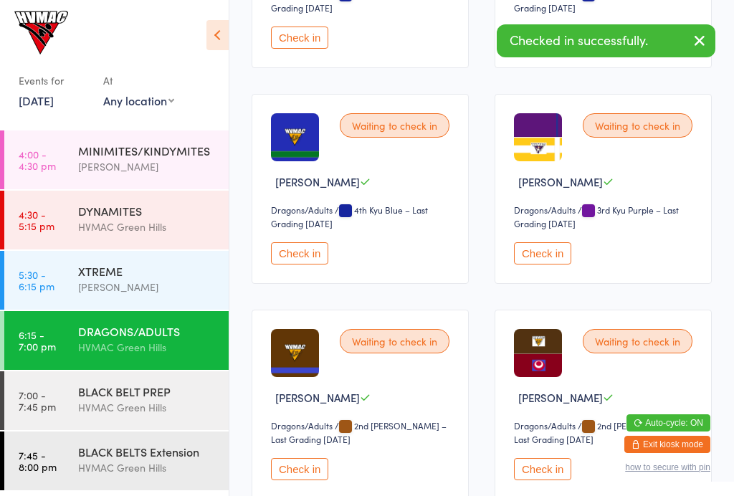
scroll to position [2096, 0]
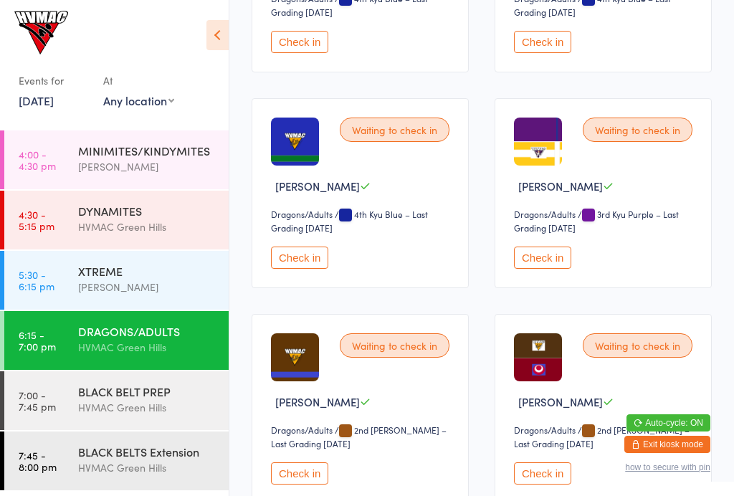
click at [150, 377] on div "BLACK BELT PREP HVMAC Green Hills" at bounding box center [153, 399] width 150 height 57
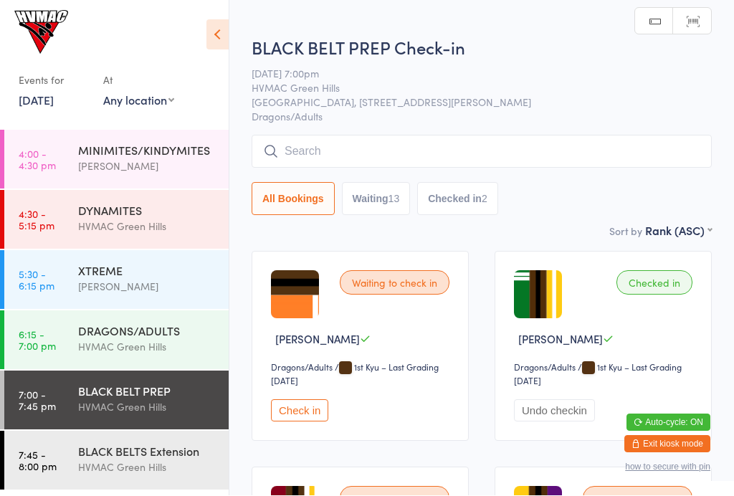
scroll to position [1, 0]
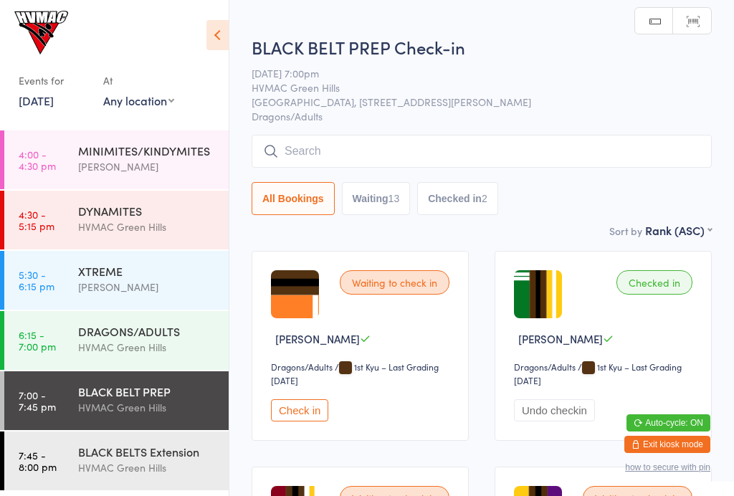
click at [389, 209] on button "Waiting 13" at bounding box center [376, 198] width 69 height 33
select select "4"
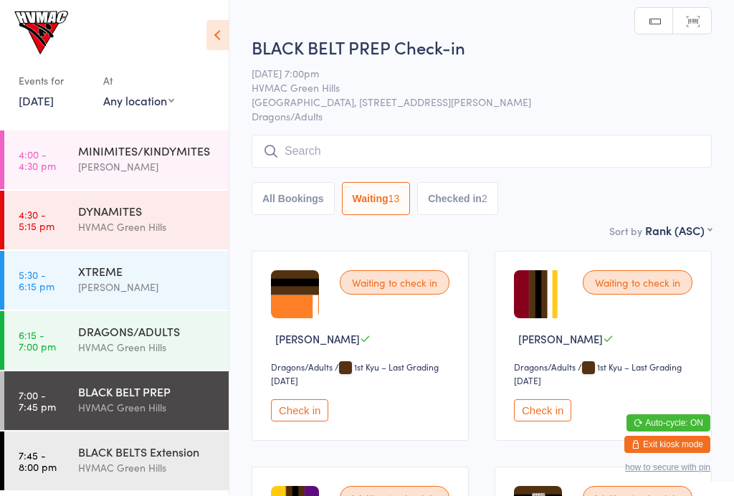
click at [553, 410] on button "Check in" at bounding box center [542, 410] width 57 height 22
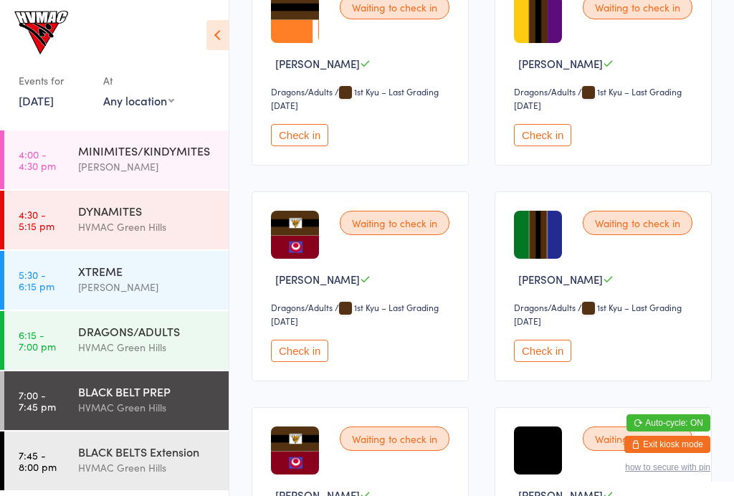
scroll to position [0, 0]
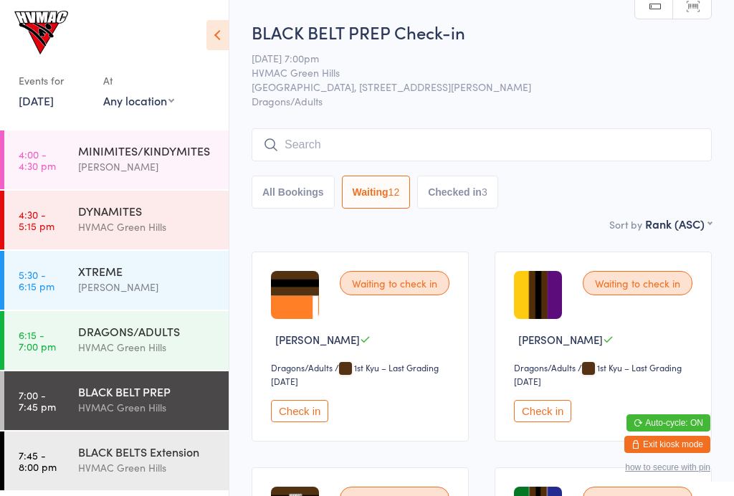
click at [479, 130] on input "search" at bounding box center [482, 144] width 460 height 33
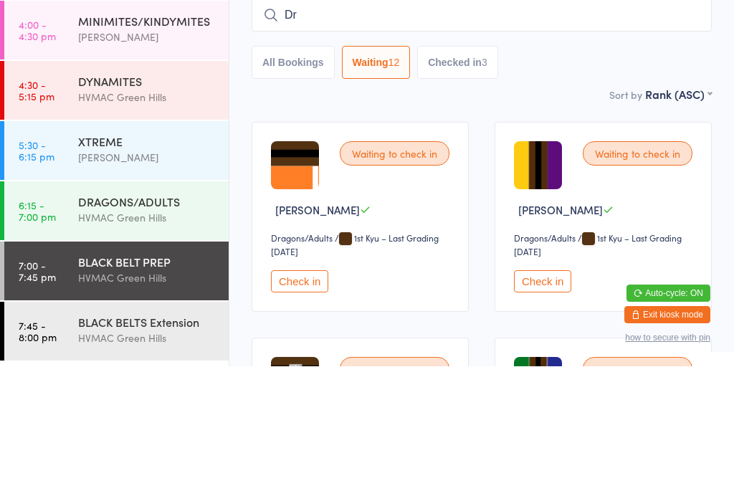
type input "D"
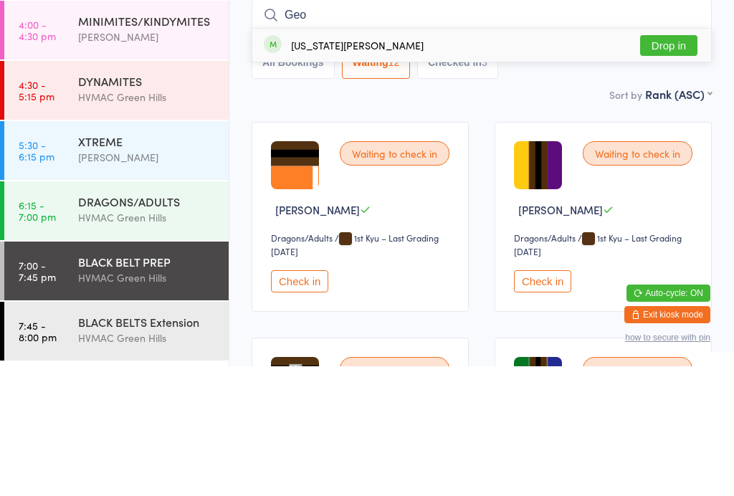
type input "Geo"
click at [671, 165] on button "Drop in" at bounding box center [668, 175] width 57 height 21
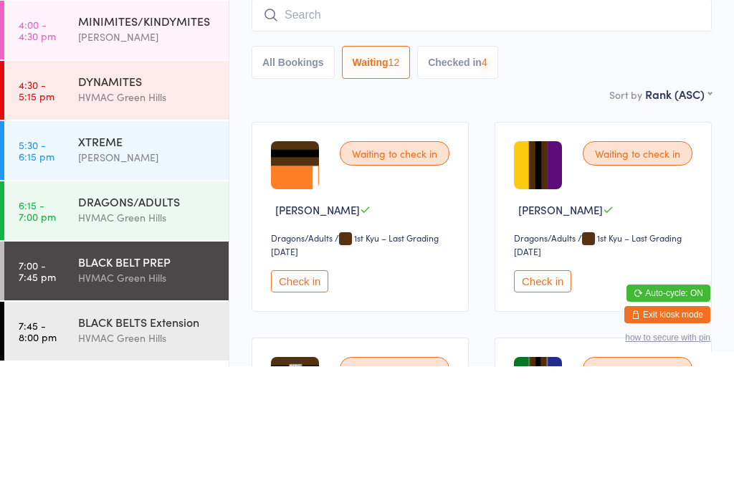
click at [157, 311] on div "DRAGONS/ADULTS HVMAC Green Hills" at bounding box center [153, 339] width 150 height 57
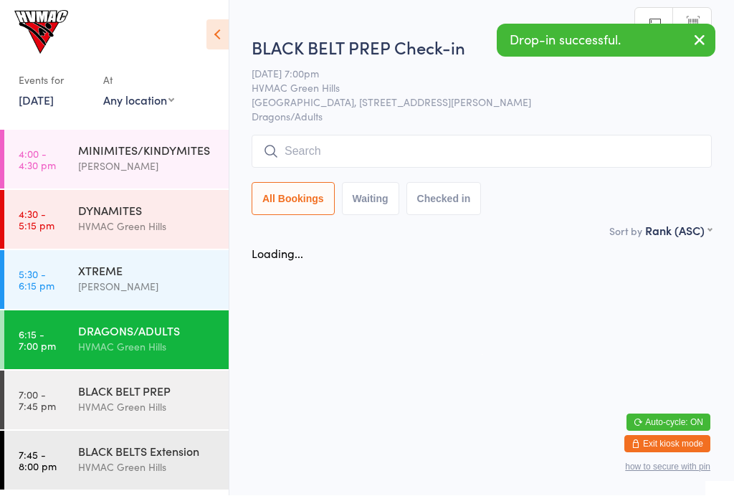
scroll to position [1, 0]
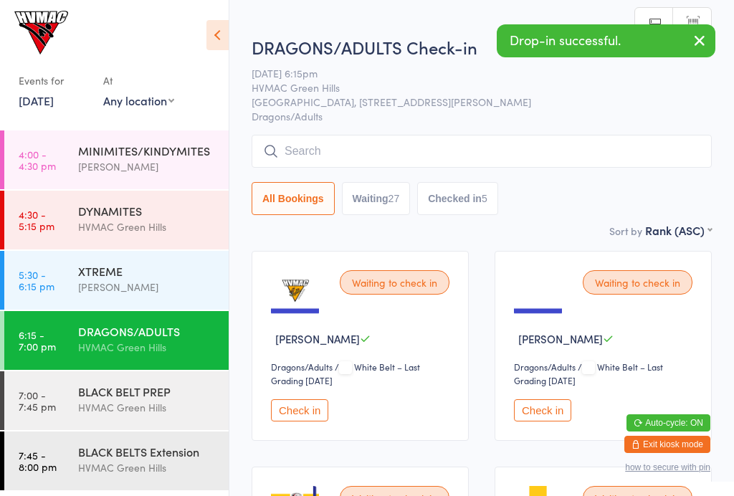
click at [485, 156] on input "search" at bounding box center [482, 151] width 460 height 33
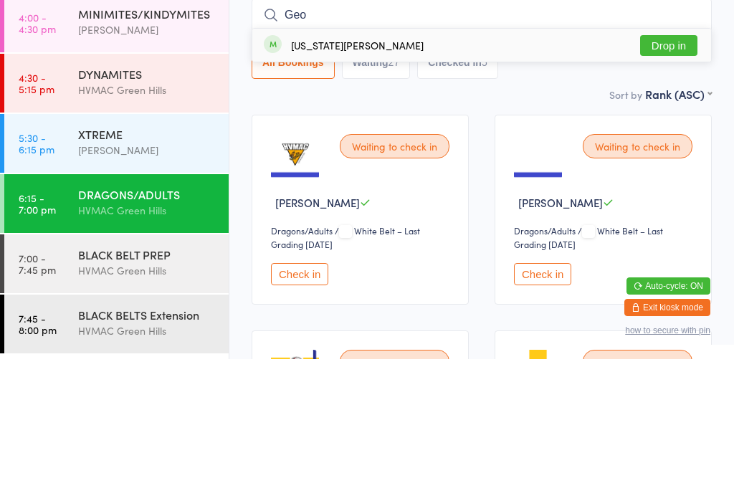
type input "Geo"
click at [679, 172] on button "Drop in" at bounding box center [668, 182] width 57 height 21
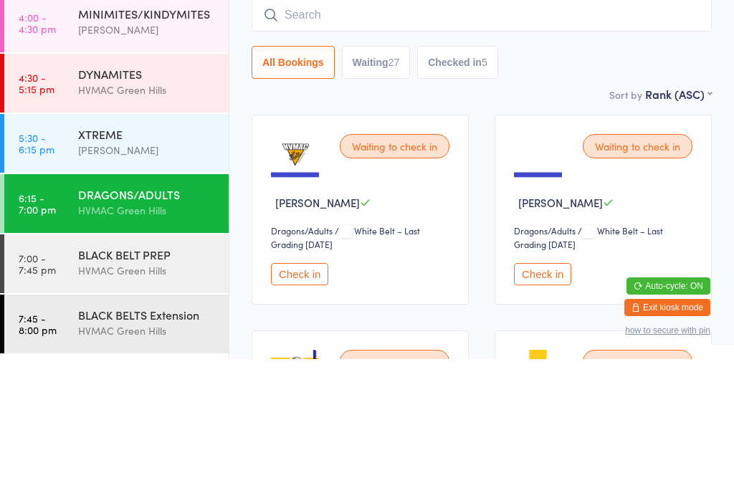
scroll to position [137, 0]
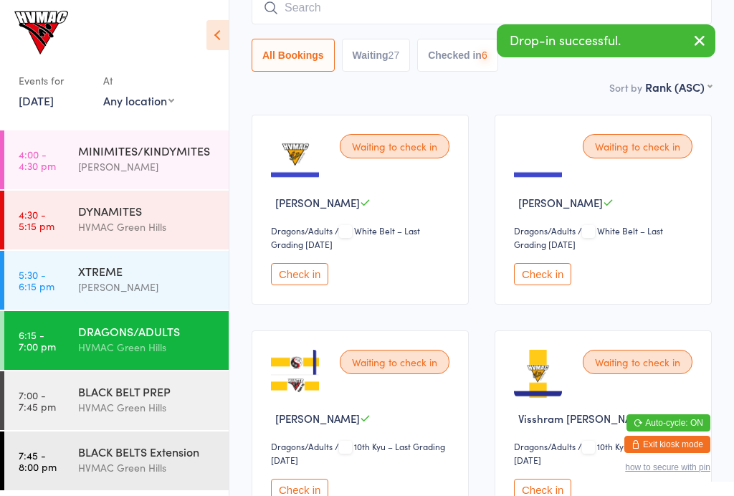
click at [131, 291] on div "[PERSON_NAME]" at bounding box center [147, 287] width 138 height 16
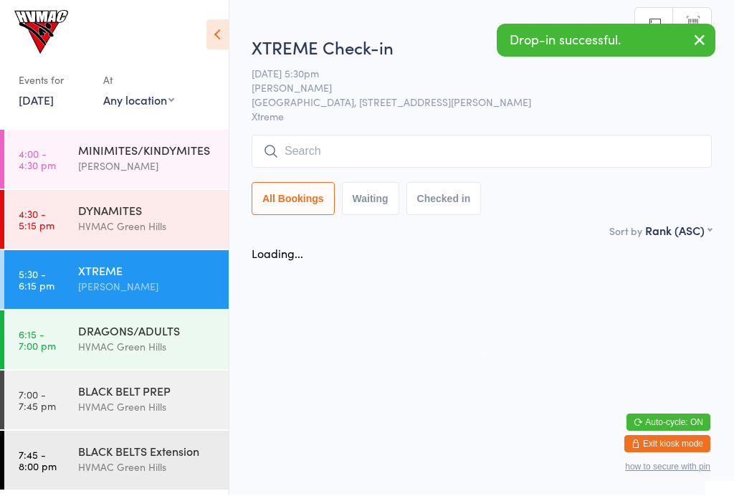
scroll to position [1, 0]
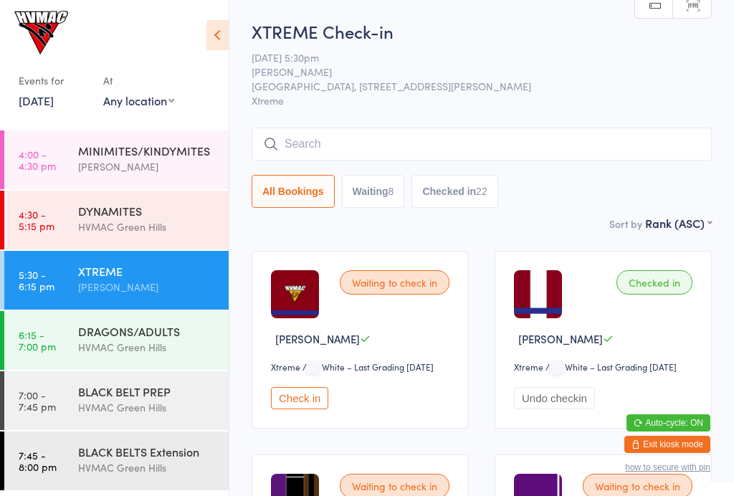
click at [393, 198] on button "Waiting 8" at bounding box center [373, 191] width 63 height 33
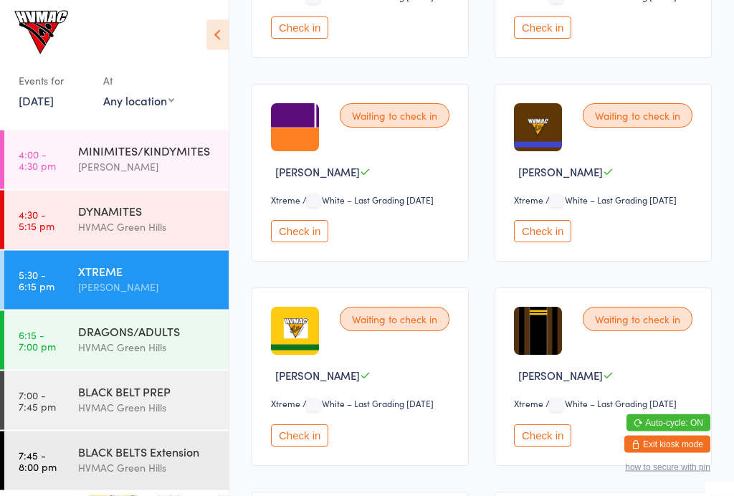
scroll to position [371, 0]
click at [313, 242] on button "Check in" at bounding box center [299, 231] width 57 height 22
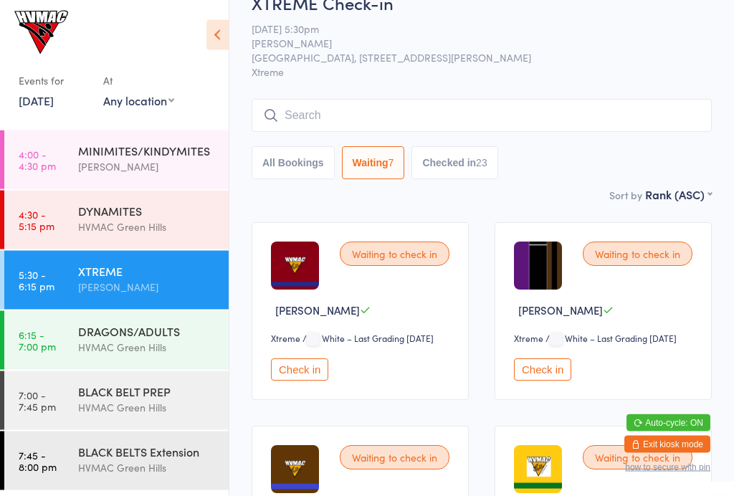
scroll to position [0, 0]
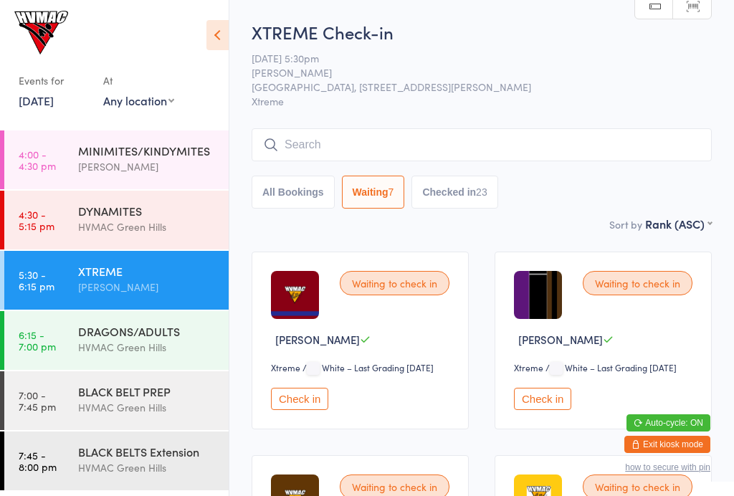
click at [484, 202] on button "Checked in 23" at bounding box center [454, 192] width 86 height 33
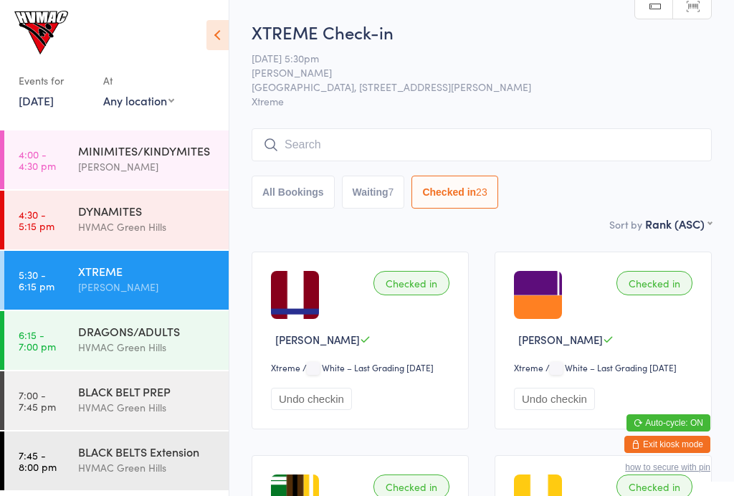
click at [394, 198] on div "7" at bounding box center [391, 191] width 6 height 11
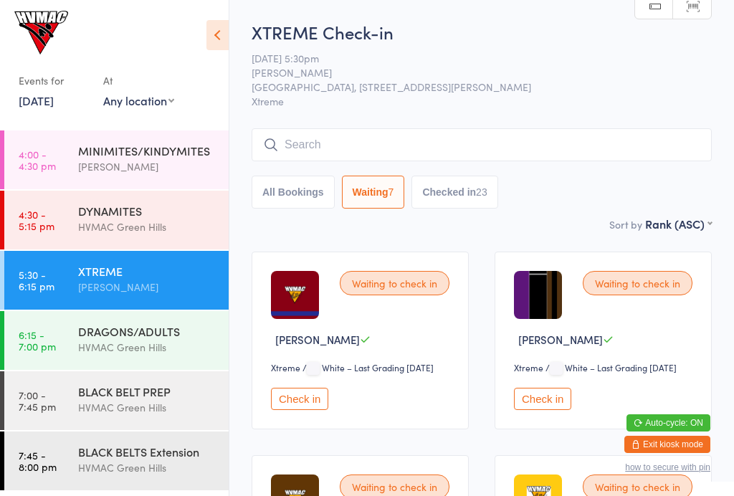
click at [474, 204] on button "Checked in 23" at bounding box center [454, 192] width 86 height 33
select select "6"
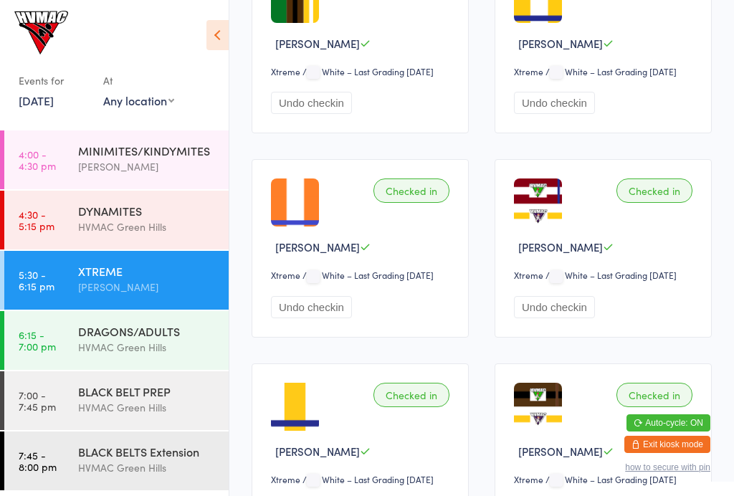
scroll to position [482, 0]
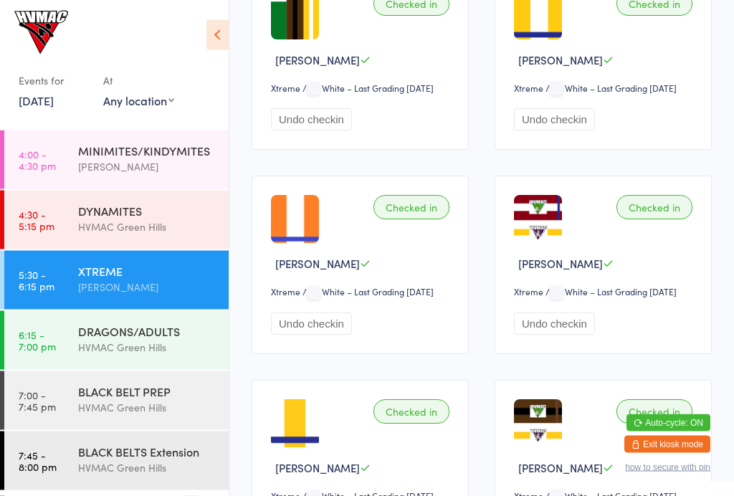
click at [76, 224] on link "4:30 - 5:15 pm DYNAMITES [GEOGRAPHIC_DATA]" at bounding box center [116, 220] width 224 height 59
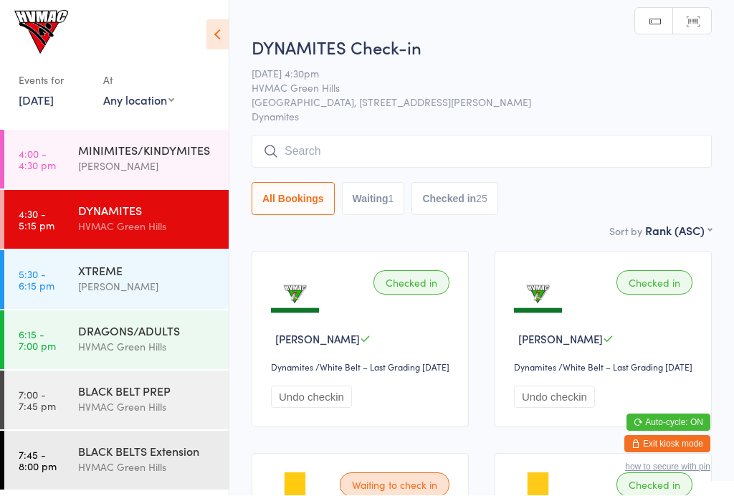
scroll to position [1, 0]
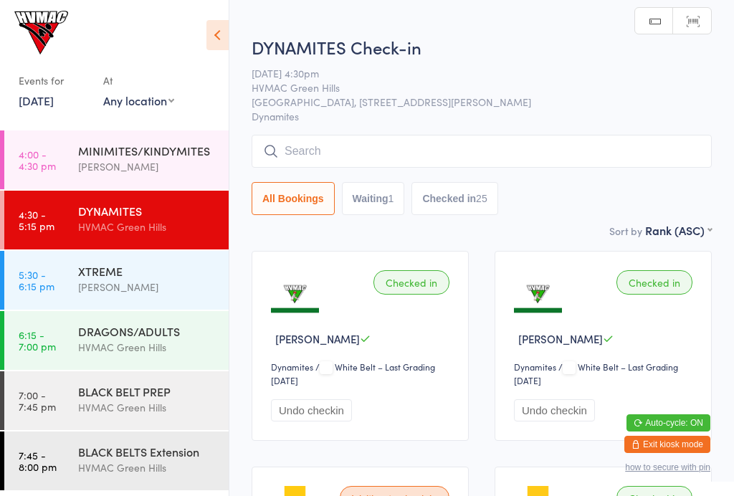
click at [379, 202] on button "Waiting 1" at bounding box center [373, 198] width 63 height 33
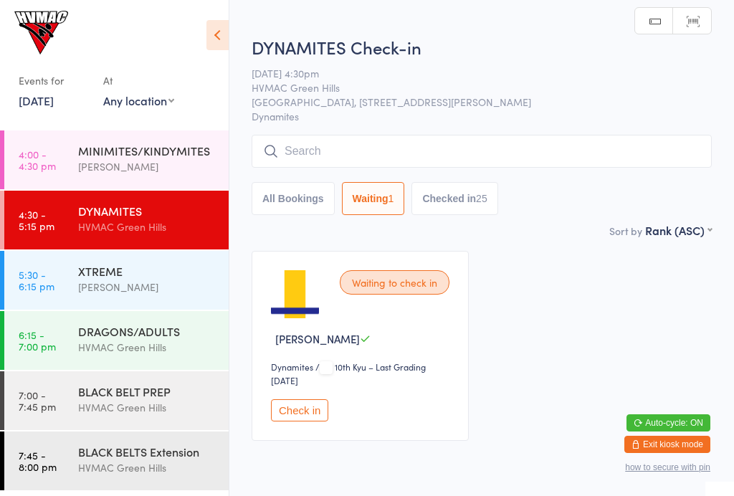
click at [487, 198] on div "25" at bounding box center [481, 198] width 11 height 11
select select "6"
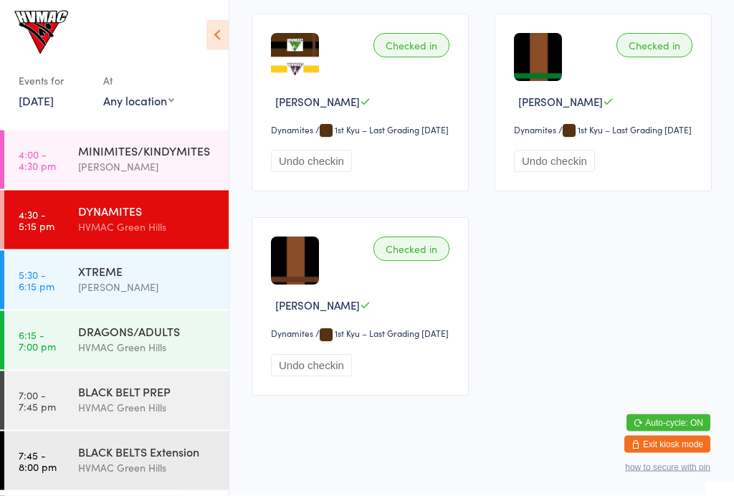
scroll to position [2670, 0]
click at [75, 277] on link "5:30 - 6:15 pm XTREME Taj Hassan" at bounding box center [116, 280] width 224 height 59
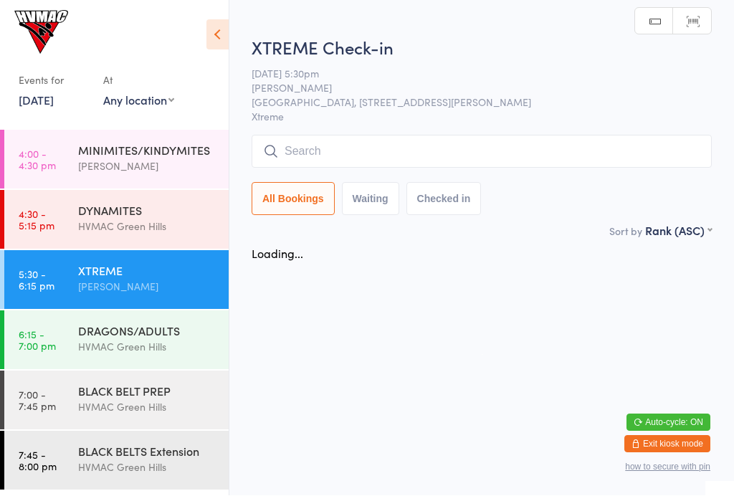
scroll to position [1, 0]
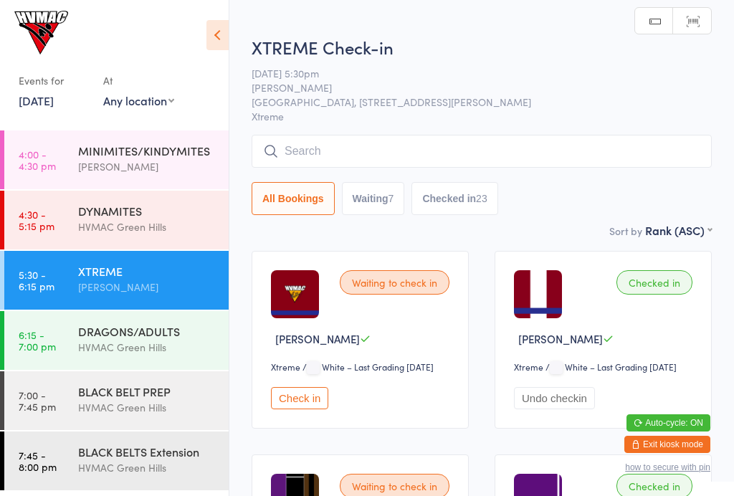
click at [381, 201] on button "Waiting 7" at bounding box center [373, 198] width 63 height 33
select select "4"
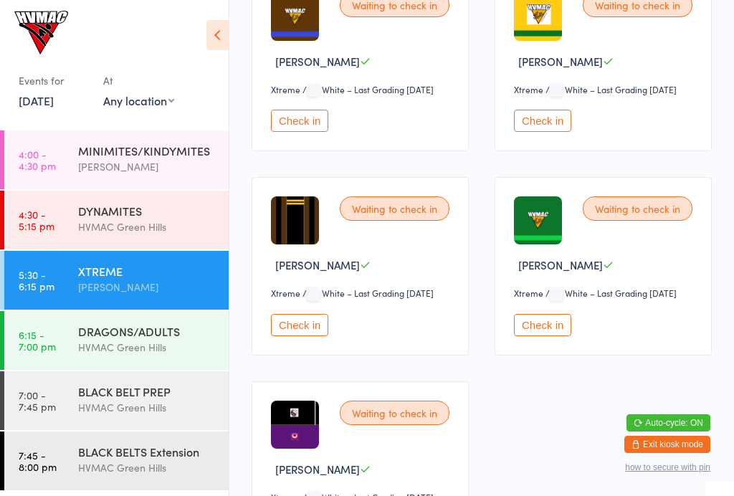
scroll to position [640, 0]
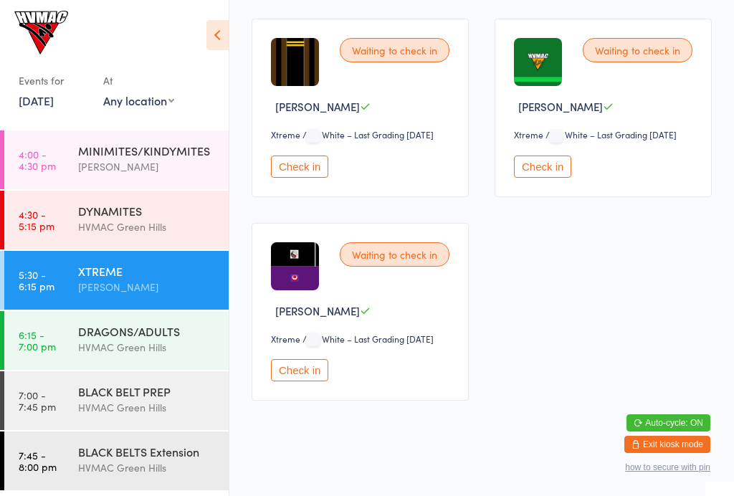
click at [535, 178] on button "Check in" at bounding box center [542, 166] width 57 height 22
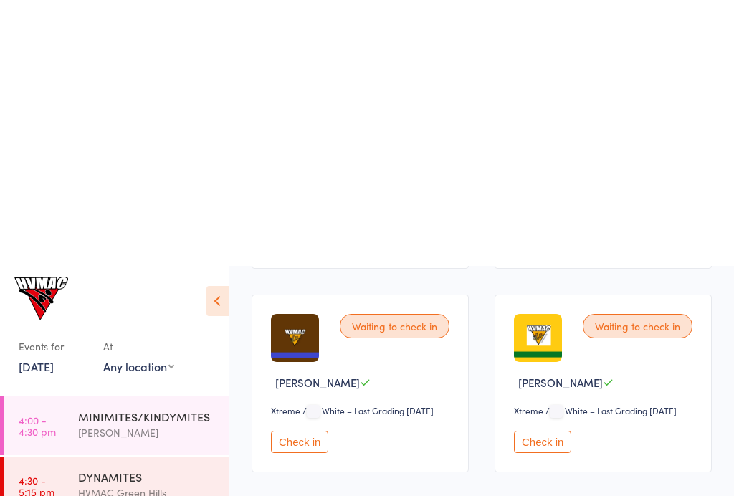
scroll to position [0, 0]
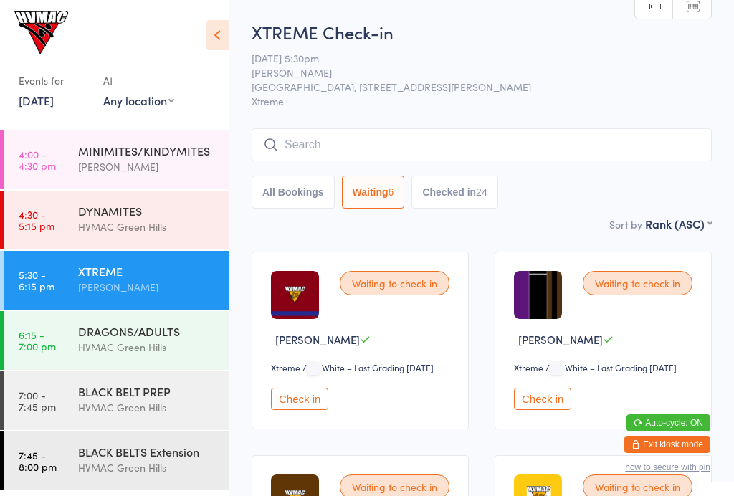
click at [370, 186] on button "Waiting 6" at bounding box center [373, 192] width 63 height 33
click at [308, 410] on button "Check in" at bounding box center [299, 399] width 57 height 22
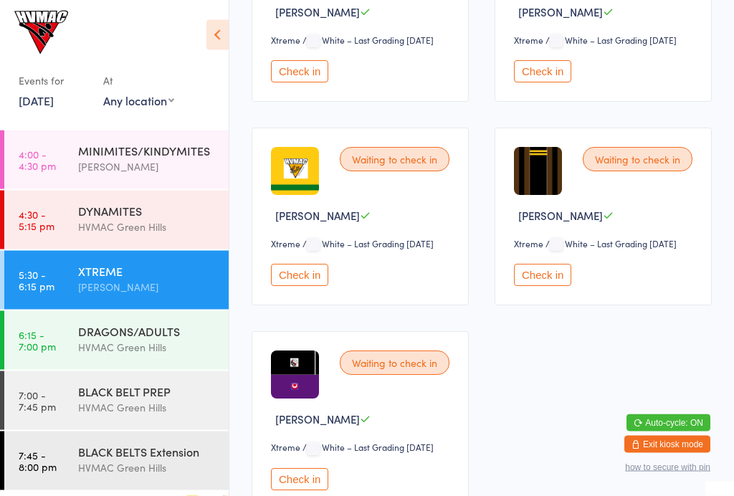
scroll to position [328, 0]
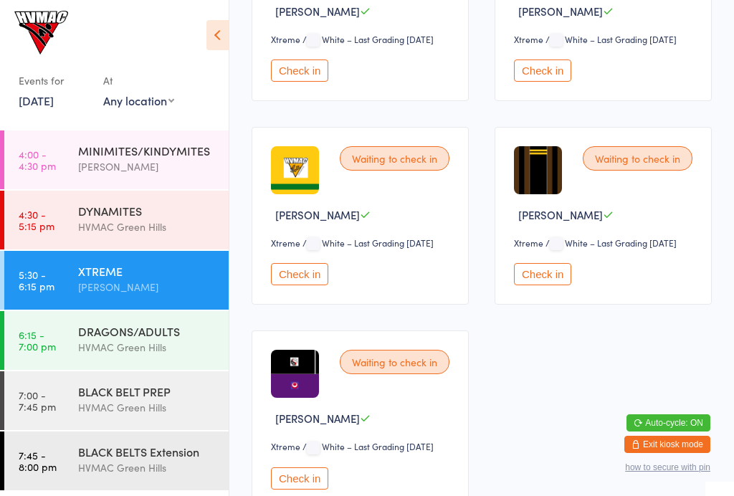
click at [539, 285] on button "Check in" at bounding box center [542, 274] width 57 height 22
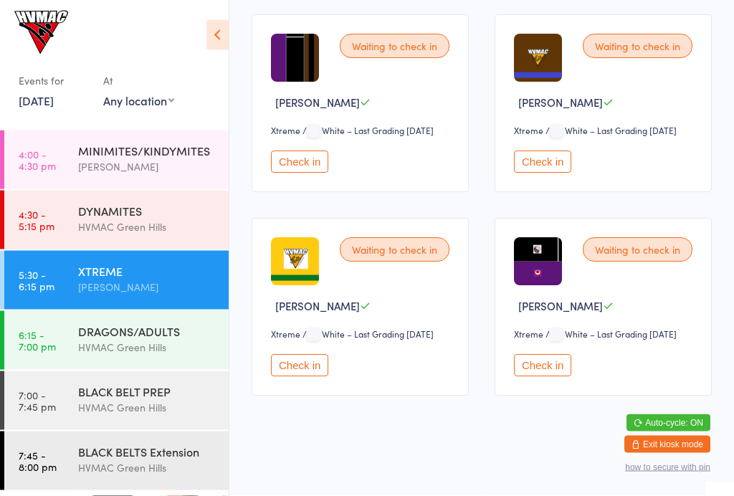
scroll to position [244, 0]
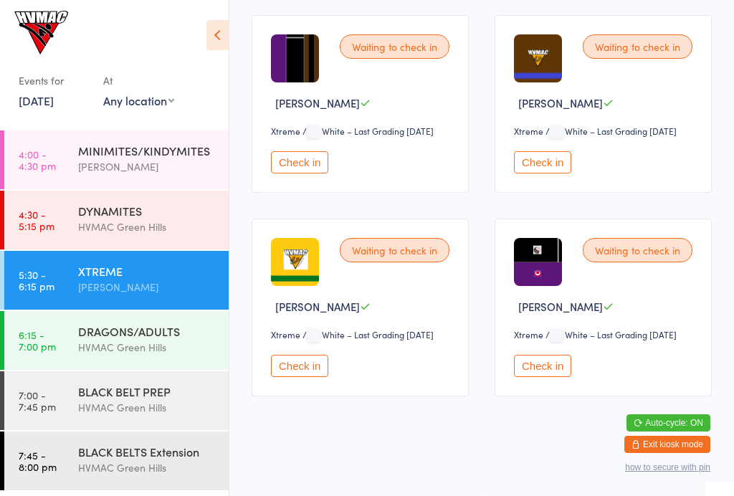
click at [555, 377] on button "Check in" at bounding box center [542, 366] width 57 height 22
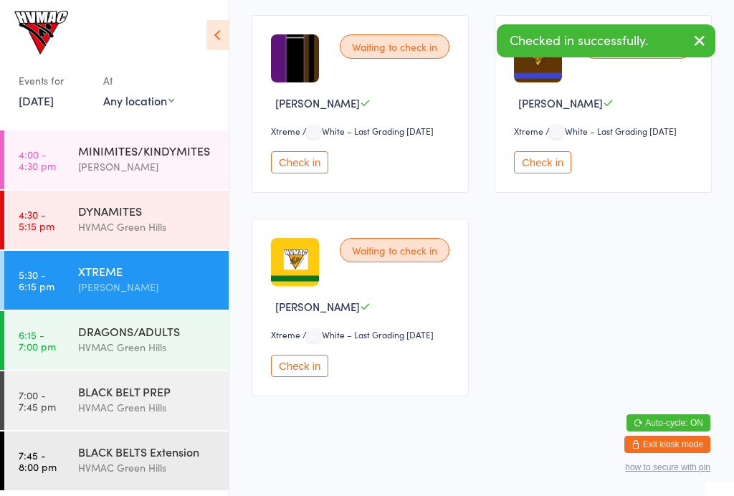
click at [320, 377] on button "Check in" at bounding box center [299, 366] width 57 height 22
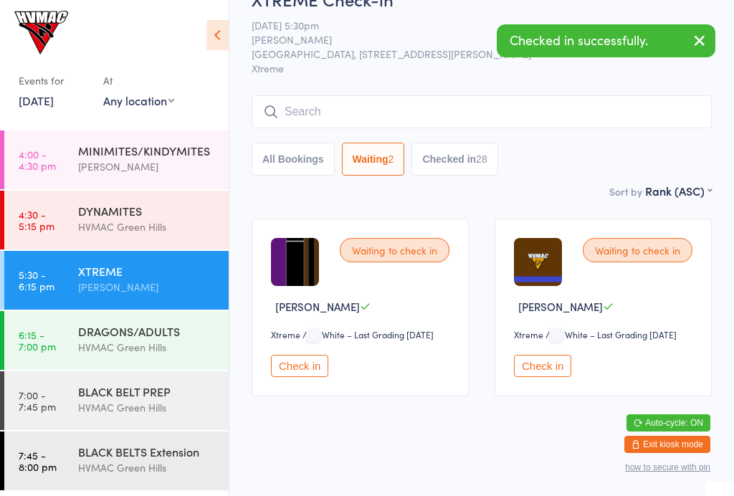
click at [557, 377] on button "Check in" at bounding box center [542, 366] width 57 height 22
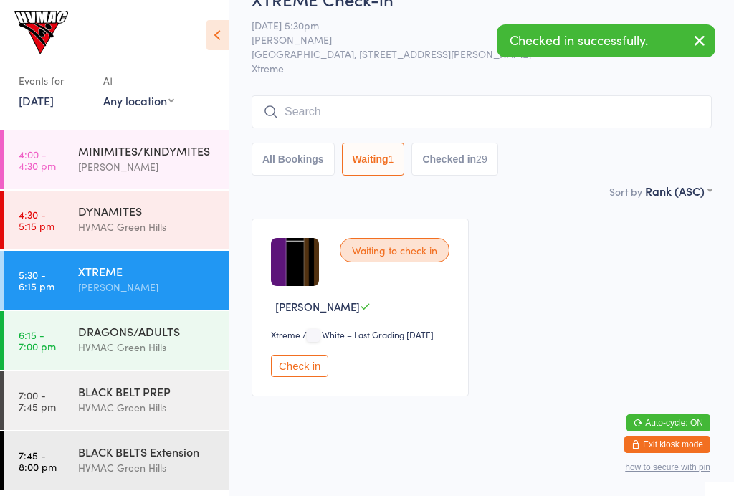
click at [304, 377] on button "Check in" at bounding box center [299, 366] width 57 height 22
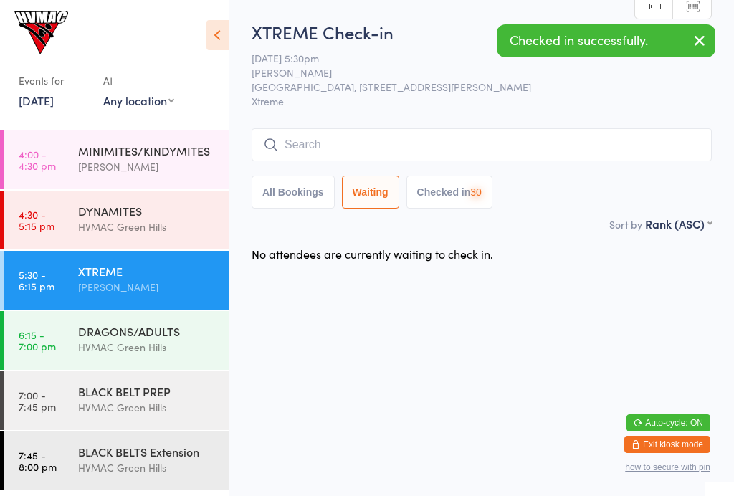
scroll to position [0, 0]
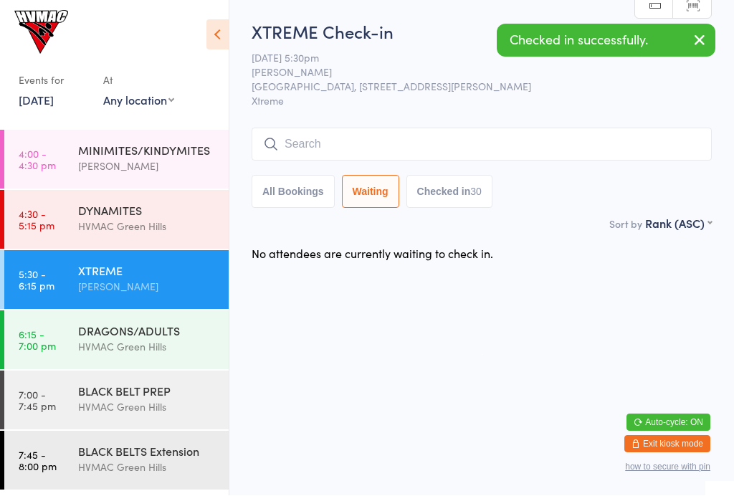
click at [85, 335] on div "DRAGONS/ADULTS" at bounding box center [147, 331] width 138 height 16
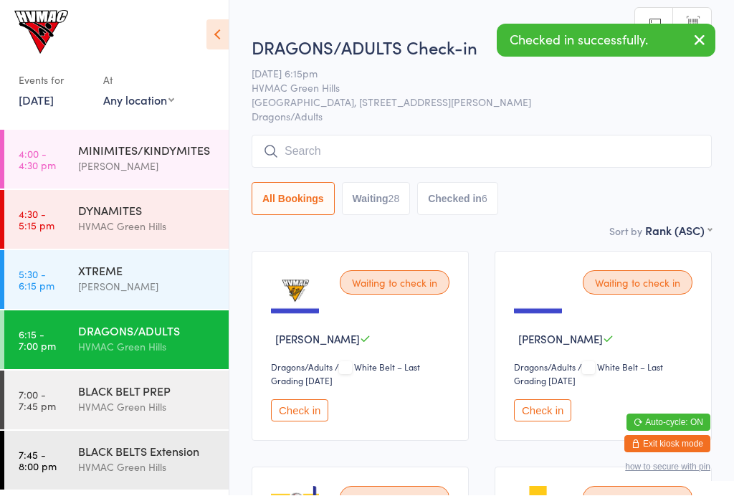
scroll to position [1, 0]
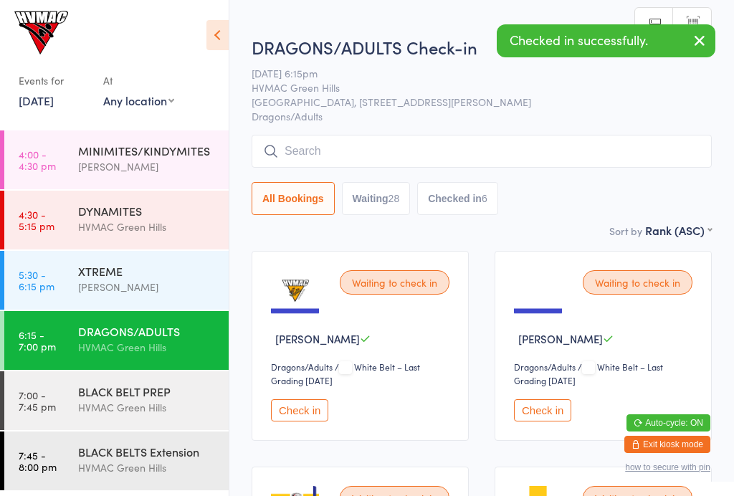
click at [400, 203] on div "28" at bounding box center [393, 198] width 11 height 11
select select "4"
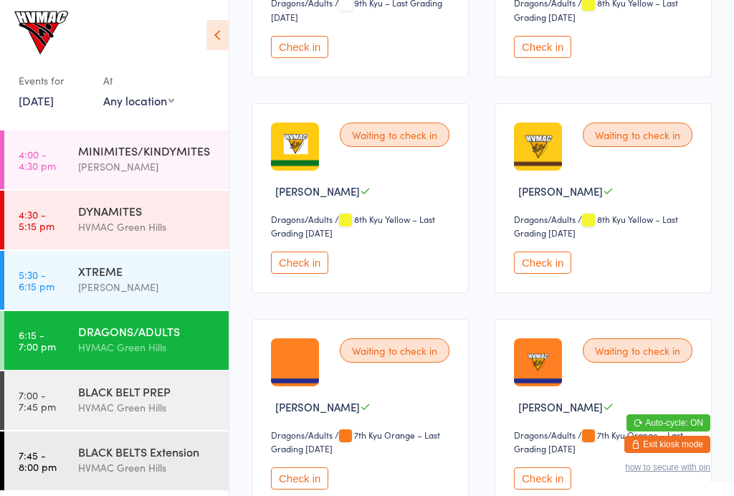
scroll to position [803, 0]
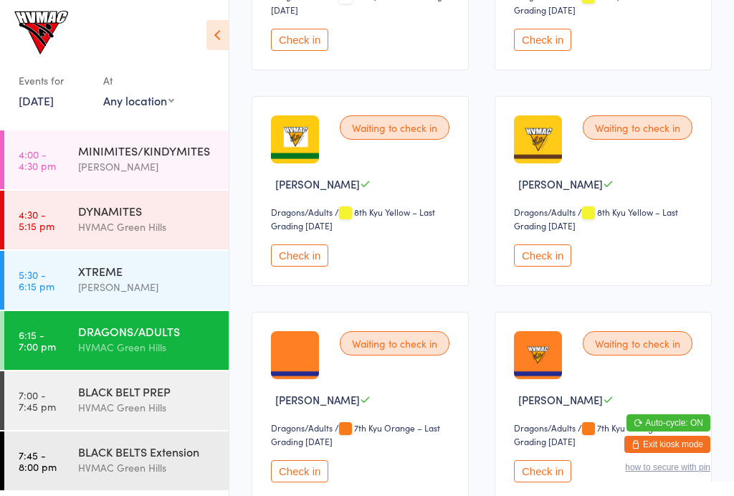
click at [305, 267] on button "Check in" at bounding box center [299, 255] width 57 height 22
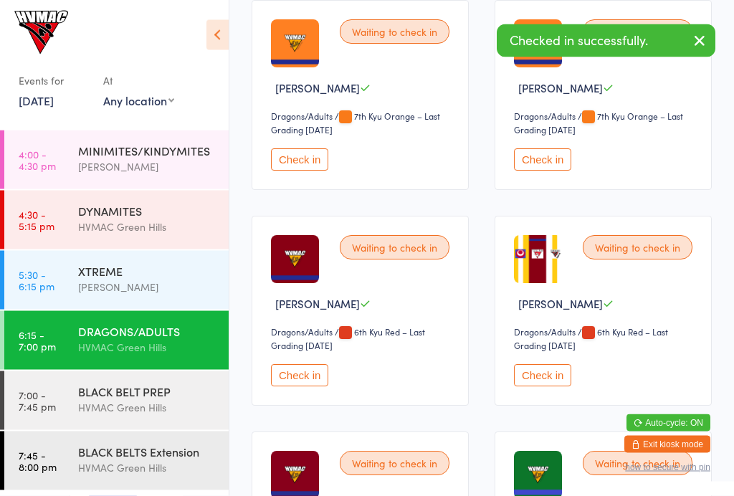
scroll to position [1158, 0]
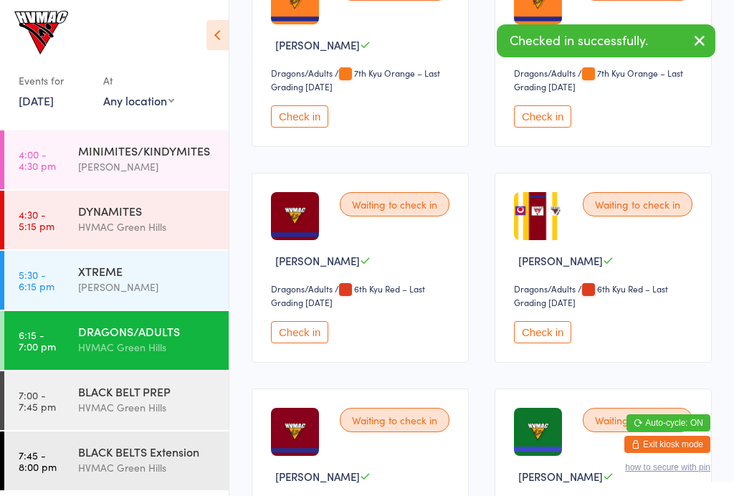
click at [306, 343] on button "Check in" at bounding box center [299, 332] width 57 height 22
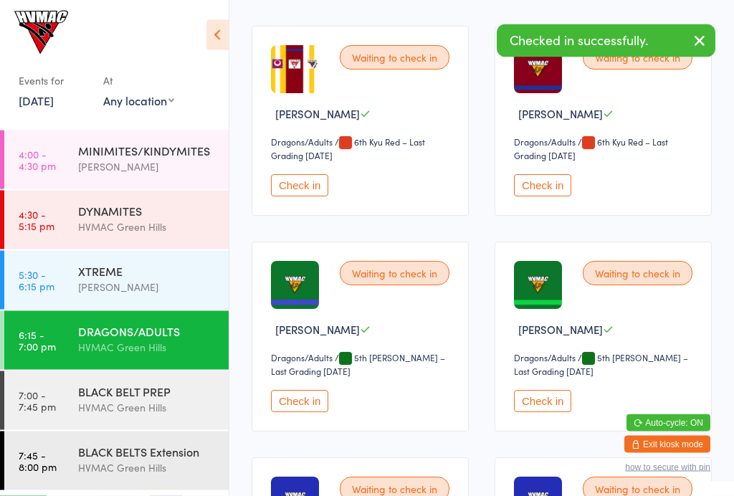
scroll to position [1311, 0]
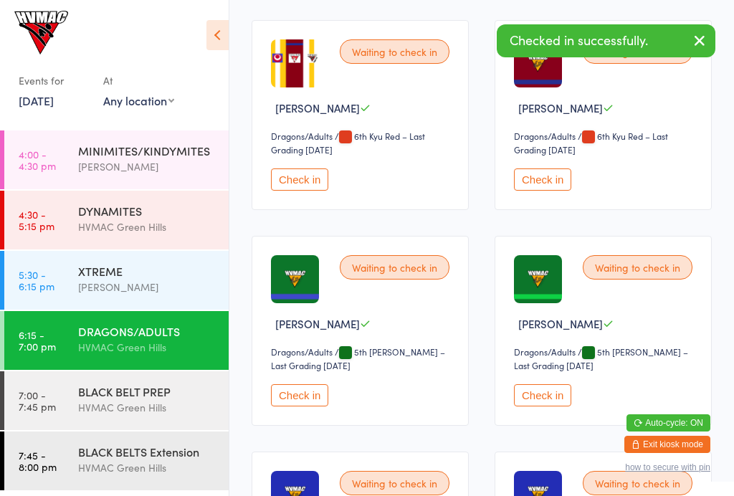
click at [537, 191] on button "Check in" at bounding box center [542, 179] width 57 height 22
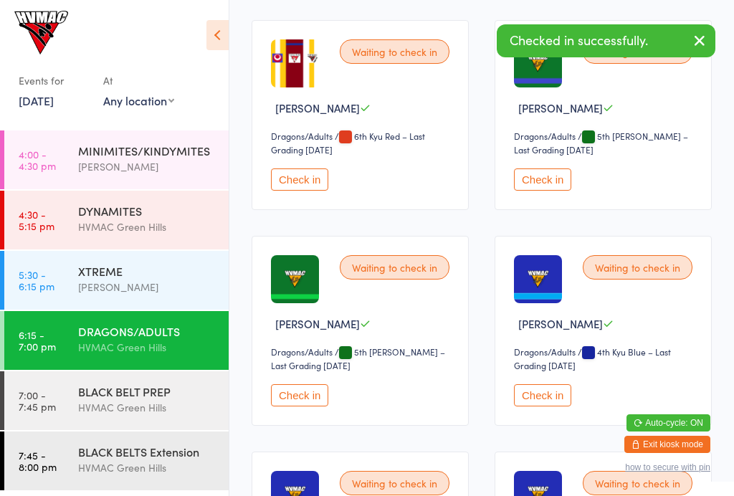
click at [302, 191] on button "Check in" at bounding box center [299, 179] width 57 height 22
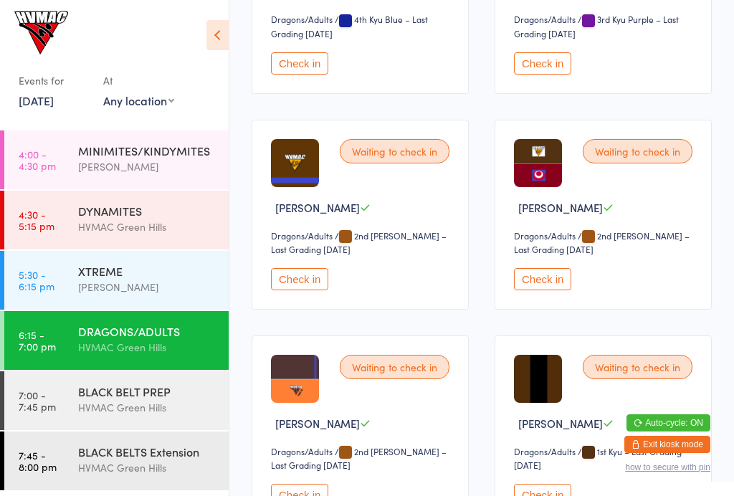
scroll to position [1862, 0]
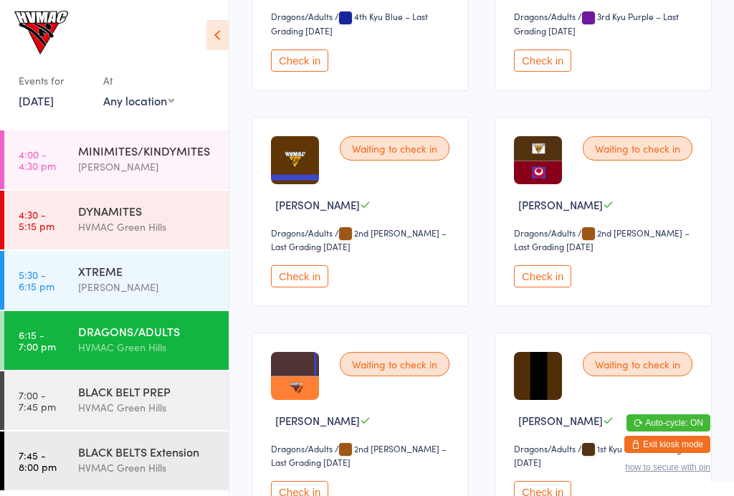
click at [300, 287] on button "Check in" at bounding box center [299, 276] width 57 height 22
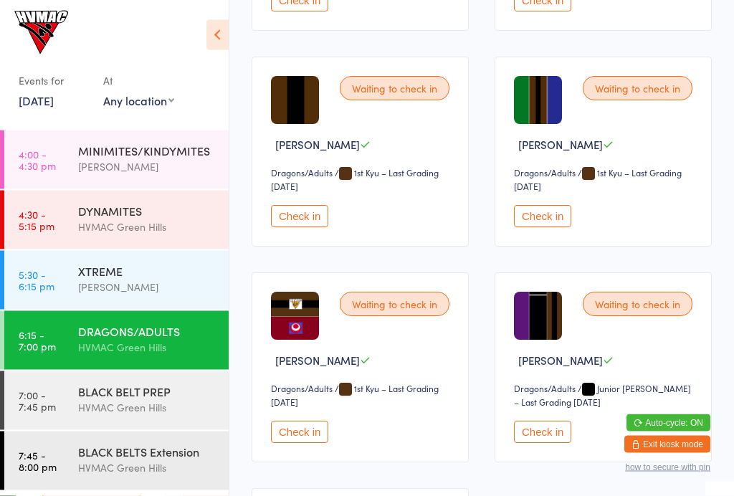
scroll to position [2137, 0]
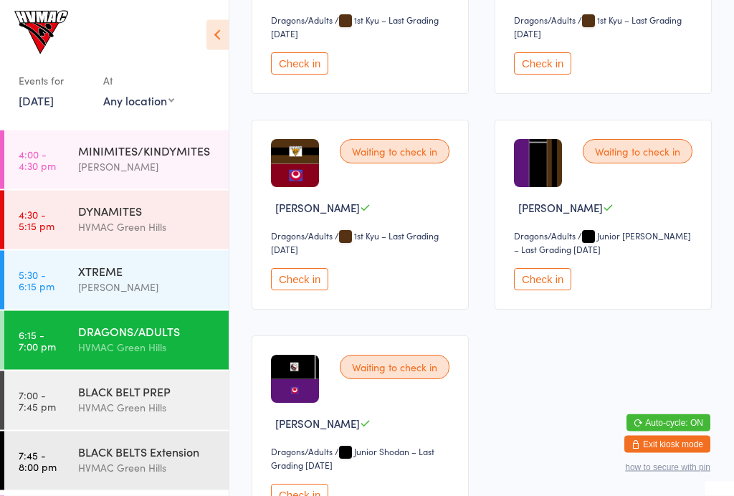
click at [548, 291] on button "Check in" at bounding box center [542, 280] width 57 height 22
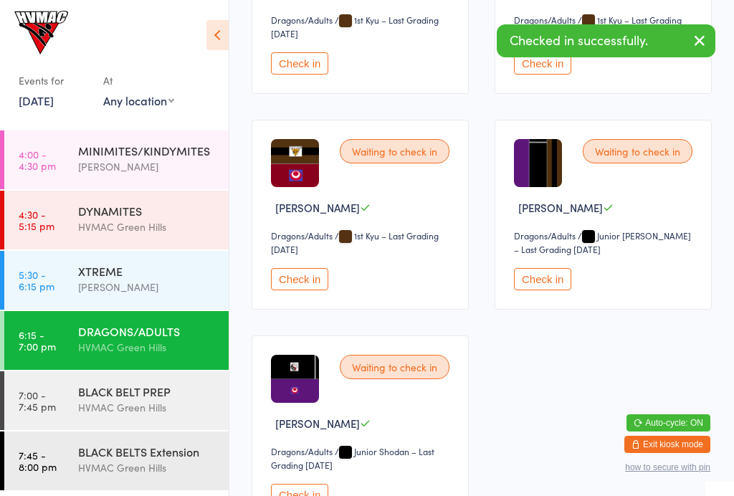
scroll to position [2232, 0]
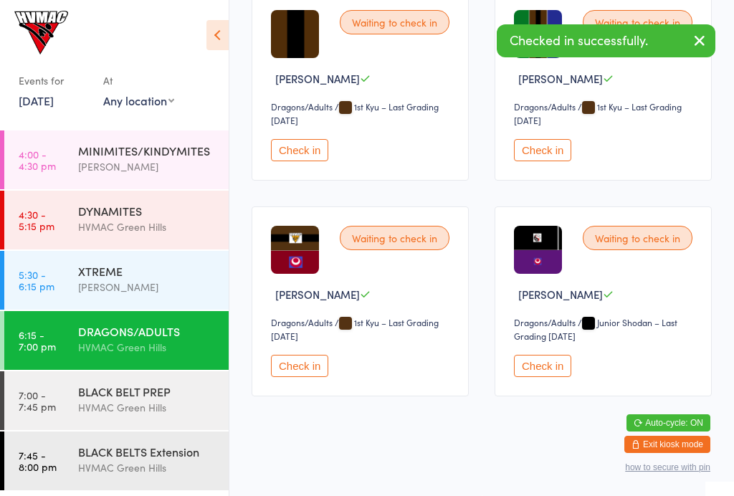
click at [545, 377] on button "Check in" at bounding box center [542, 366] width 57 height 22
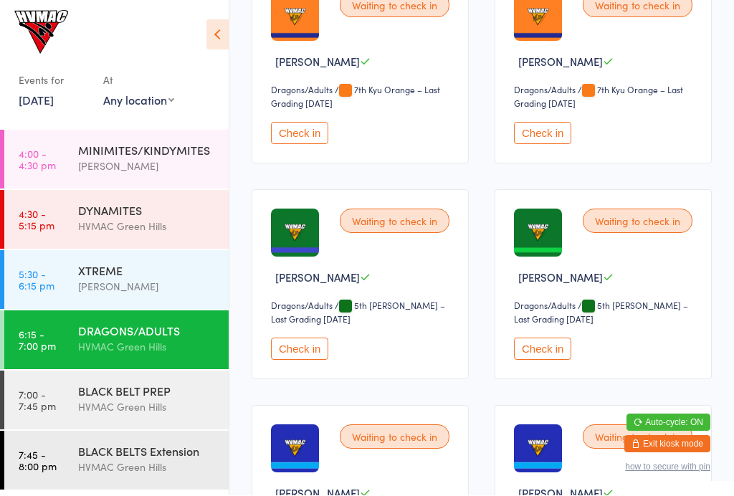
click at [546, 360] on button "Check in" at bounding box center [542, 349] width 57 height 22
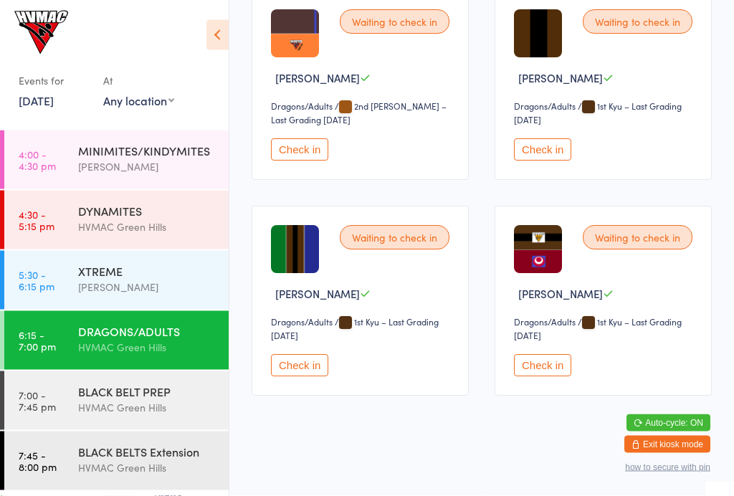
scroll to position [2013, 0]
click at [318, 377] on button "Check in" at bounding box center [299, 366] width 57 height 22
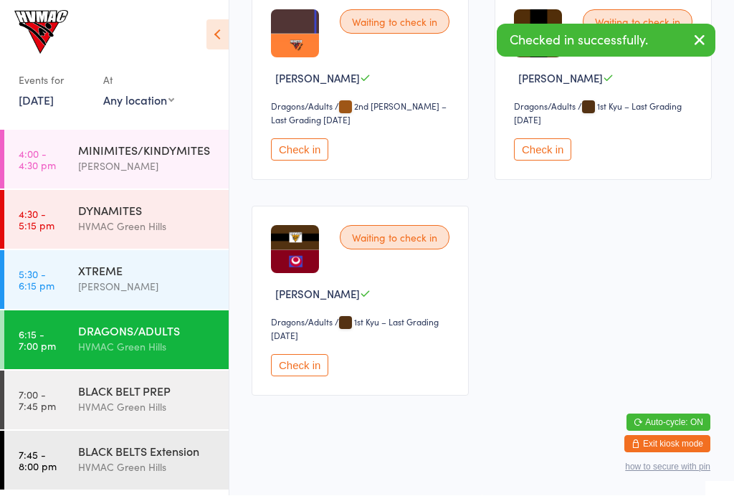
click at [149, 398] on div "BLACK BELT PREP" at bounding box center [147, 391] width 138 height 16
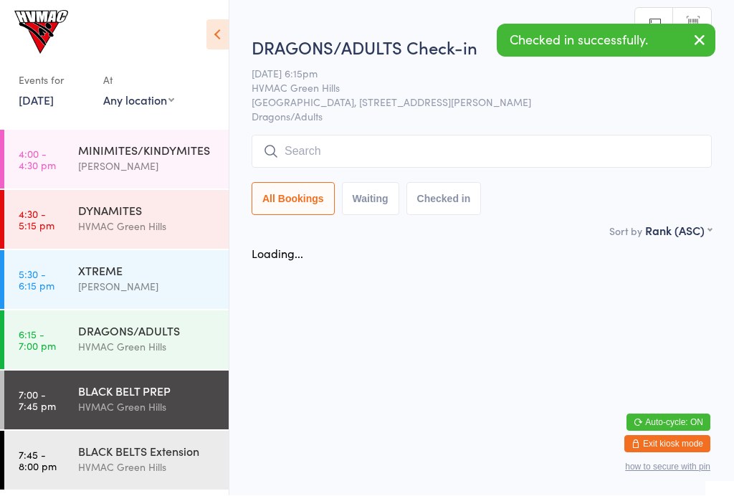
scroll to position [1, 0]
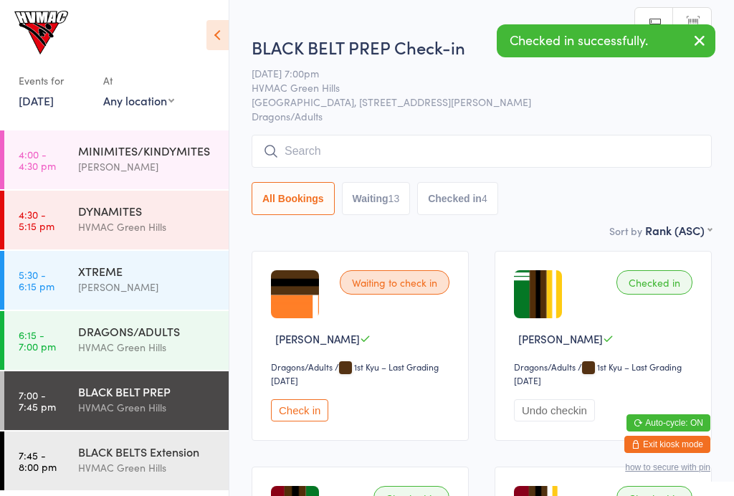
click at [385, 203] on button "Waiting 13" at bounding box center [376, 198] width 69 height 33
select select "4"
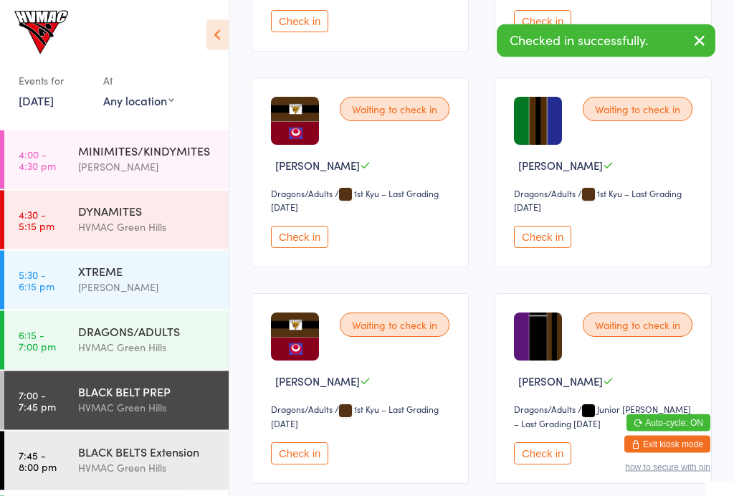
click at [544, 249] on button "Check in" at bounding box center [542, 237] width 57 height 22
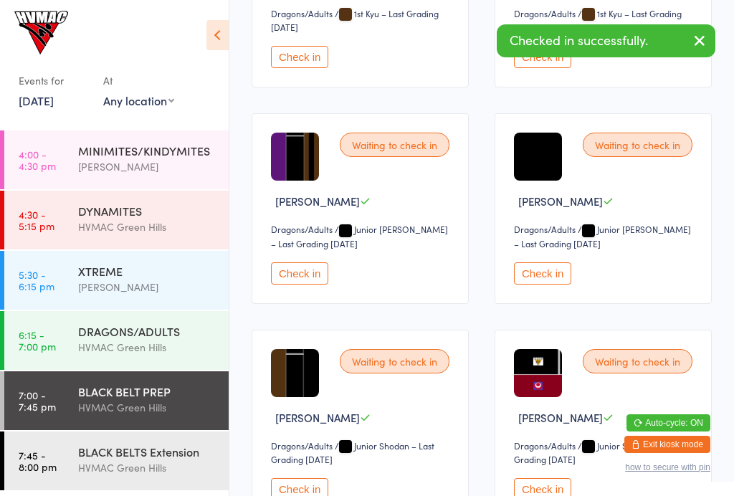
scroll to position [573, 0]
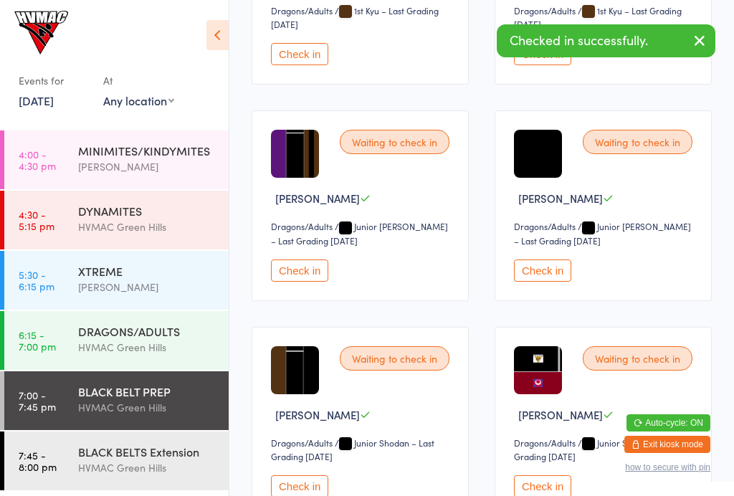
click at [313, 282] on button "Check in" at bounding box center [299, 270] width 57 height 22
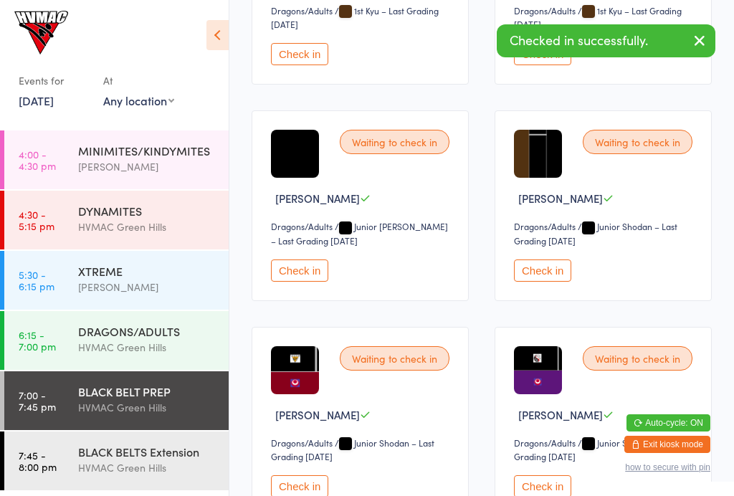
click at [547, 282] on button "Check in" at bounding box center [542, 270] width 57 height 22
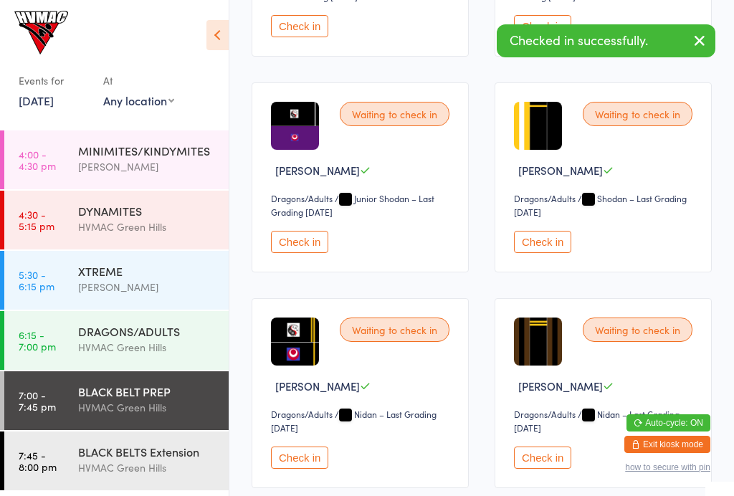
scroll to position [878, 0]
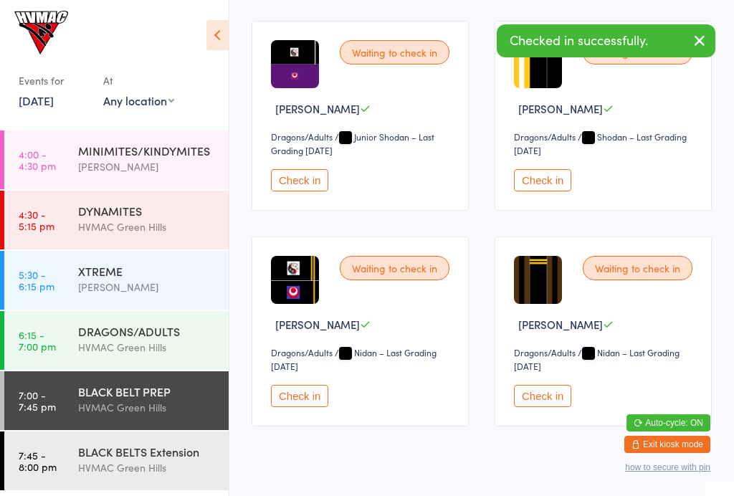
click at [307, 407] on button "Check in" at bounding box center [299, 396] width 57 height 22
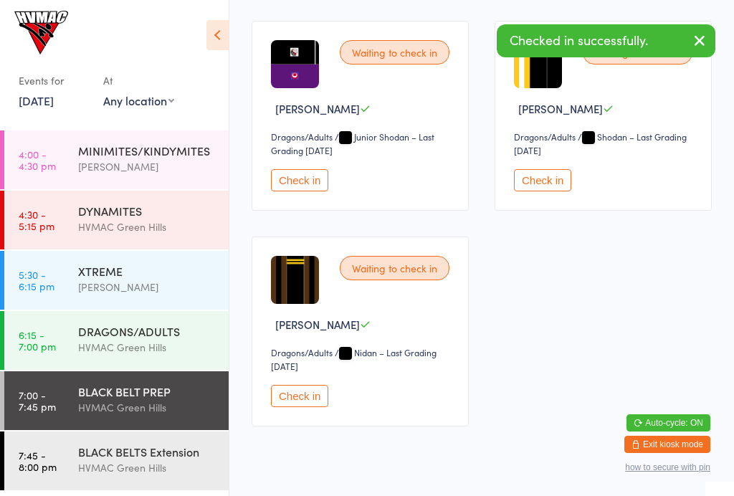
click at [300, 407] on button "Check in" at bounding box center [299, 396] width 57 height 22
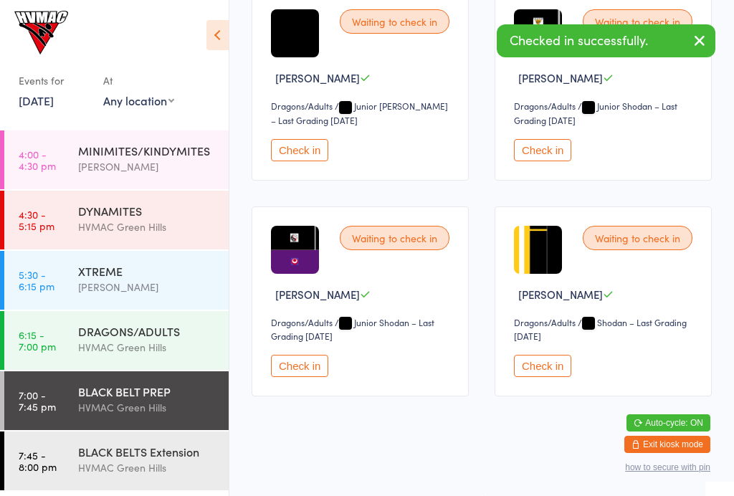
scroll to position [696, 0]
click at [302, 364] on div "Waiting to check in Charlotte Stuart Dragons/Adults Dragons/Adults / Junior Sho…" at bounding box center [360, 301] width 217 height 190
click at [309, 377] on button "Check in" at bounding box center [299, 366] width 57 height 22
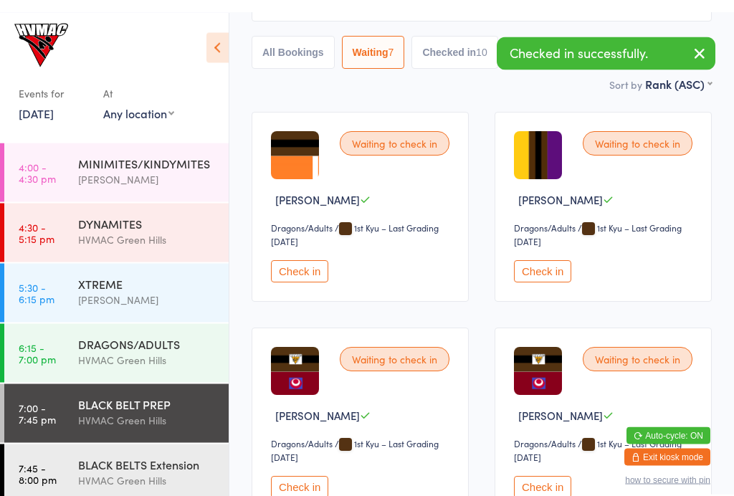
scroll to position [139, 0]
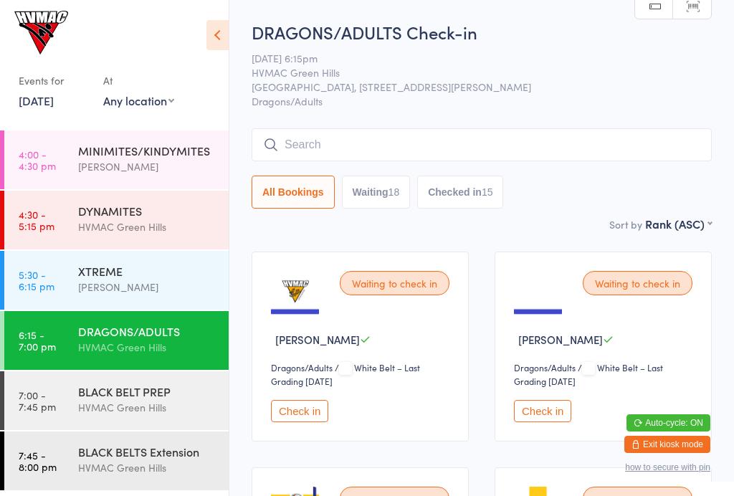
click at [393, 194] on button "Waiting 18" at bounding box center [376, 192] width 69 height 33
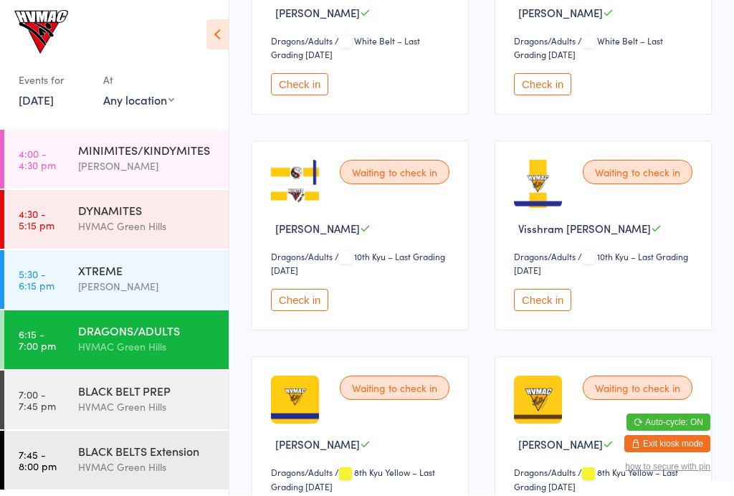
click at [535, 299] on button "Check in" at bounding box center [542, 300] width 57 height 22
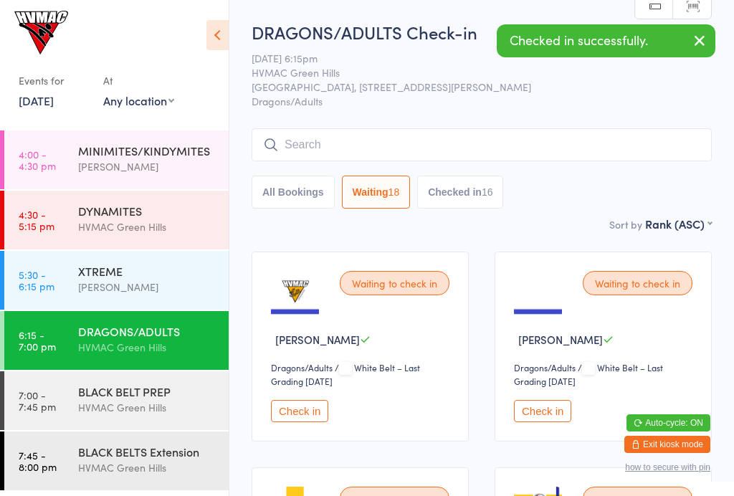
click at [282, 196] on button "All Bookings" at bounding box center [293, 192] width 83 height 33
select select "6"
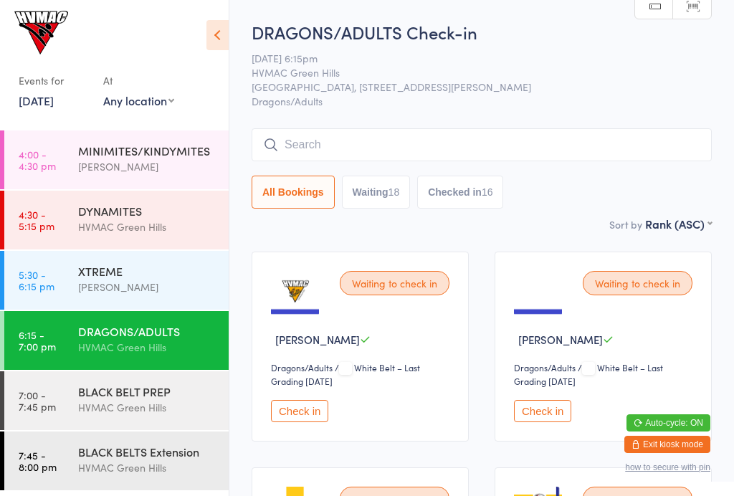
click at [368, 151] on input "search" at bounding box center [482, 144] width 460 height 33
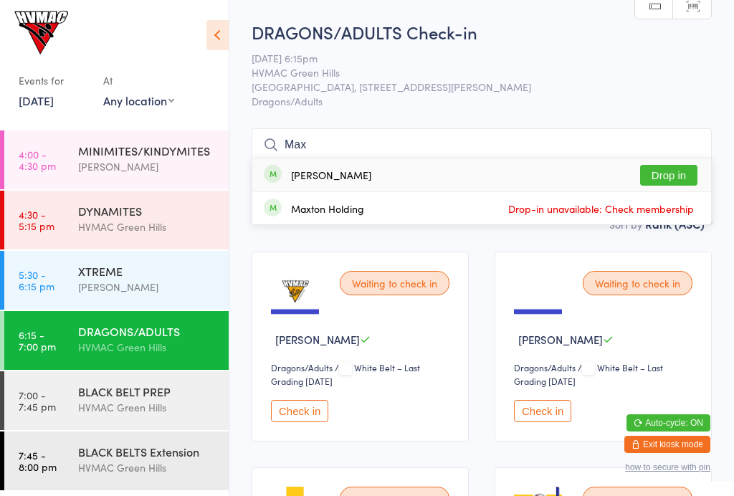
type input "Max"
click at [357, 171] on div "Max Greenford" at bounding box center [331, 174] width 80 height 11
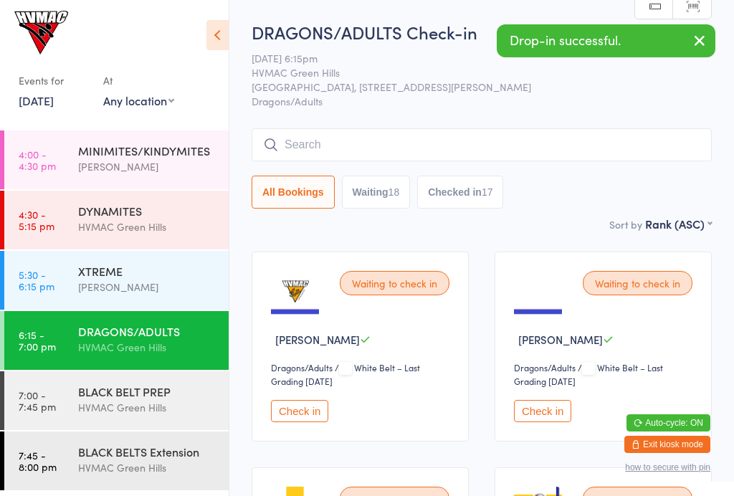
click at [317, 137] on input "search" at bounding box center [482, 144] width 460 height 33
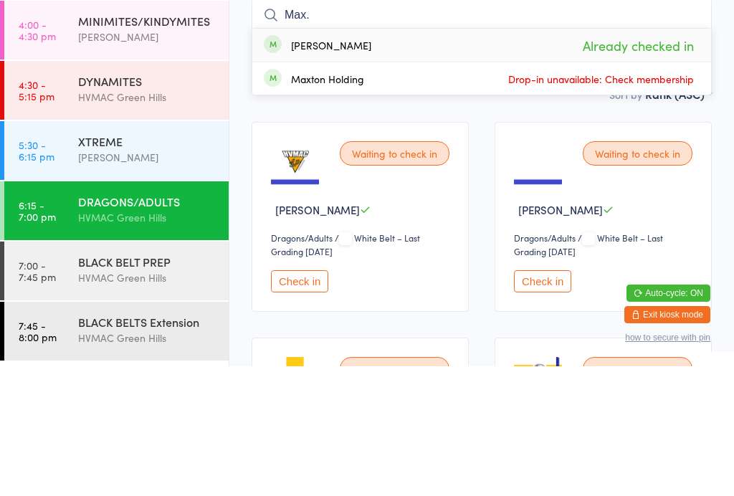
type input "Max."
click at [305, 169] on div "Max Greenford" at bounding box center [331, 174] width 80 height 11
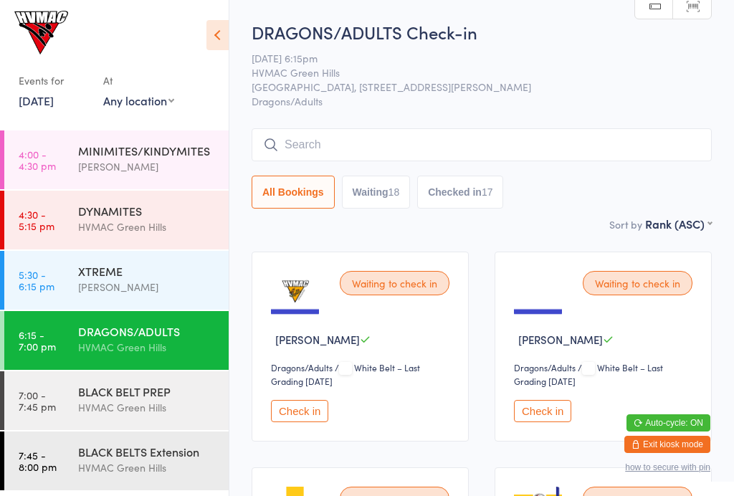
click at [344, 132] on input "search" at bounding box center [482, 144] width 460 height 33
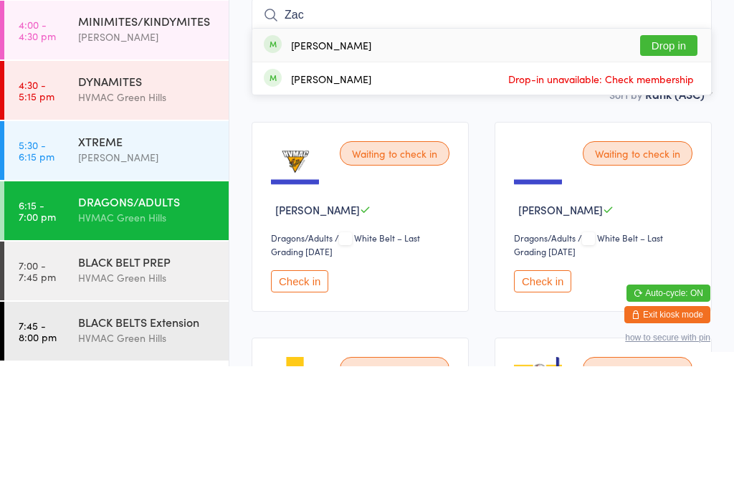
type input "Zac"
click at [350, 158] on div "Zac Greenford Drop in" at bounding box center [481, 174] width 459 height 33
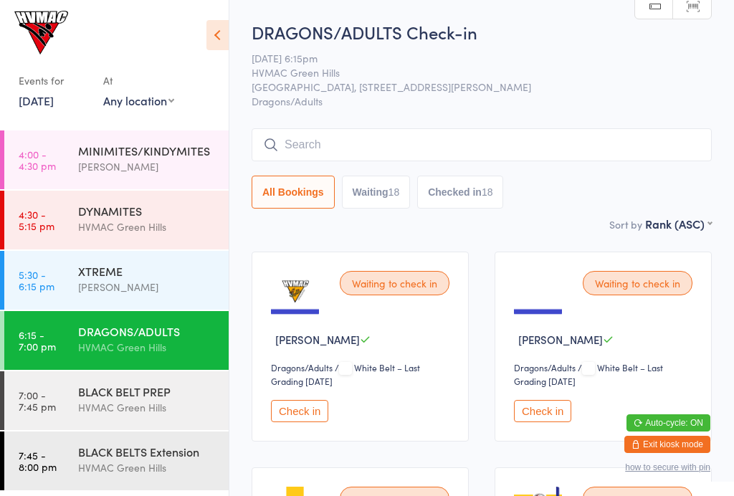
click at [458, 187] on button "Checked in 18" at bounding box center [460, 192] width 86 height 33
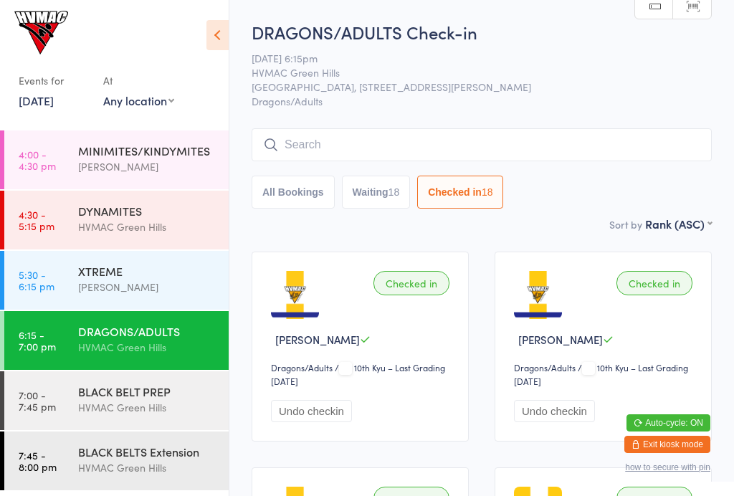
click at [374, 183] on button "Waiting 18" at bounding box center [376, 192] width 69 height 33
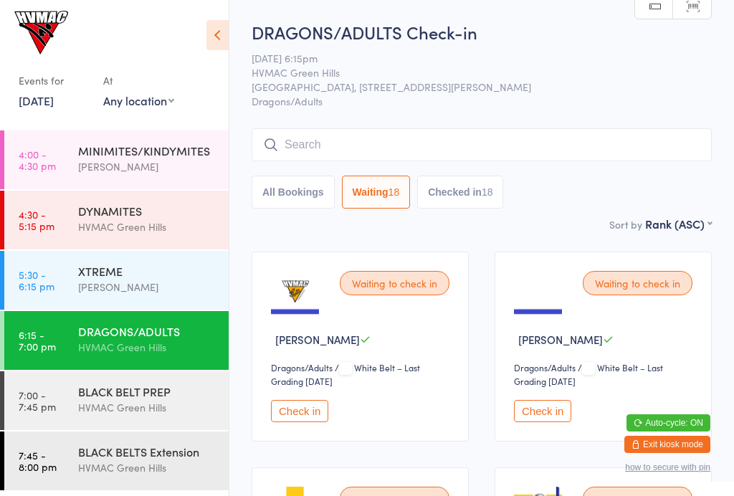
click at [295, 180] on button "All Bookings" at bounding box center [293, 192] width 83 height 33
select select "6"
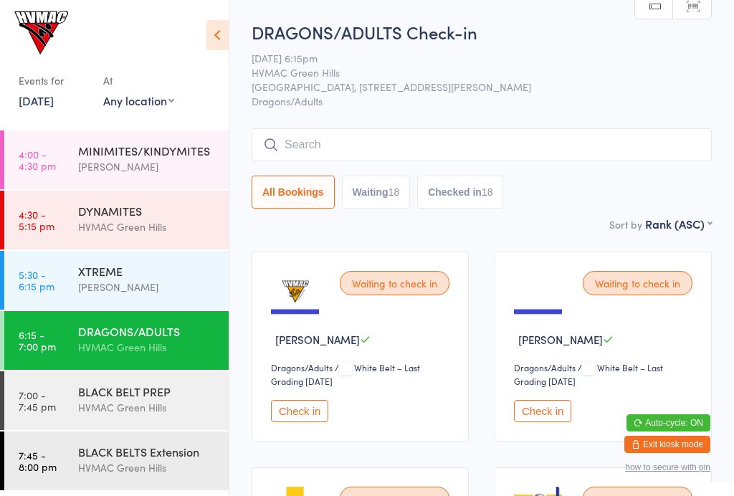
click at [354, 123] on div "DRAGONS/ADULTS Check-in 14 Aug 6:15pm HVMAC Green Hills Hunter Valley Martial A…" at bounding box center [482, 118] width 460 height 196
click at [358, 138] on input "search" at bounding box center [482, 144] width 460 height 33
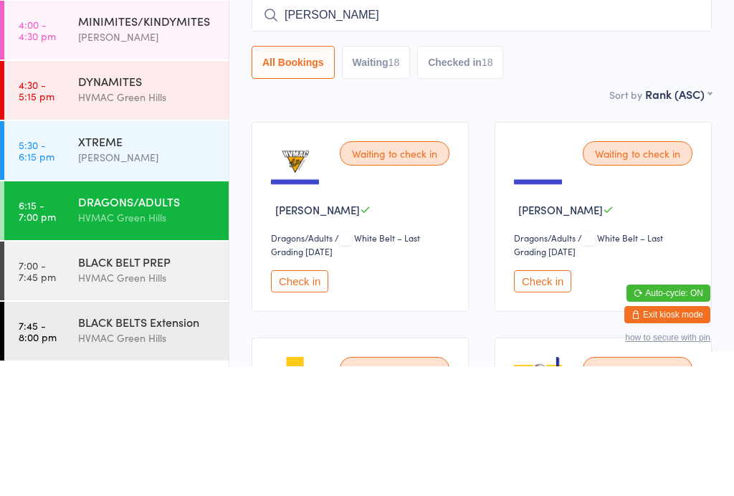
type input "Dane"
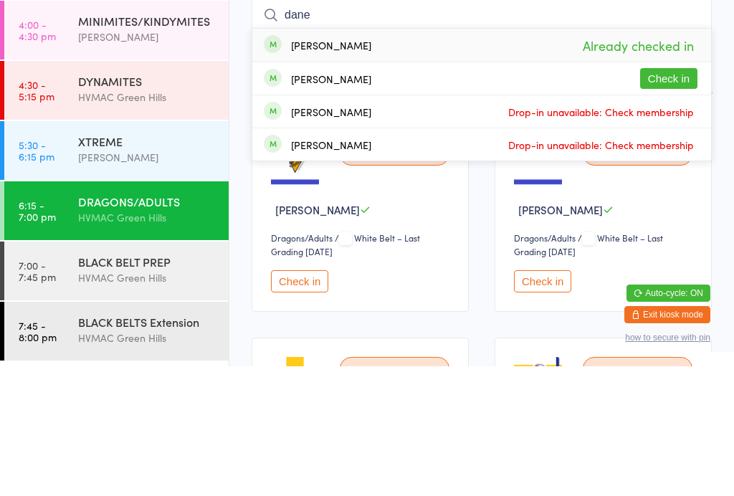
type input "dane"
click at [358, 158] on div "Dane Greenford Already checked in" at bounding box center [481, 174] width 459 height 33
type input "dane"
click at [332, 167] on div "Dane Greenford" at bounding box center [317, 175] width 107 height 16
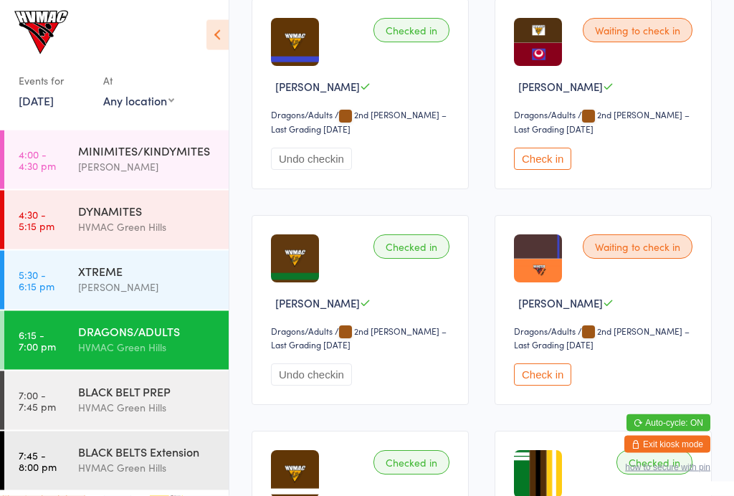
scroll to position [2840, 0]
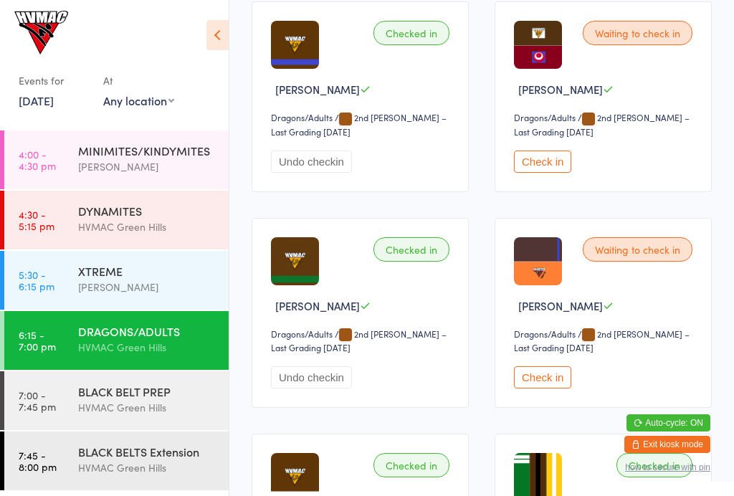
click at [536, 173] on button "Check in" at bounding box center [542, 161] width 57 height 22
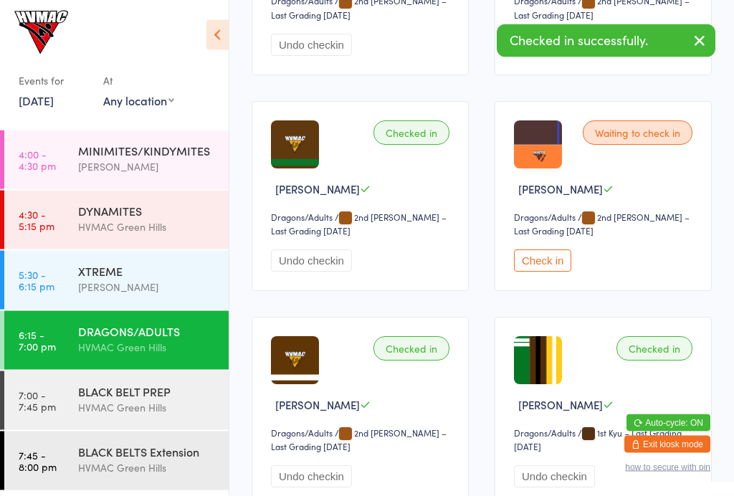
scroll to position [2965, 0]
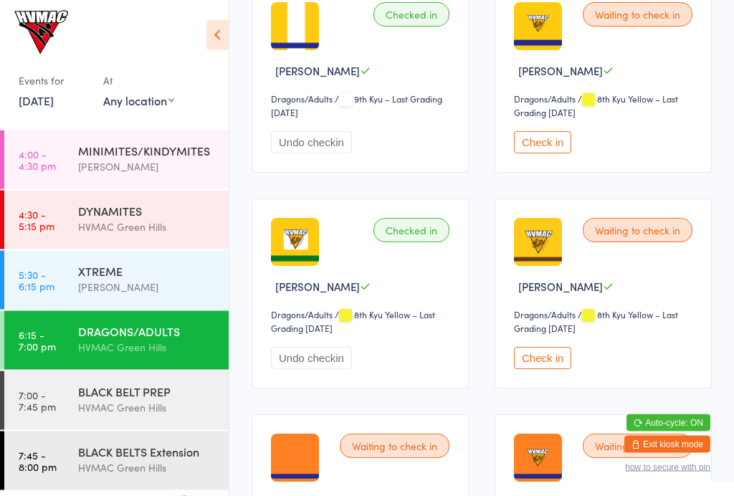
click at [549, 370] on button "Check in" at bounding box center [542, 359] width 57 height 22
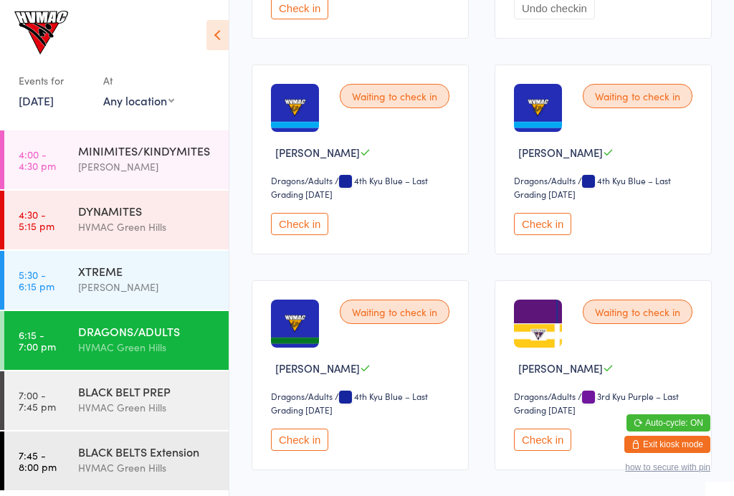
scroll to position [2363, 0]
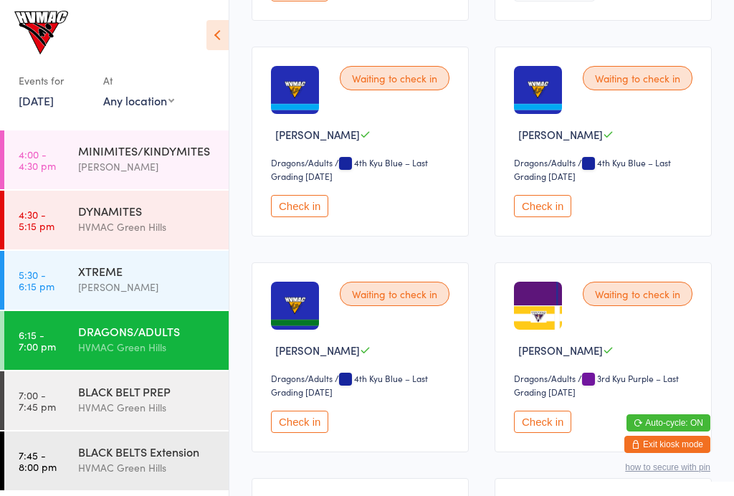
click at [546, 433] on button "Check in" at bounding box center [542, 422] width 57 height 22
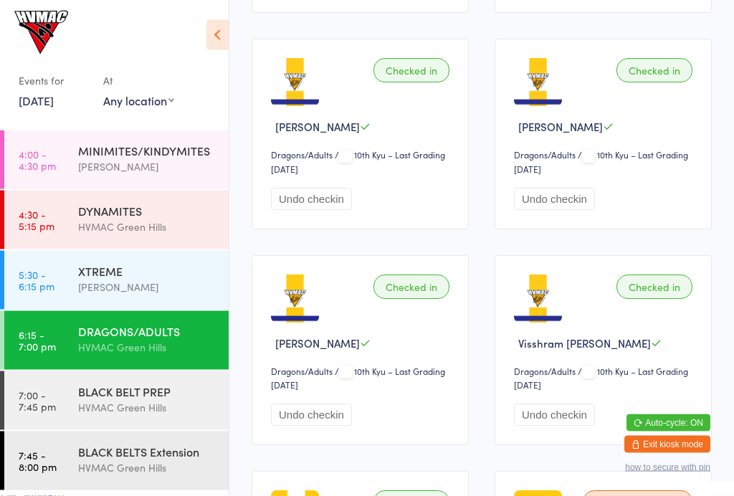
click at [335, 426] on button "Undo checkin" at bounding box center [311, 415] width 81 height 22
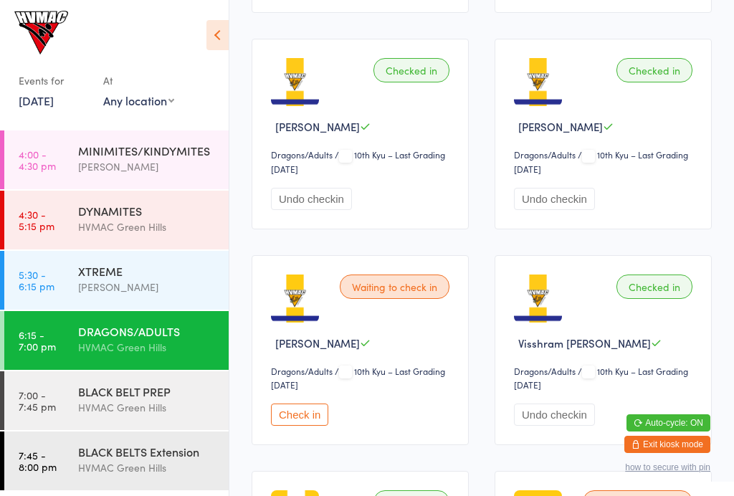
click at [313, 423] on button "Check in" at bounding box center [299, 414] width 57 height 22
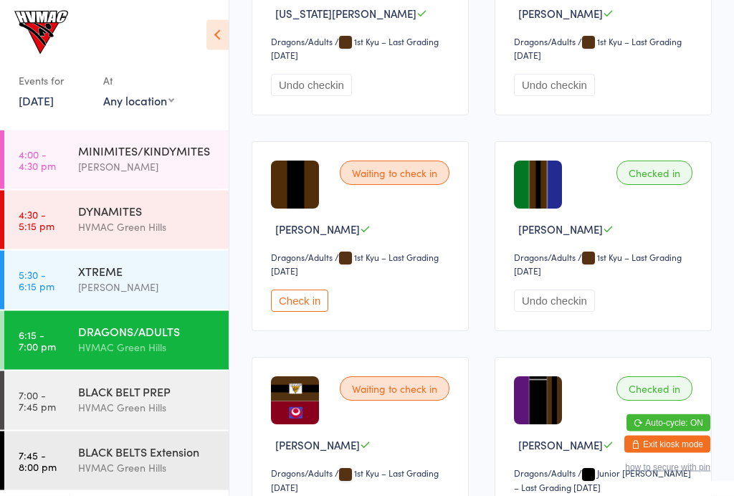
scroll to position [3563, 0]
click at [328, 312] on button "Check in" at bounding box center [299, 300] width 57 height 22
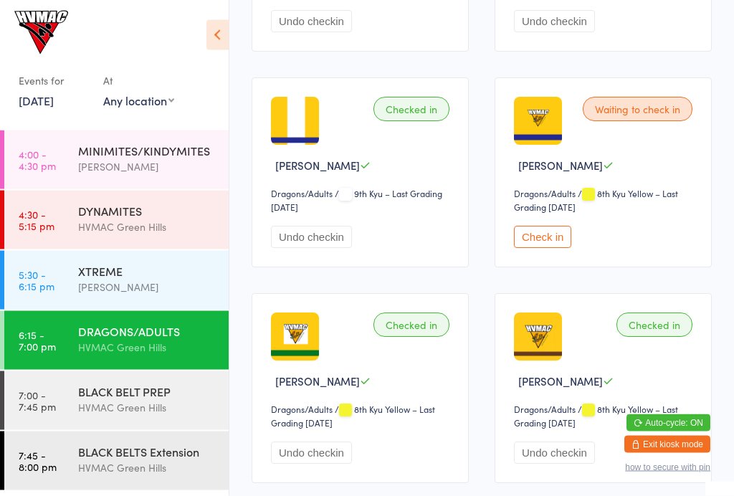
click at [542, 249] on button "Check in" at bounding box center [542, 237] width 57 height 22
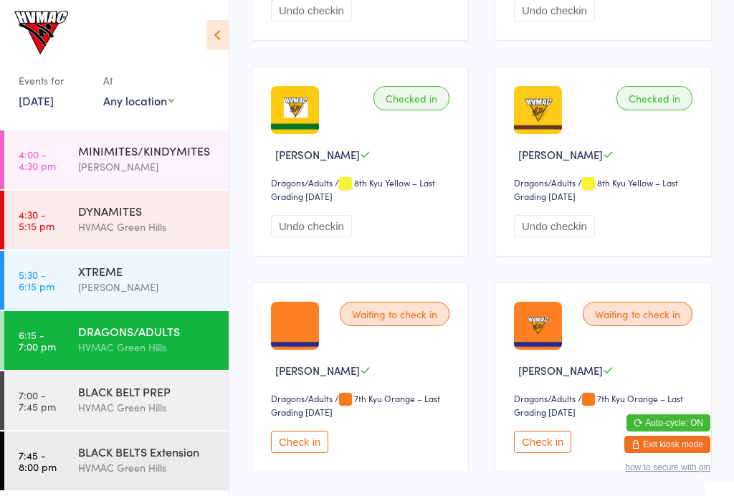
scroll to position [1277, 0]
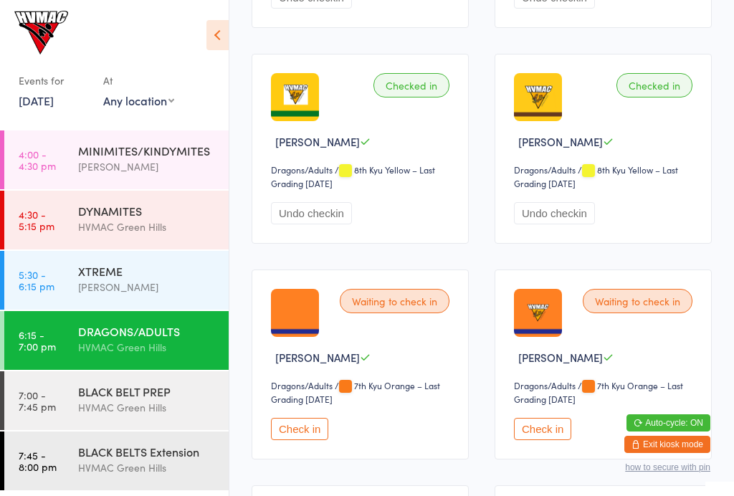
click at [294, 440] on button "Check in" at bounding box center [299, 429] width 57 height 22
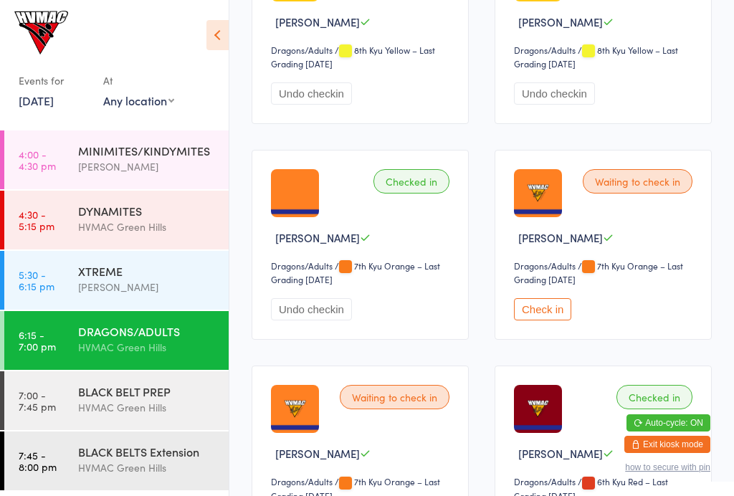
scroll to position [1399, 0]
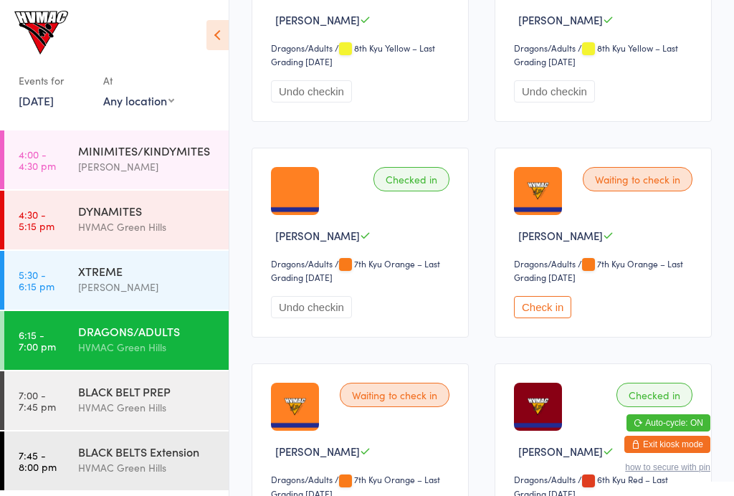
click at [542, 318] on button "Check in" at bounding box center [542, 307] width 57 height 22
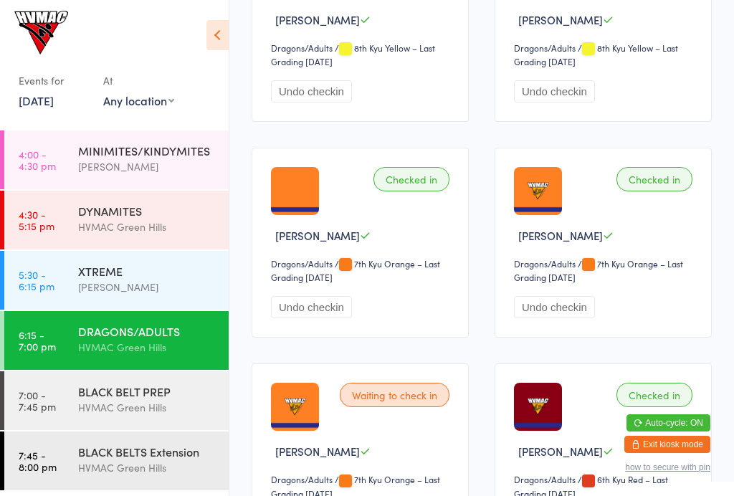
click at [130, 393] on div "BLACK BELT PREP" at bounding box center [147, 391] width 138 height 16
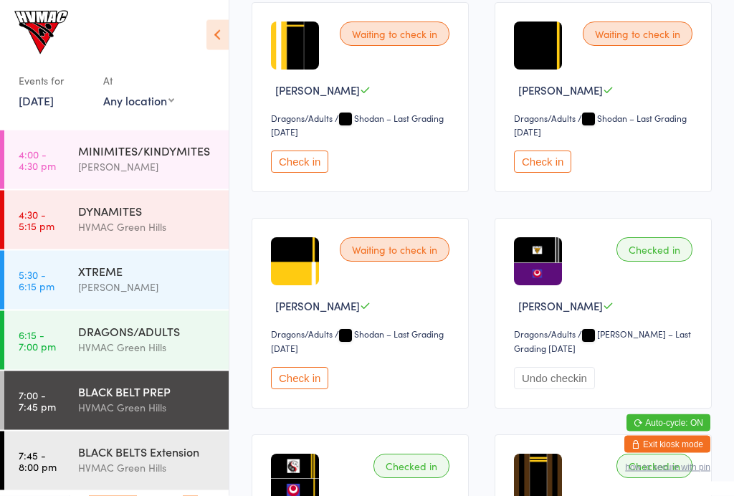
scroll to position [1551, 0]
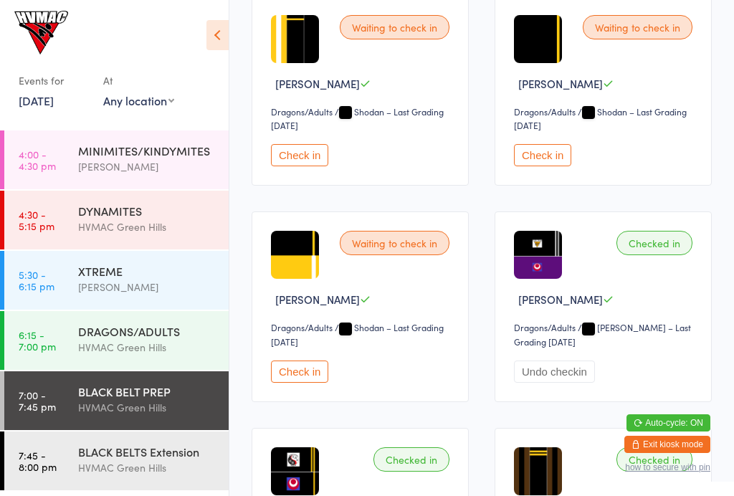
click at [290, 383] on button "Check in" at bounding box center [299, 371] width 57 height 22
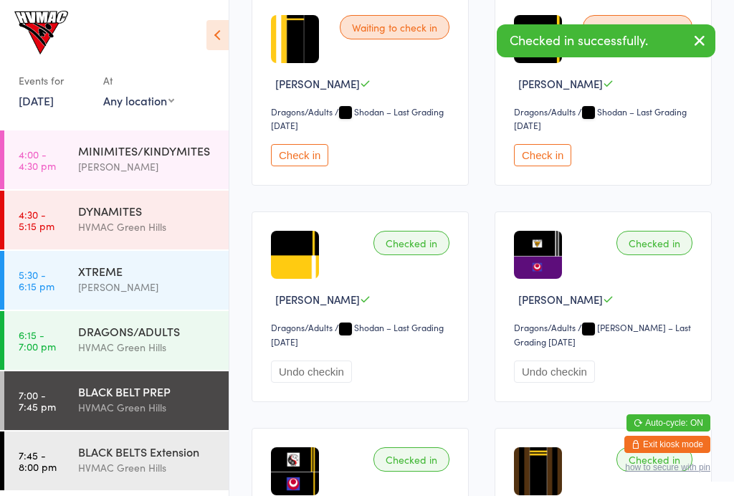
click at [134, 335] on div "DRAGONS/ADULTS" at bounding box center [147, 331] width 138 height 16
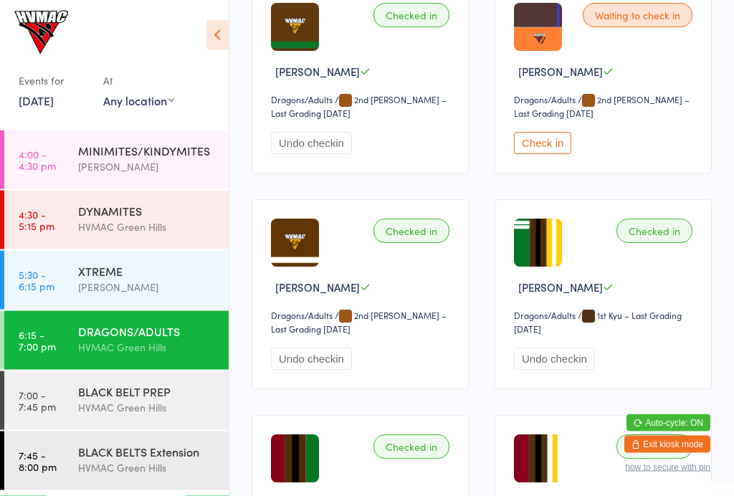
scroll to position [3067, 0]
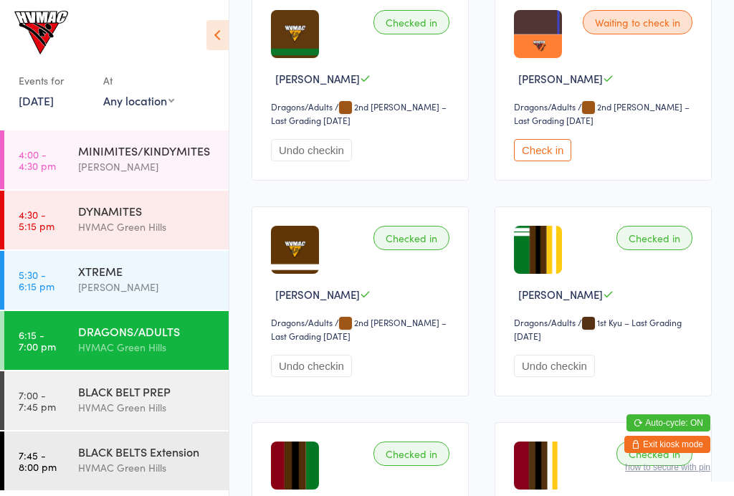
click at [560, 181] on div "Waiting to check in Jackson Prentice Dragons/Adults Dragons/Adults / 2nd Kyu Br…" at bounding box center [602, 86] width 217 height 190
click at [549, 161] on button "Check in" at bounding box center [542, 150] width 57 height 22
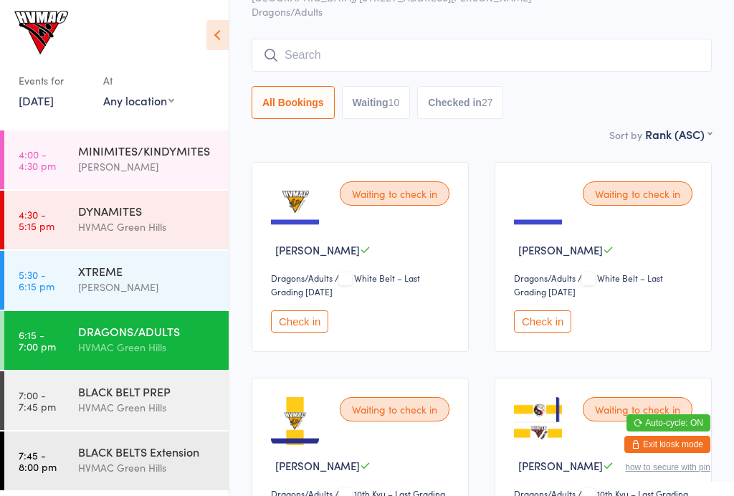
scroll to position [0, 0]
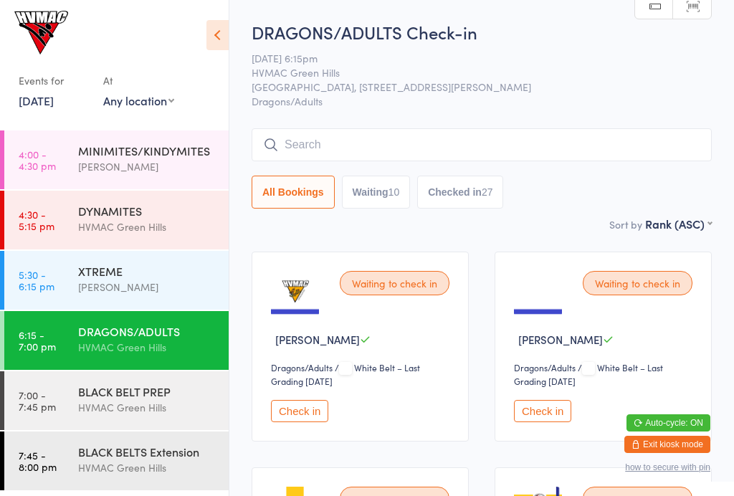
click at [457, 139] on input "search" at bounding box center [482, 144] width 460 height 33
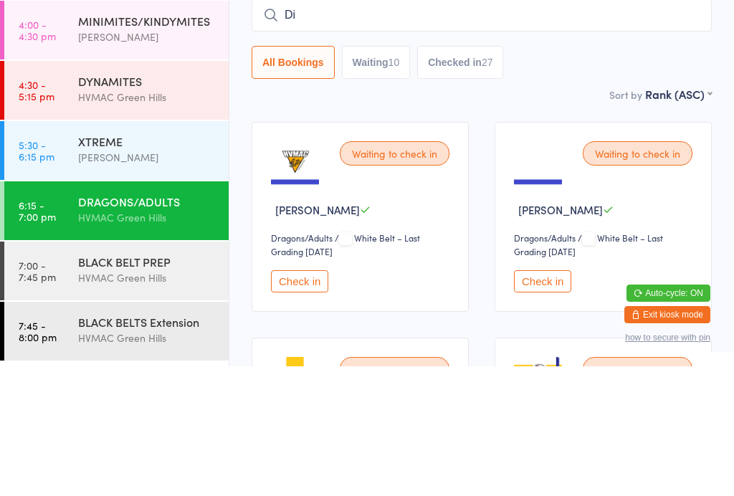
type input "D"
click at [502, 252] on div "Waiting to check in Aaron Reed Dragons/Adults Dragons/Adults / White Belt – Las…" at bounding box center [602, 347] width 217 height 190
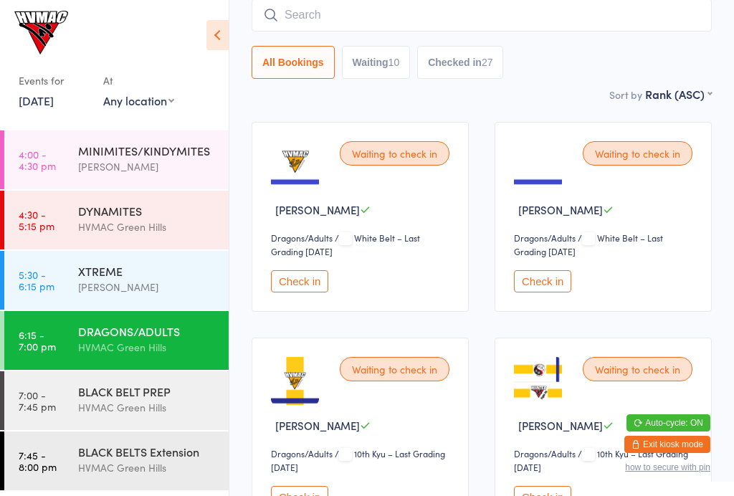
click at [518, 257] on span "/ White Belt – Last Grading Jun 30, 2025" at bounding box center [588, 244] width 149 height 26
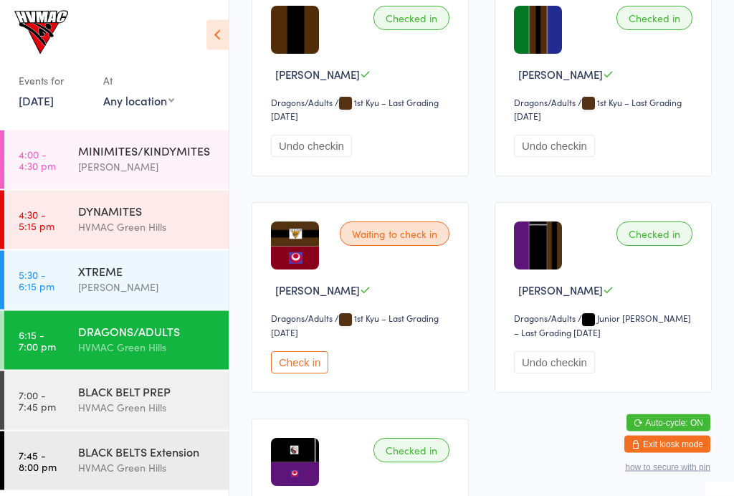
click at [300, 374] on button "Check in" at bounding box center [299, 363] width 57 height 22
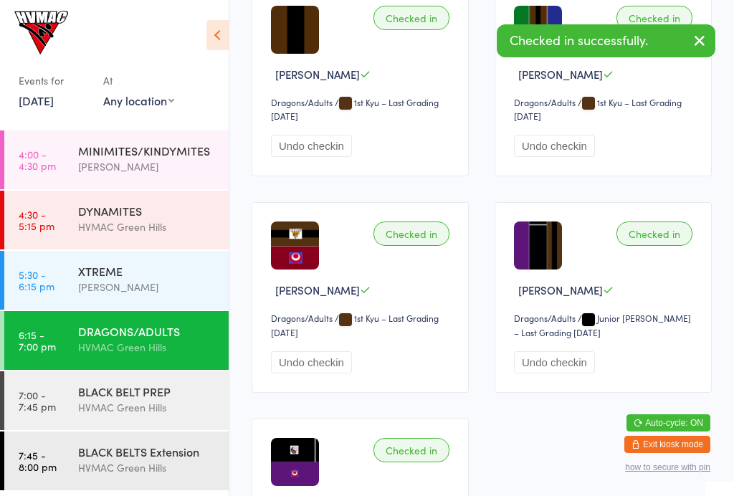
click at [149, 403] on div "HVMAC Green Hills" at bounding box center [147, 407] width 138 height 16
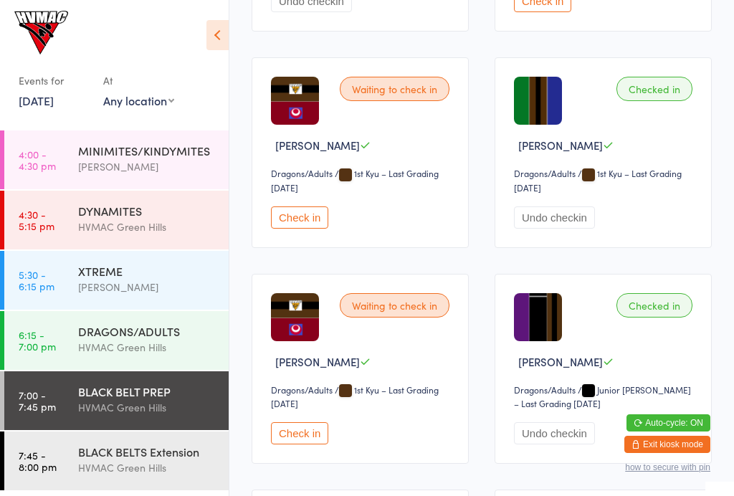
scroll to position [648, 0]
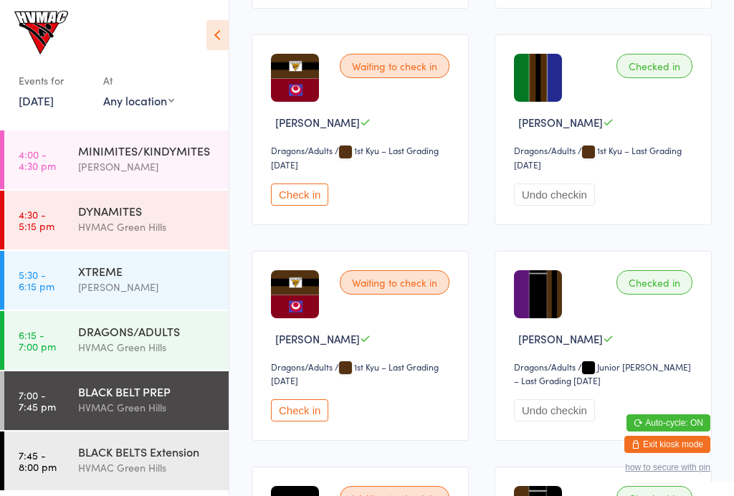
click at [307, 421] on button "Check in" at bounding box center [299, 410] width 57 height 22
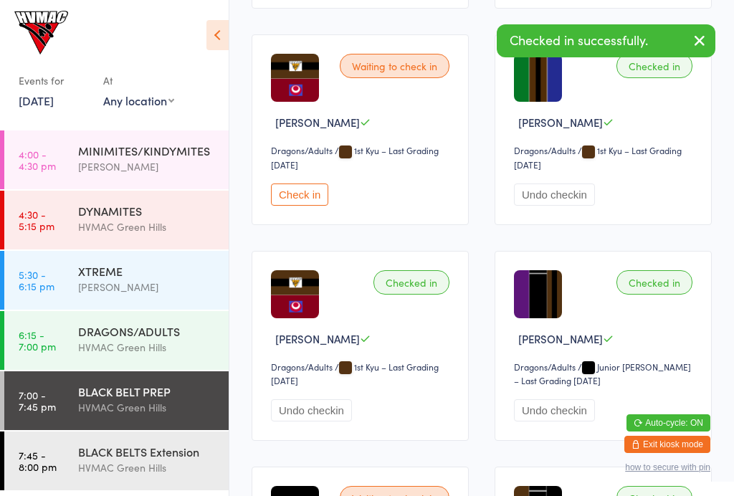
click at [181, 344] on div "HVMAC Green Hills" at bounding box center [147, 347] width 138 height 16
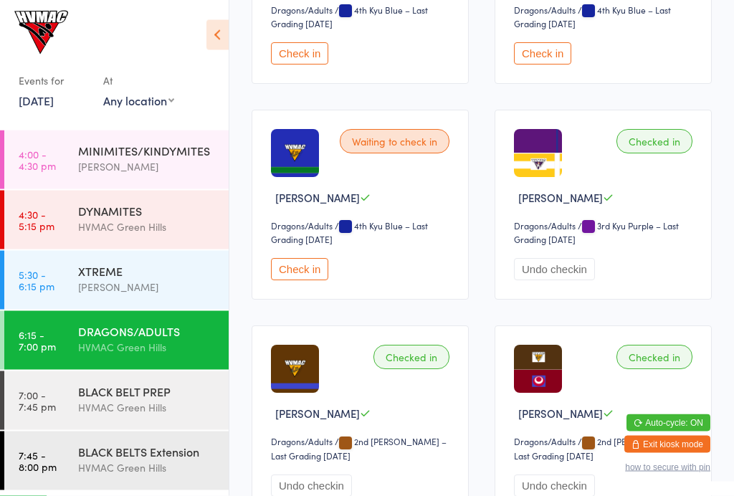
scroll to position [2516, 0]
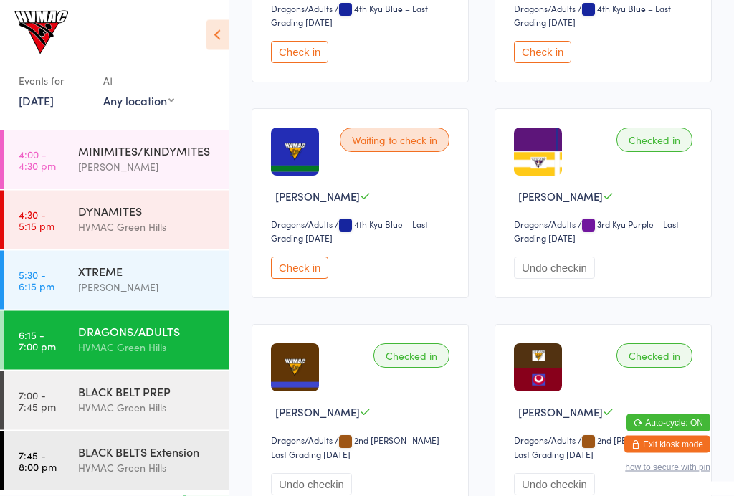
click at [309, 279] on button "Check in" at bounding box center [299, 268] width 57 height 22
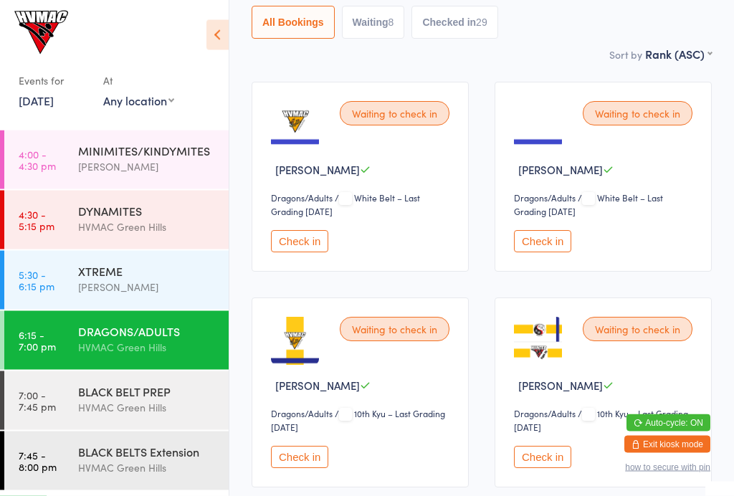
scroll to position [0, 0]
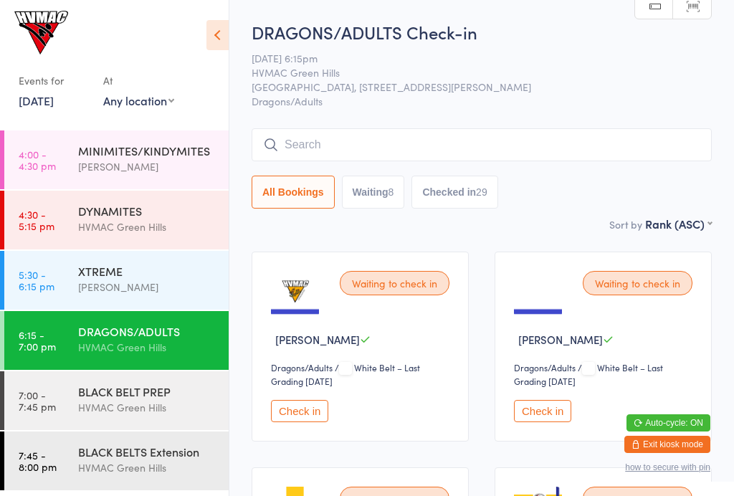
click at [310, 403] on div "Waiting to check in Daniel Ralphs Dragons/Adults Dragons/Adults / White Belt – …" at bounding box center [360, 347] width 217 height 190
click at [305, 421] on button "Check in" at bounding box center [299, 411] width 57 height 22
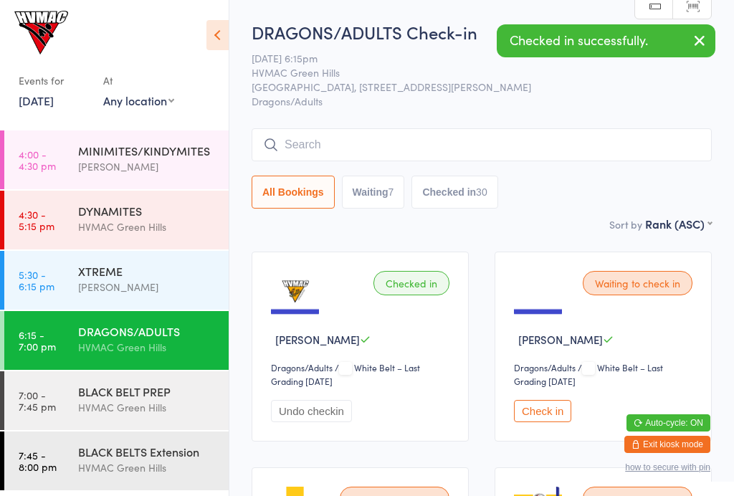
click at [536, 408] on button "Check in" at bounding box center [542, 411] width 57 height 22
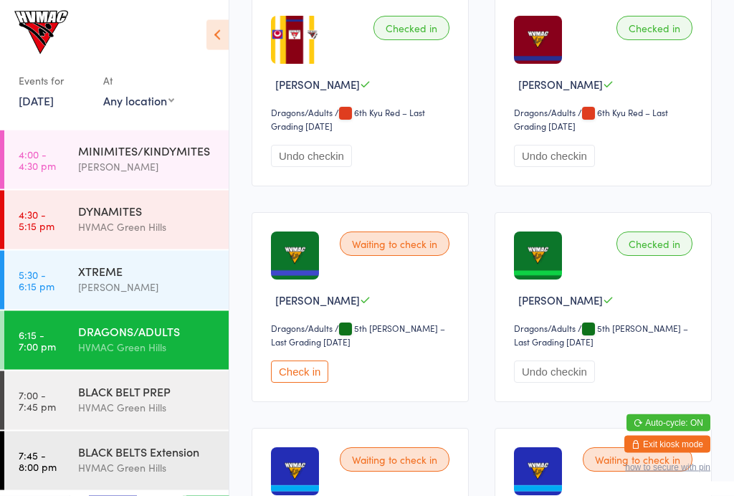
scroll to position [1996, 0]
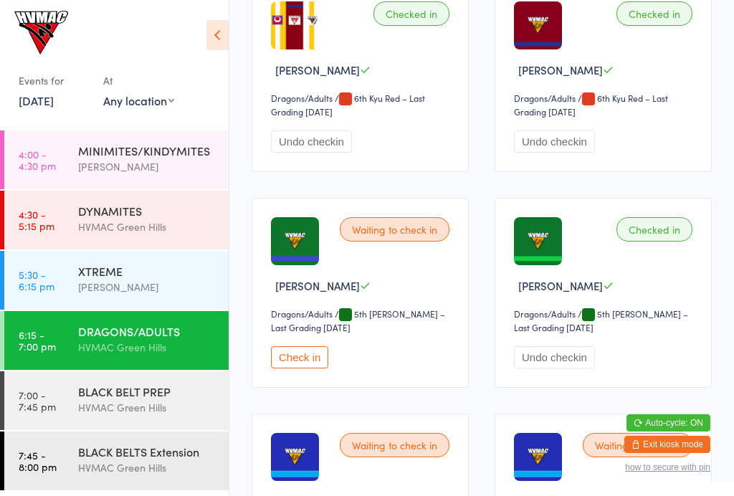
click at [311, 368] on button "Check in" at bounding box center [299, 357] width 57 height 22
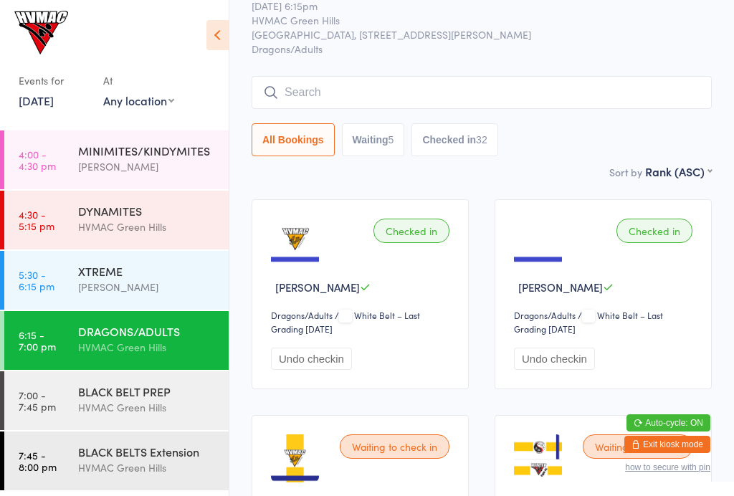
scroll to position [0, 0]
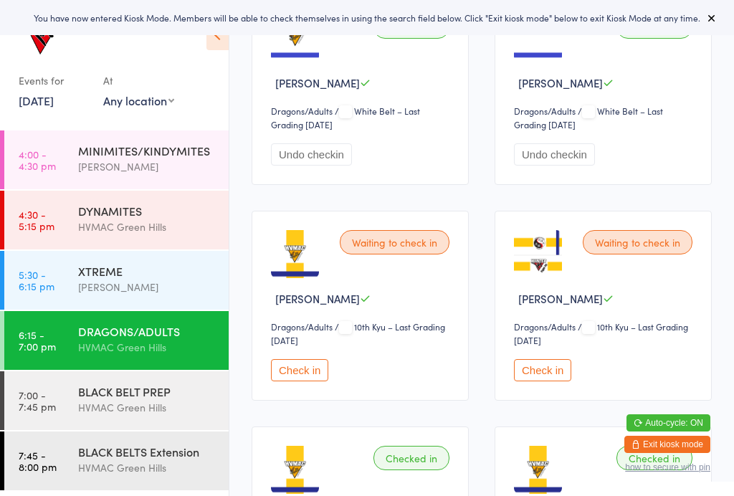
scroll to position [257, 0]
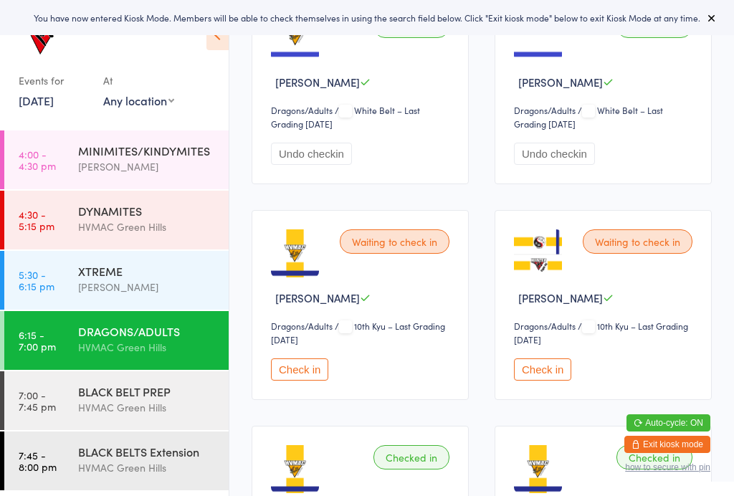
click at [305, 380] on button "Check in" at bounding box center [299, 369] width 57 height 22
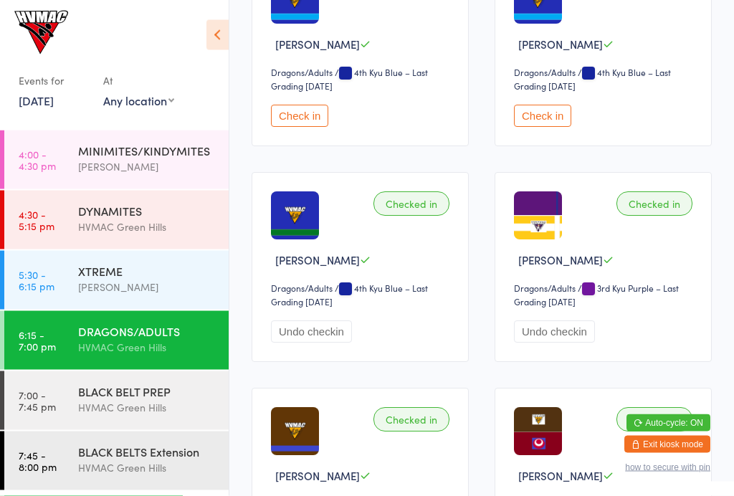
click at [302, 128] on button "Check in" at bounding box center [299, 116] width 57 height 22
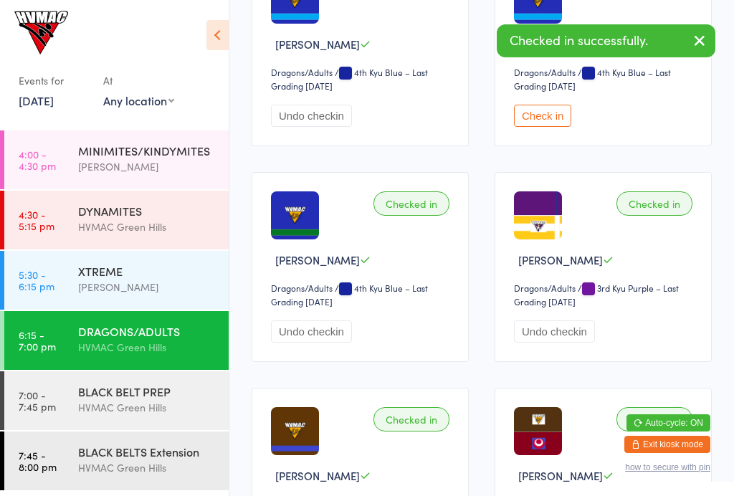
click at [534, 127] on button "Check in" at bounding box center [542, 116] width 57 height 22
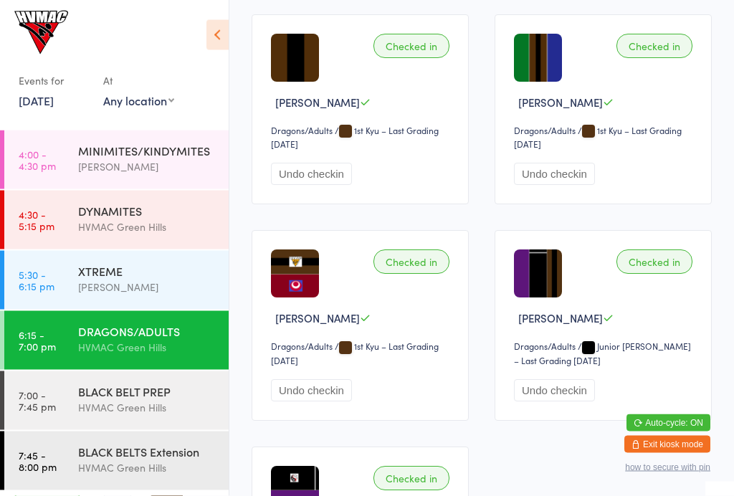
scroll to position [3692, 0]
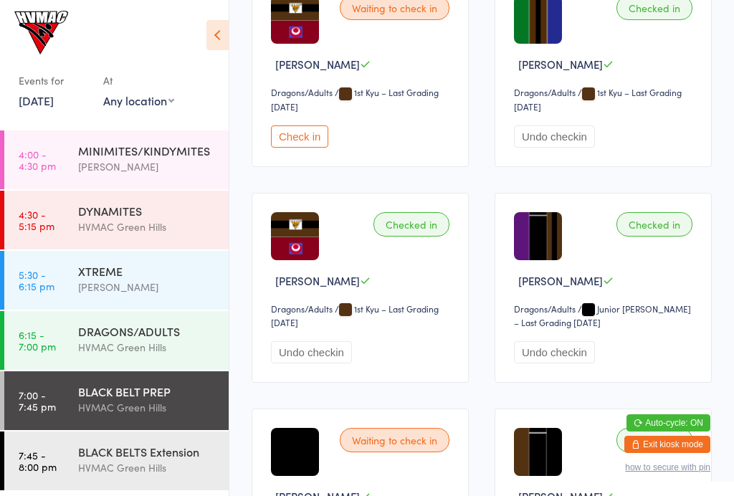
scroll to position [719, 0]
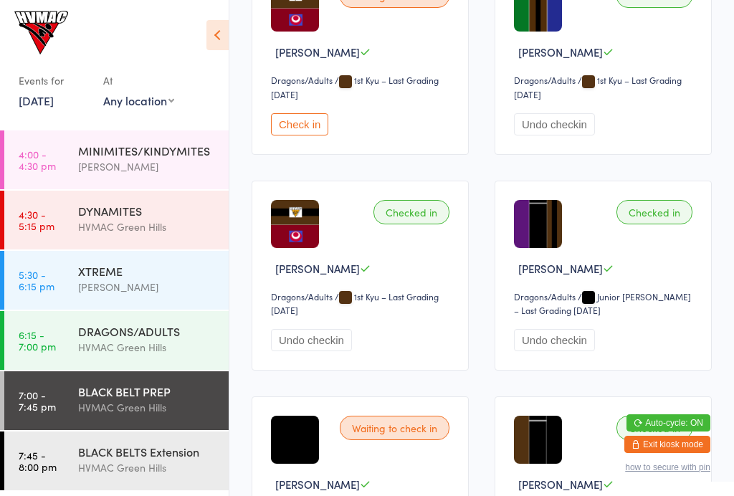
click at [298, 135] on button "Check in" at bounding box center [299, 124] width 57 height 22
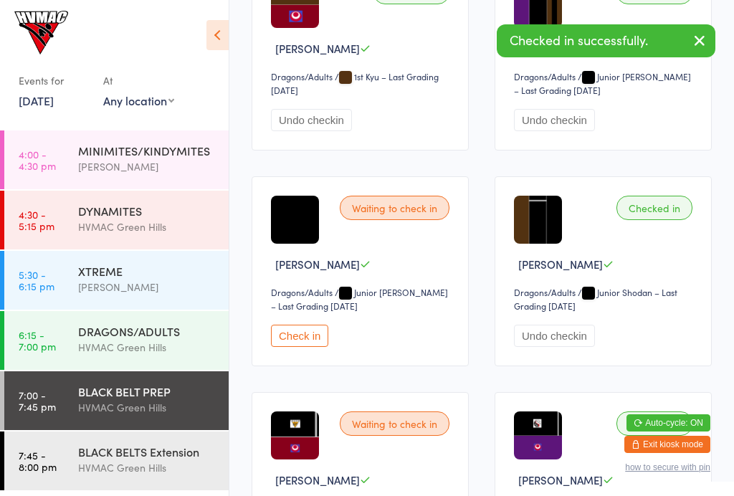
scroll to position [956, 0]
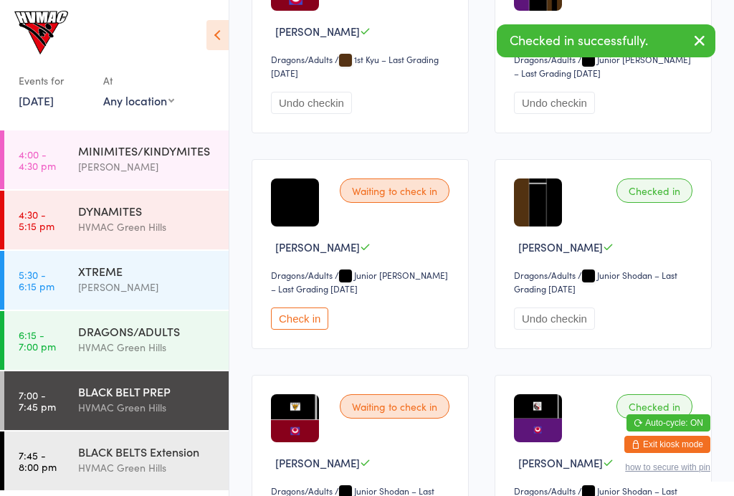
click at [302, 330] on button "Check in" at bounding box center [299, 318] width 57 height 22
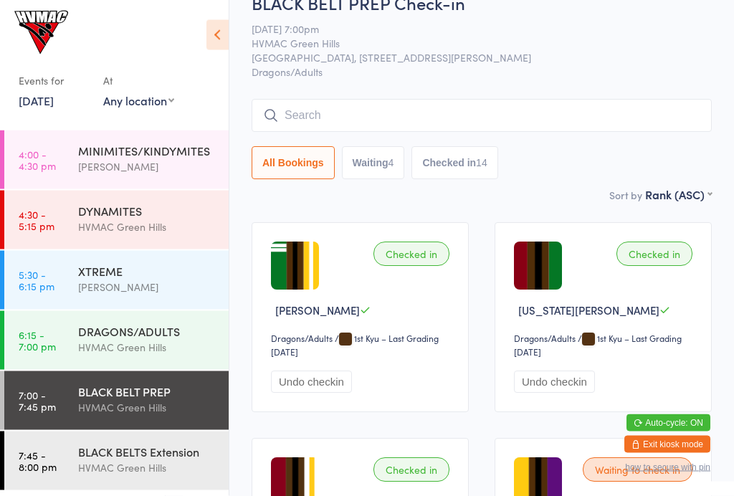
scroll to position [0, 0]
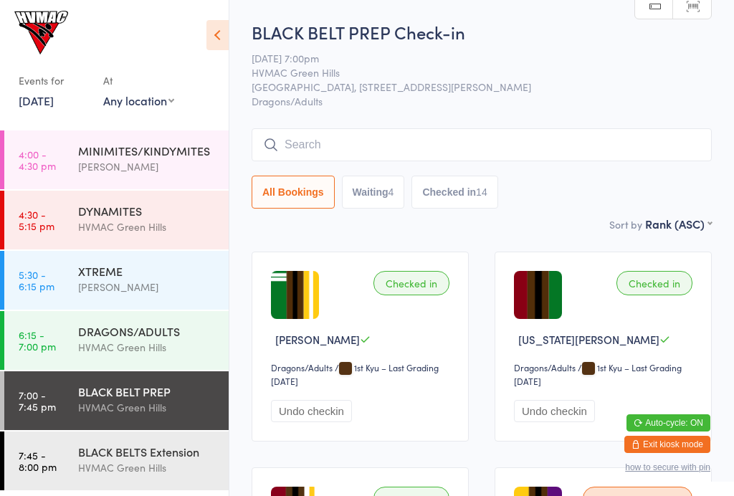
click at [176, 449] on div "BLACK BELTS Extension" at bounding box center [147, 452] width 138 height 16
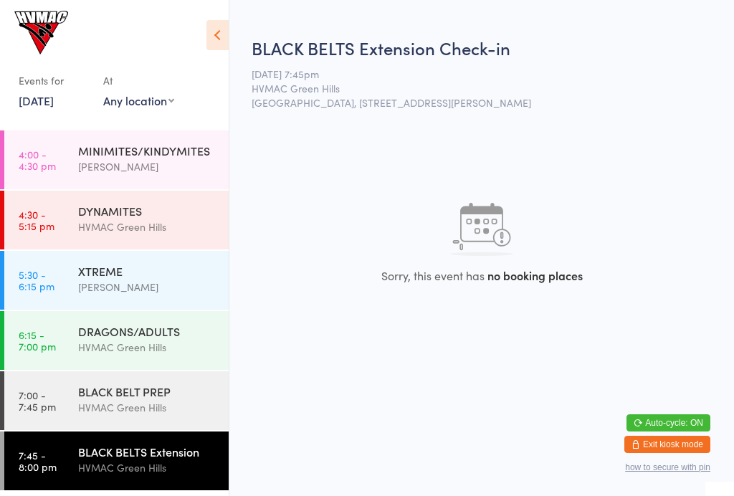
click at [163, 385] on div "BLACK BELT PREP" at bounding box center [147, 391] width 138 height 16
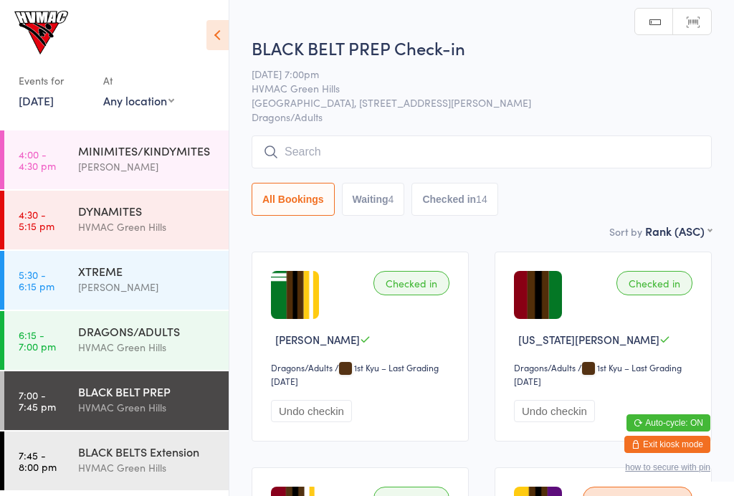
click at [211, 37] on icon at bounding box center [217, 35] width 22 height 30
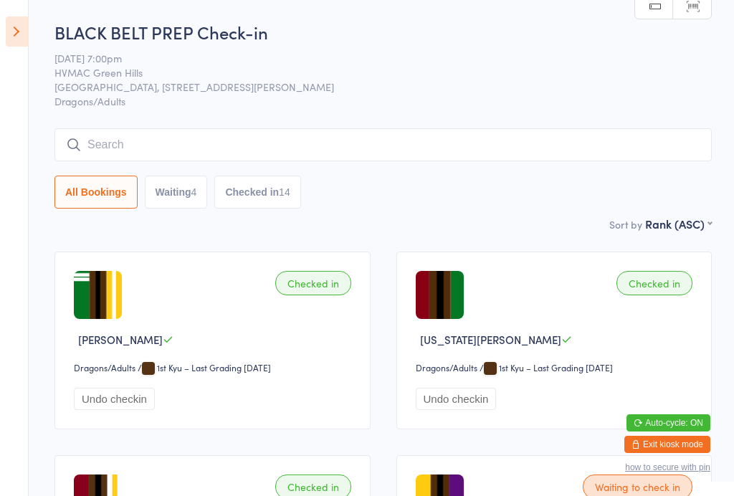
click at [192, 181] on button "Waiting 4" at bounding box center [176, 192] width 63 height 33
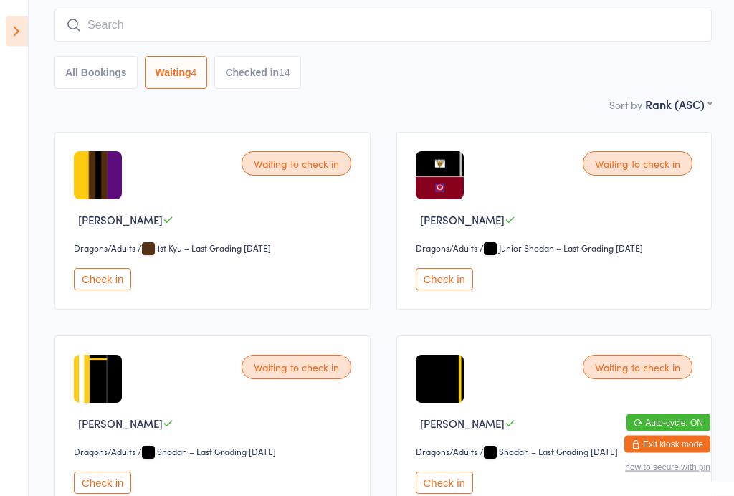
scroll to position [124, 0]
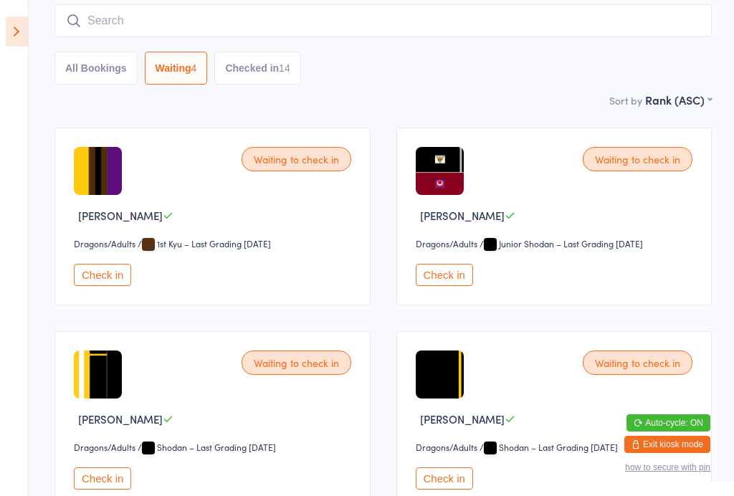
click at [449, 477] on button "Check in" at bounding box center [444, 478] width 57 height 22
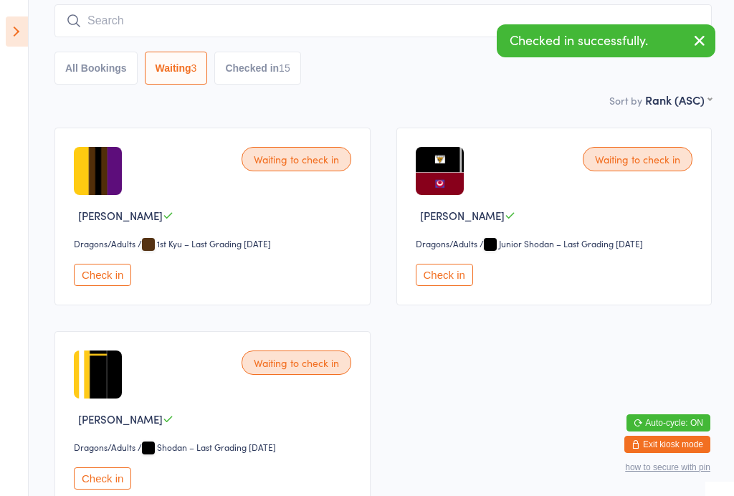
click at [459, 267] on div "Waiting to check in Nicholas Plumridge Dragons/Adults Dragons/Adults / Junior S…" at bounding box center [554, 217] width 316 height 178
click at [439, 286] on button "Check in" at bounding box center [444, 275] width 57 height 22
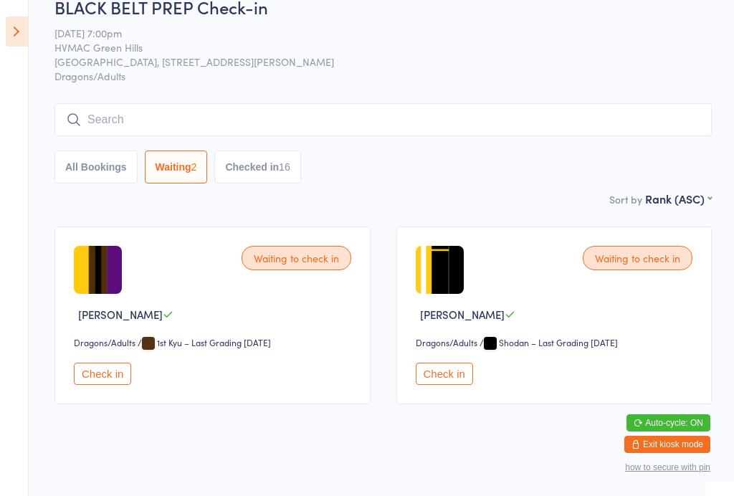
click at [110, 168] on button "All Bookings" at bounding box center [95, 166] width 83 height 33
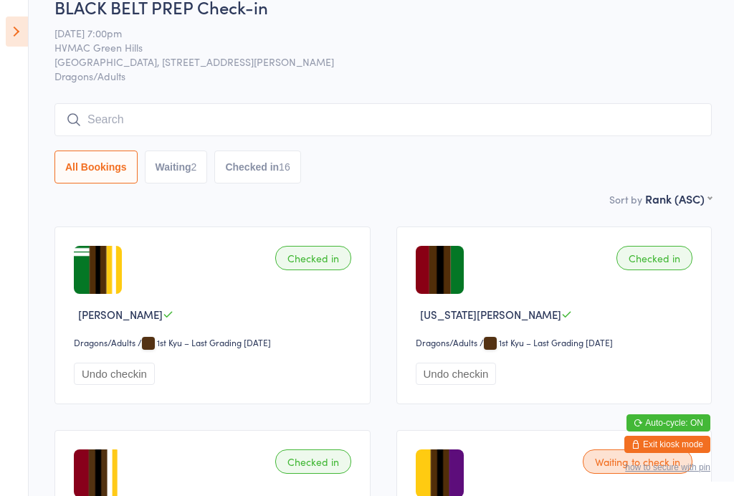
select select "6"
click at [288, 171] on button "Checked in 16" at bounding box center [257, 166] width 86 height 33
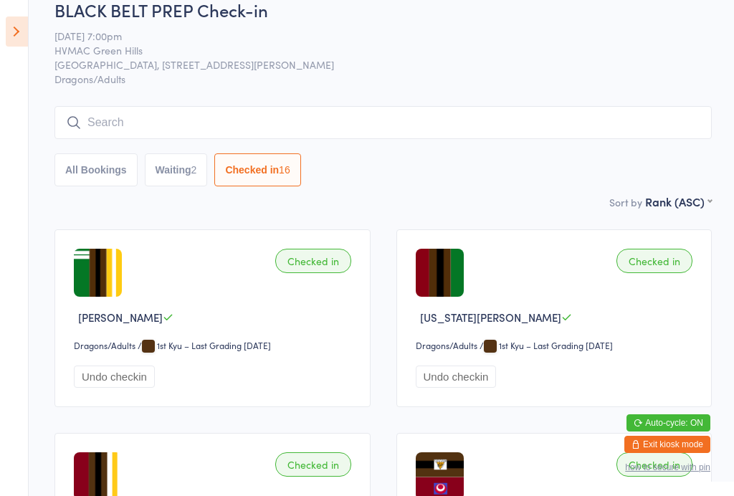
scroll to position [21, 0]
click at [22, 24] on icon at bounding box center [17, 31] width 22 height 30
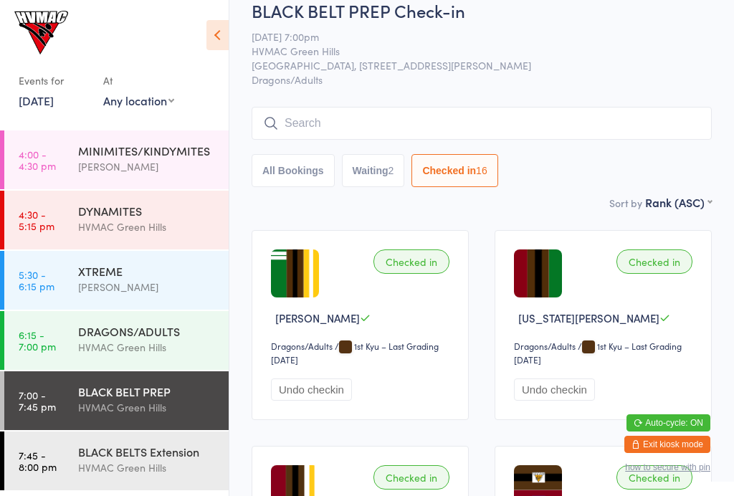
click at [186, 363] on div "DRAGONS/ADULTS HVMAC Green Hills" at bounding box center [153, 339] width 150 height 57
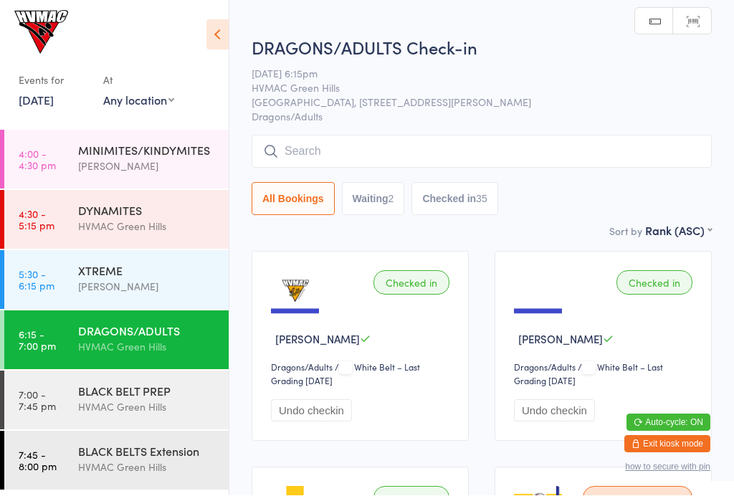
scroll to position [1, 0]
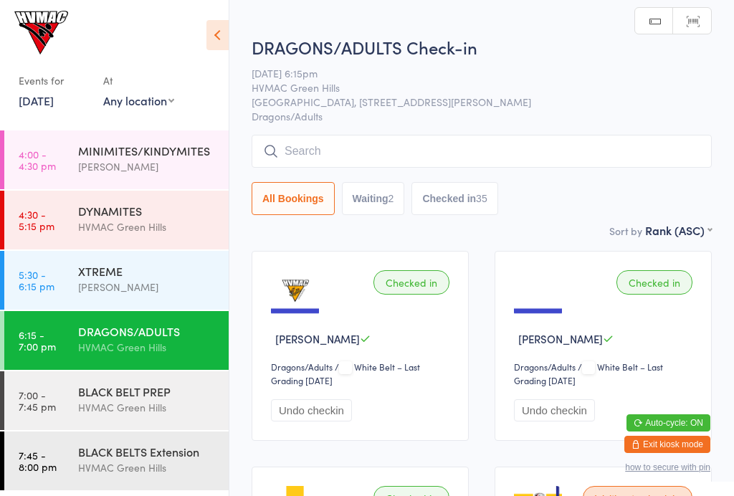
click at [466, 199] on button "Checked in 35" at bounding box center [454, 198] width 86 height 33
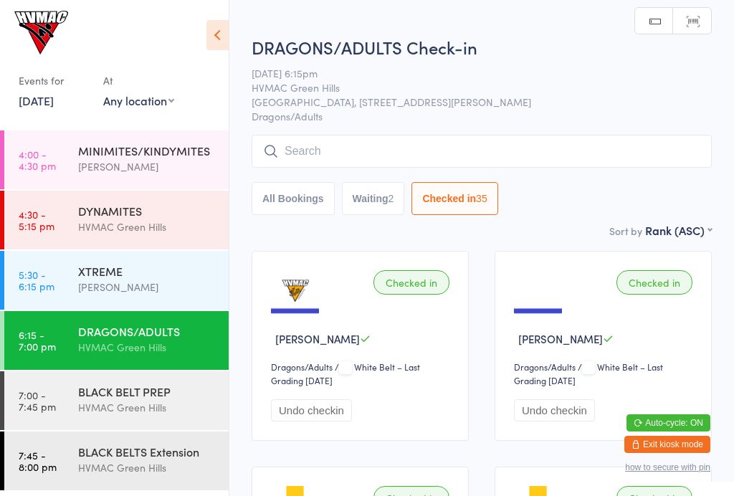
click at [378, 201] on button "Waiting 2" at bounding box center [373, 198] width 63 height 33
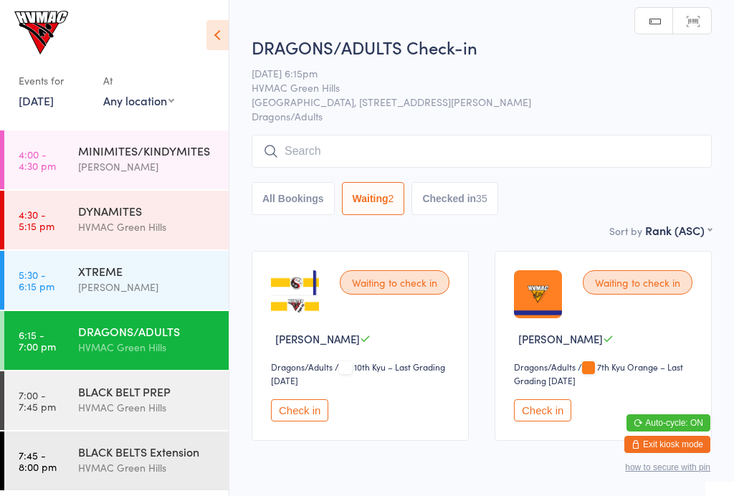
click at [487, 201] on div "35" at bounding box center [481, 198] width 11 height 11
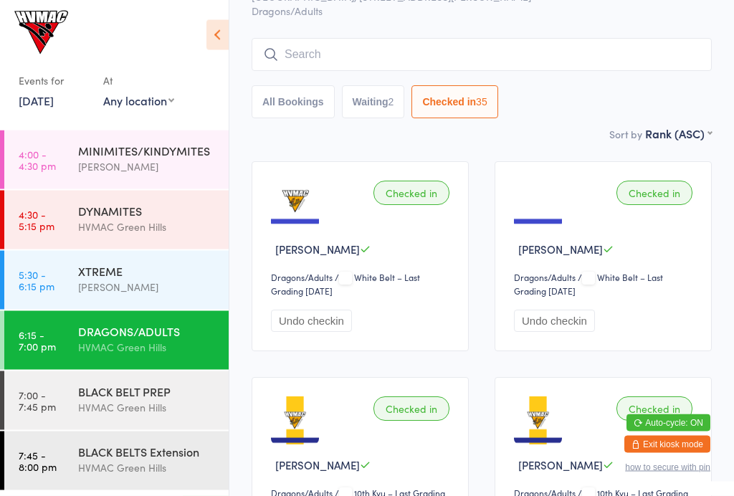
scroll to position [0, 0]
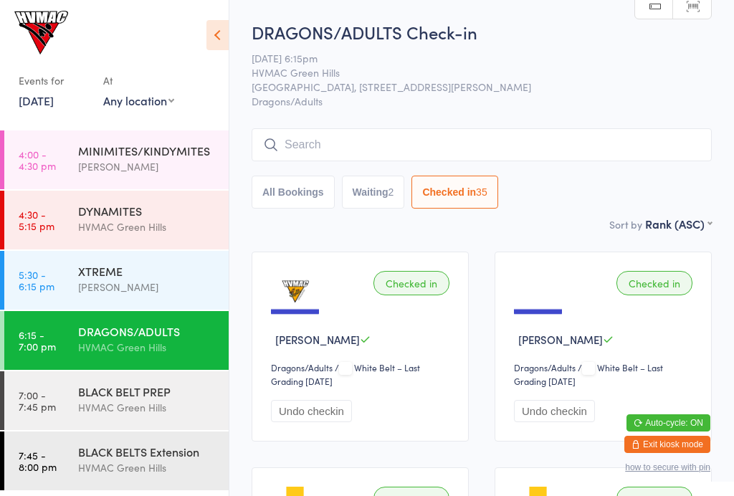
click at [363, 190] on button "Waiting 2" at bounding box center [373, 192] width 63 height 33
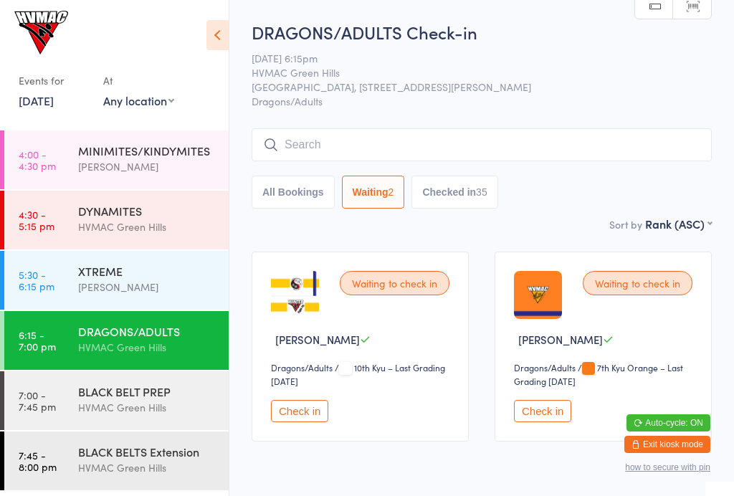
select select "4"
click at [151, 421] on div "BLACK BELT PREP HVMAC Green Hills" at bounding box center [153, 399] width 150 height 57
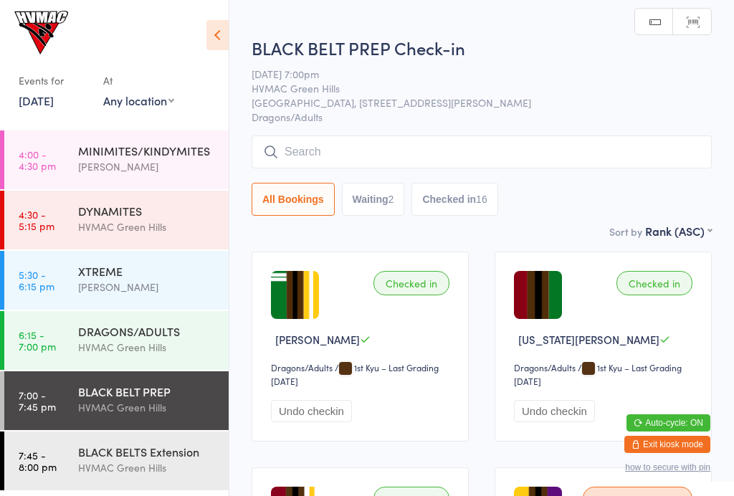
click at [372, 193] on button "Waiting 2" at bounding box center [373, 199] width 63 height 33
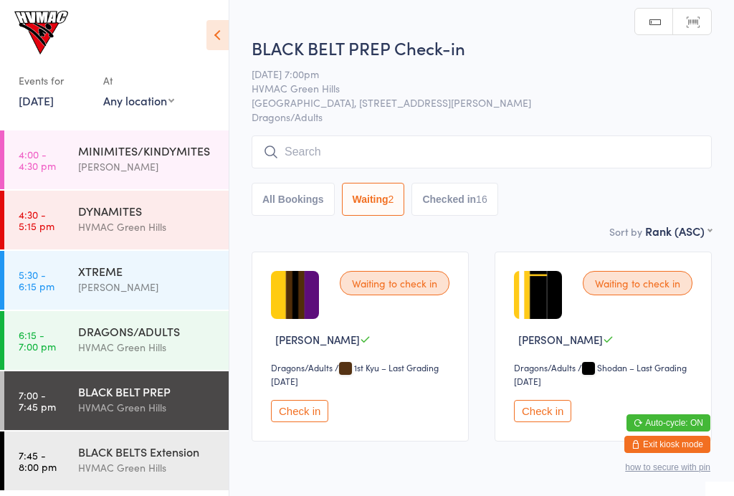
select select "4"
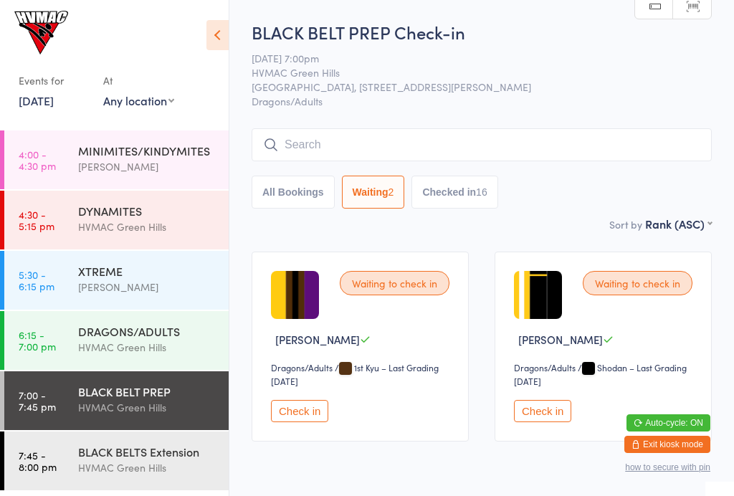
click at [313, 411] on button "Check in" at bounding box center [299, 411] width 57 height 22
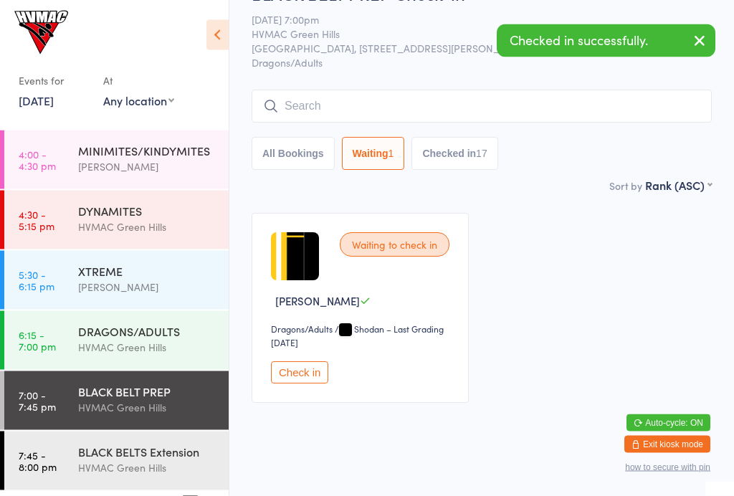
scroll to position [38, 0]
